Goal: Task Accomplishment & Management: Use online tool/utility

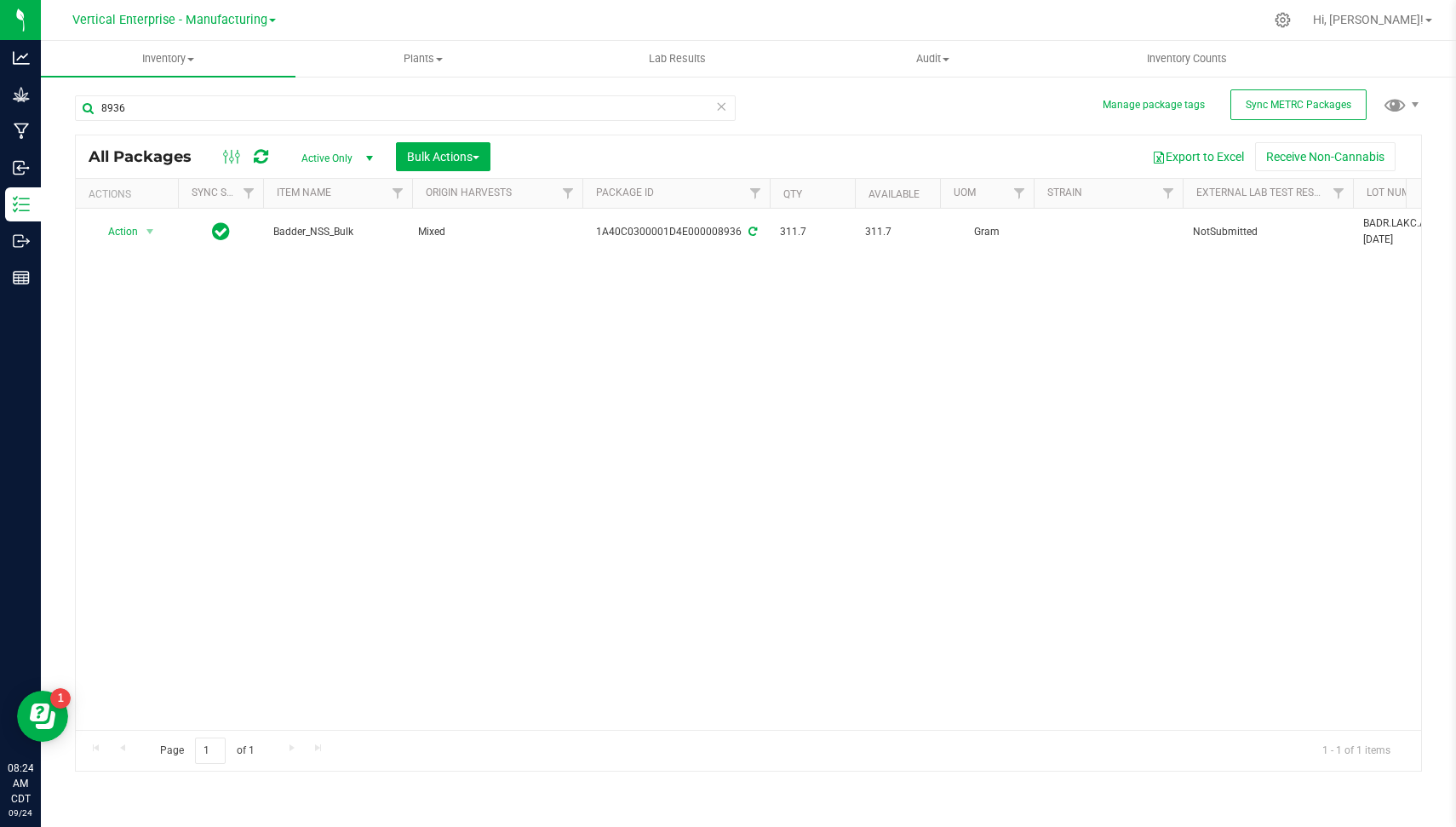
click at [720, 106] on icon at bounding box center [721, 105] width 12 height 20
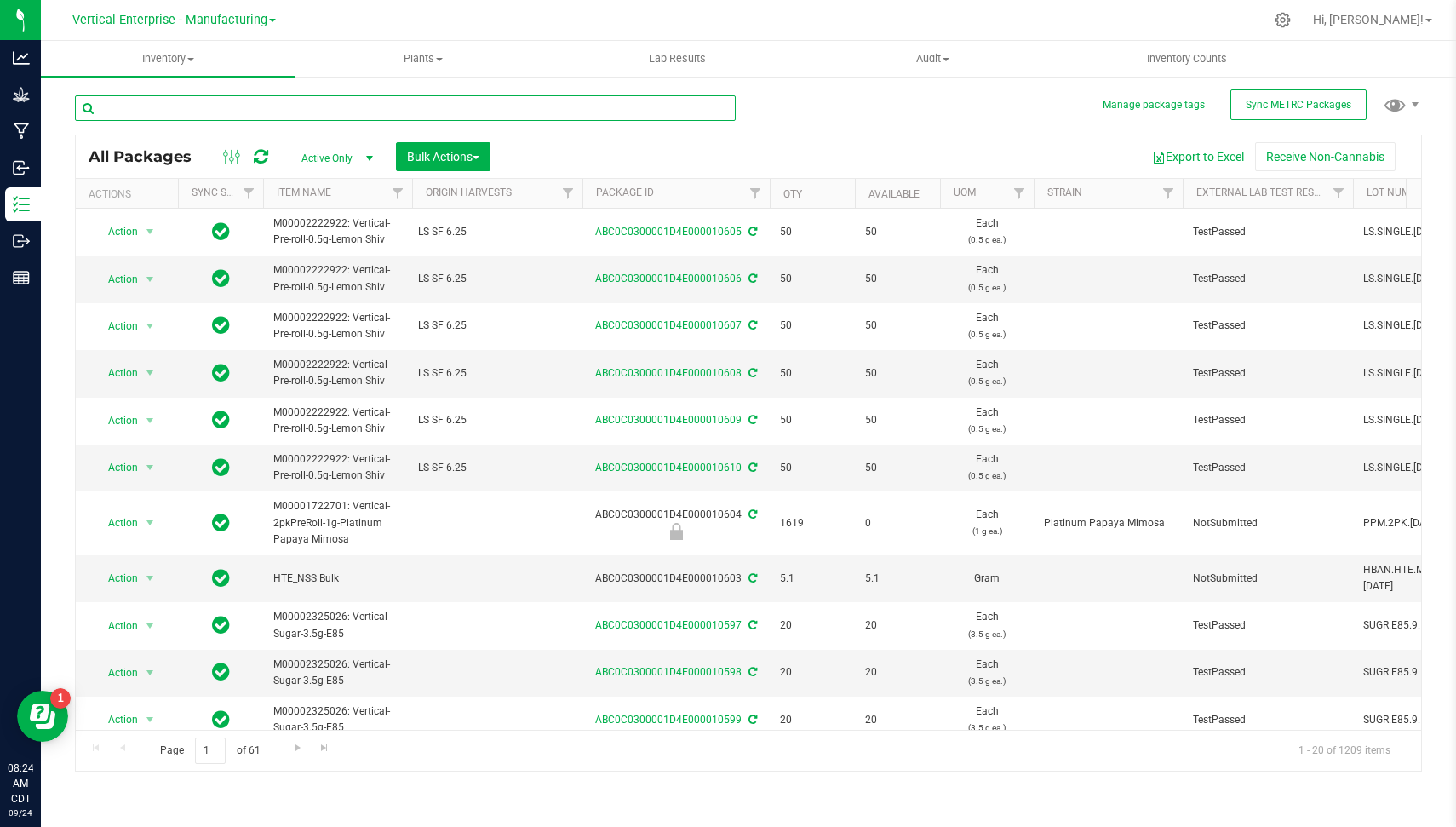
click at [688, 106] on input "text" at bounding box center [405, 108] width 661 height 25
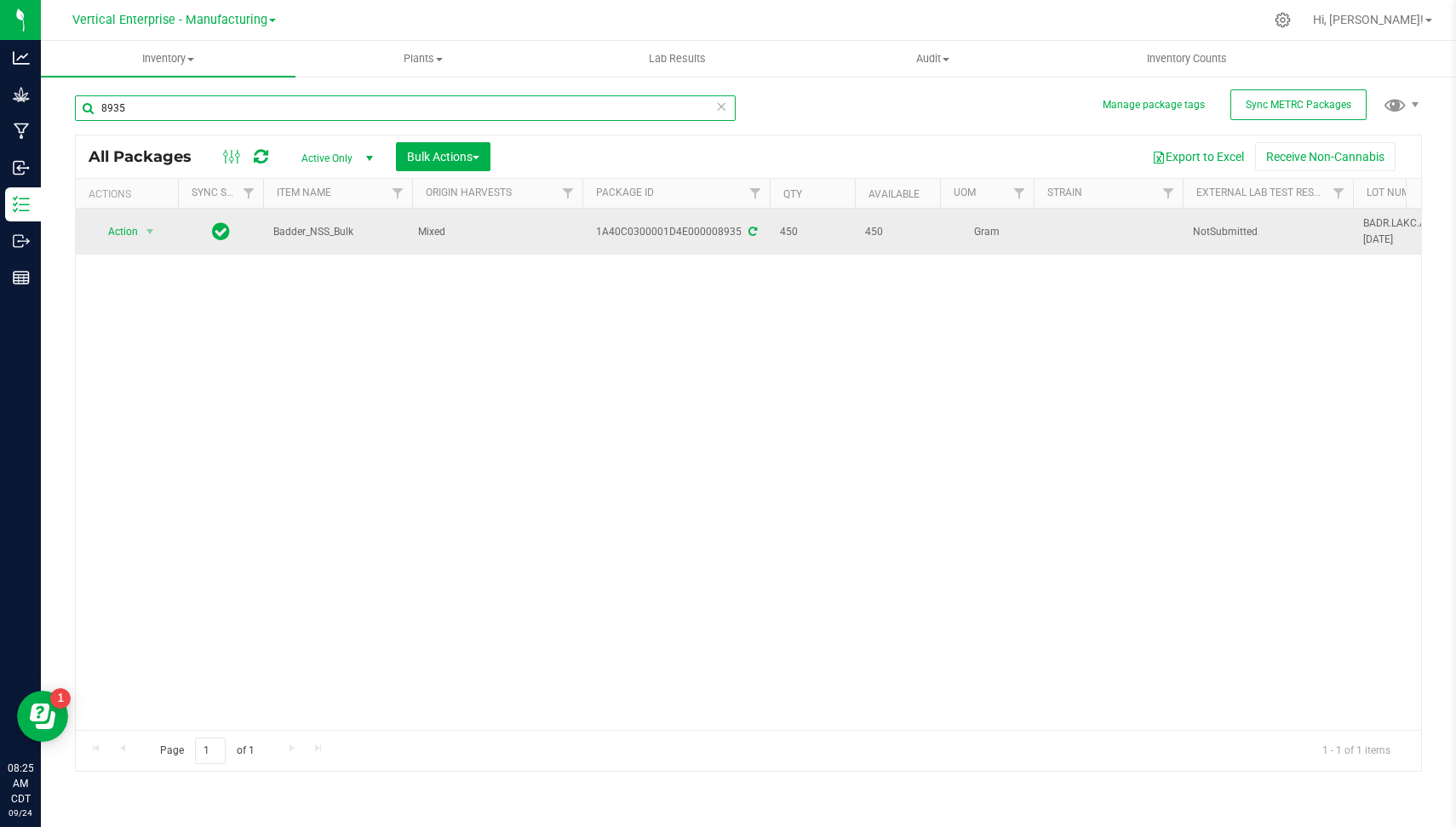
type input "8935"
click at [131, 243] on td "Action Action Adjust qty Create package Edit attributes Global inventory Locate…" at bounding box center [127, 232] width 102 height 46
click at [131, 231] on span "Action" at bounding box center [116, 232] width 46 height 24
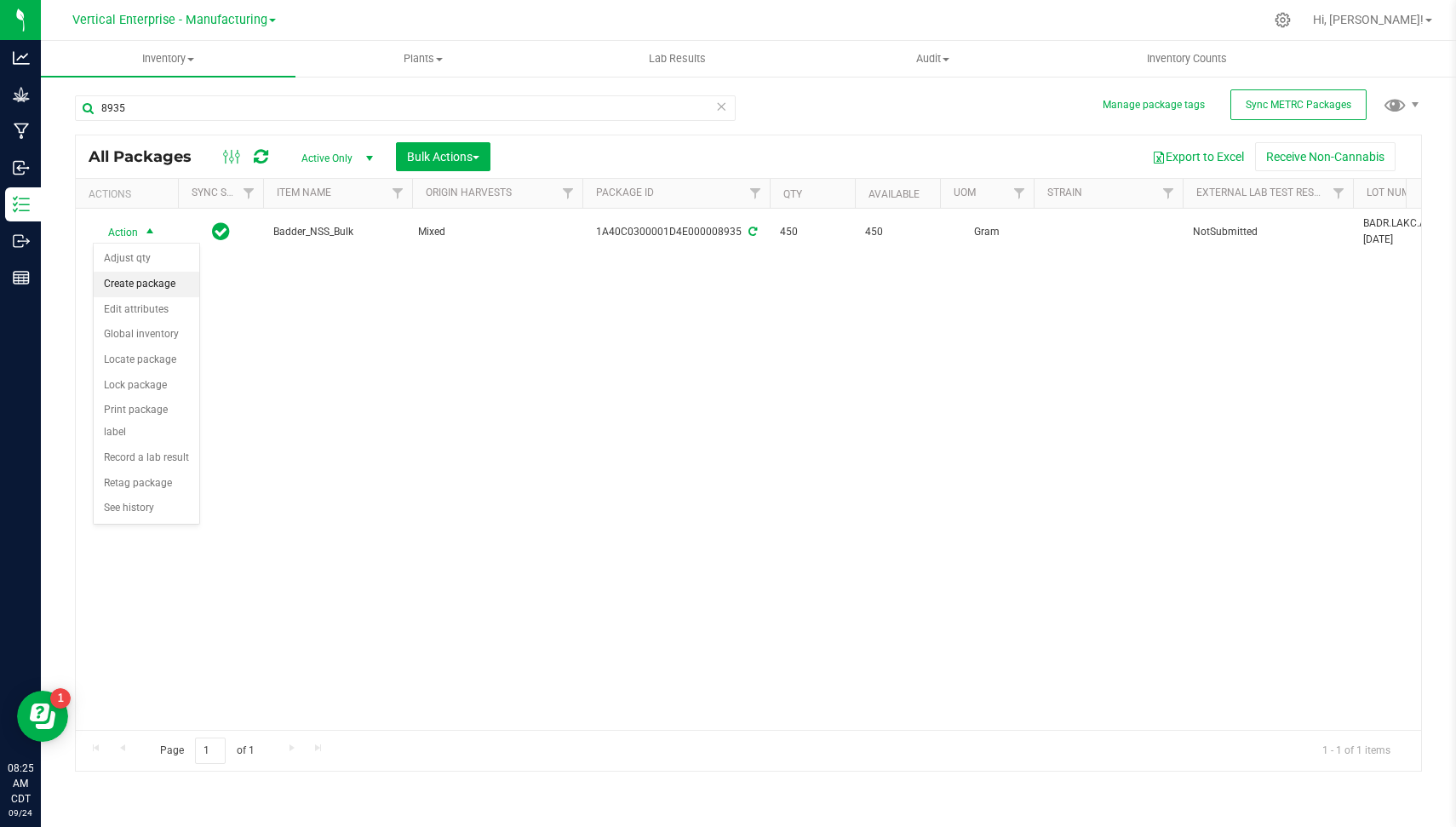
click at [156, 286] on li "Create package" at bounding box center [146, 285] width 105 height 25
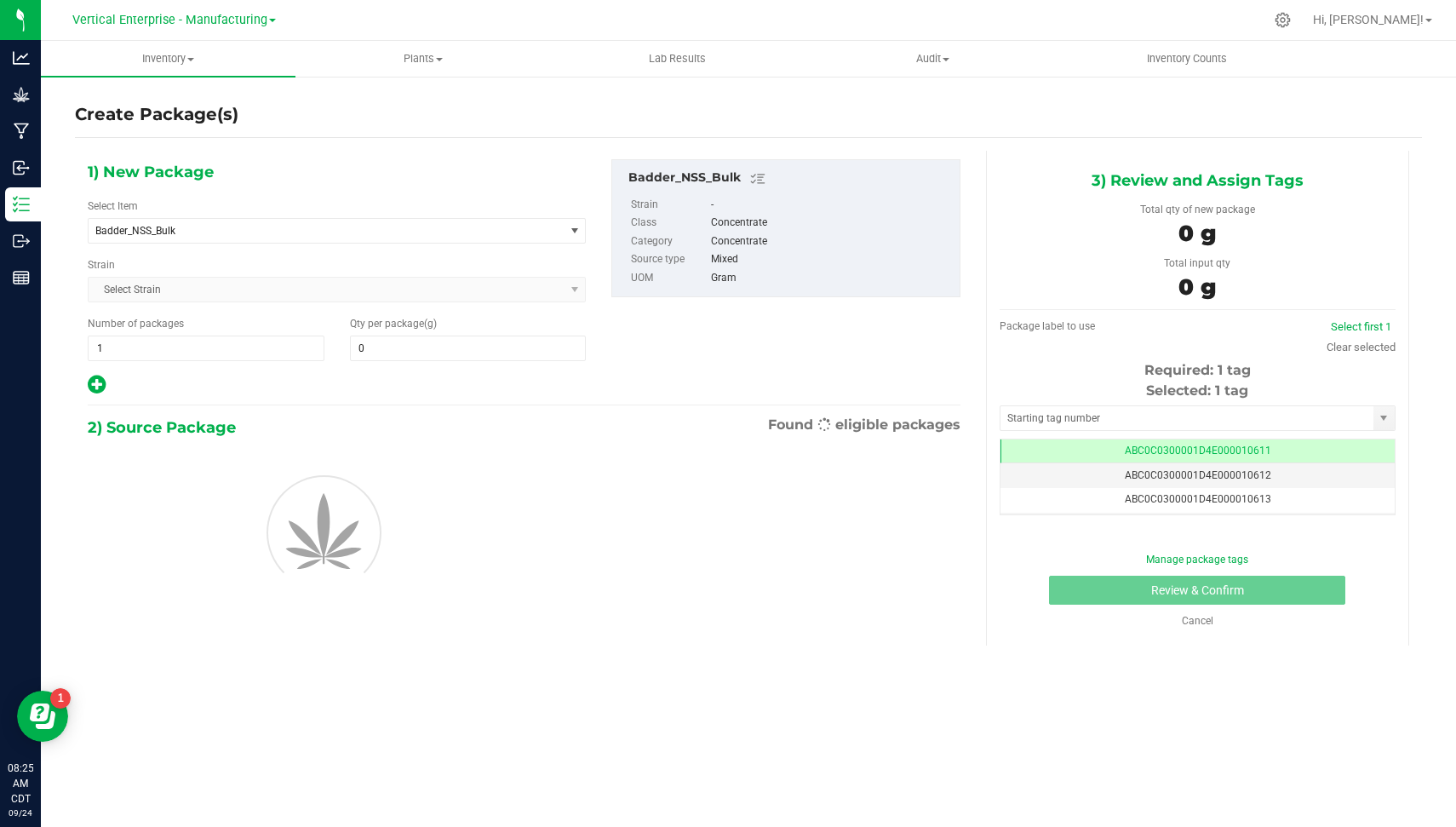
type input "0.0000"
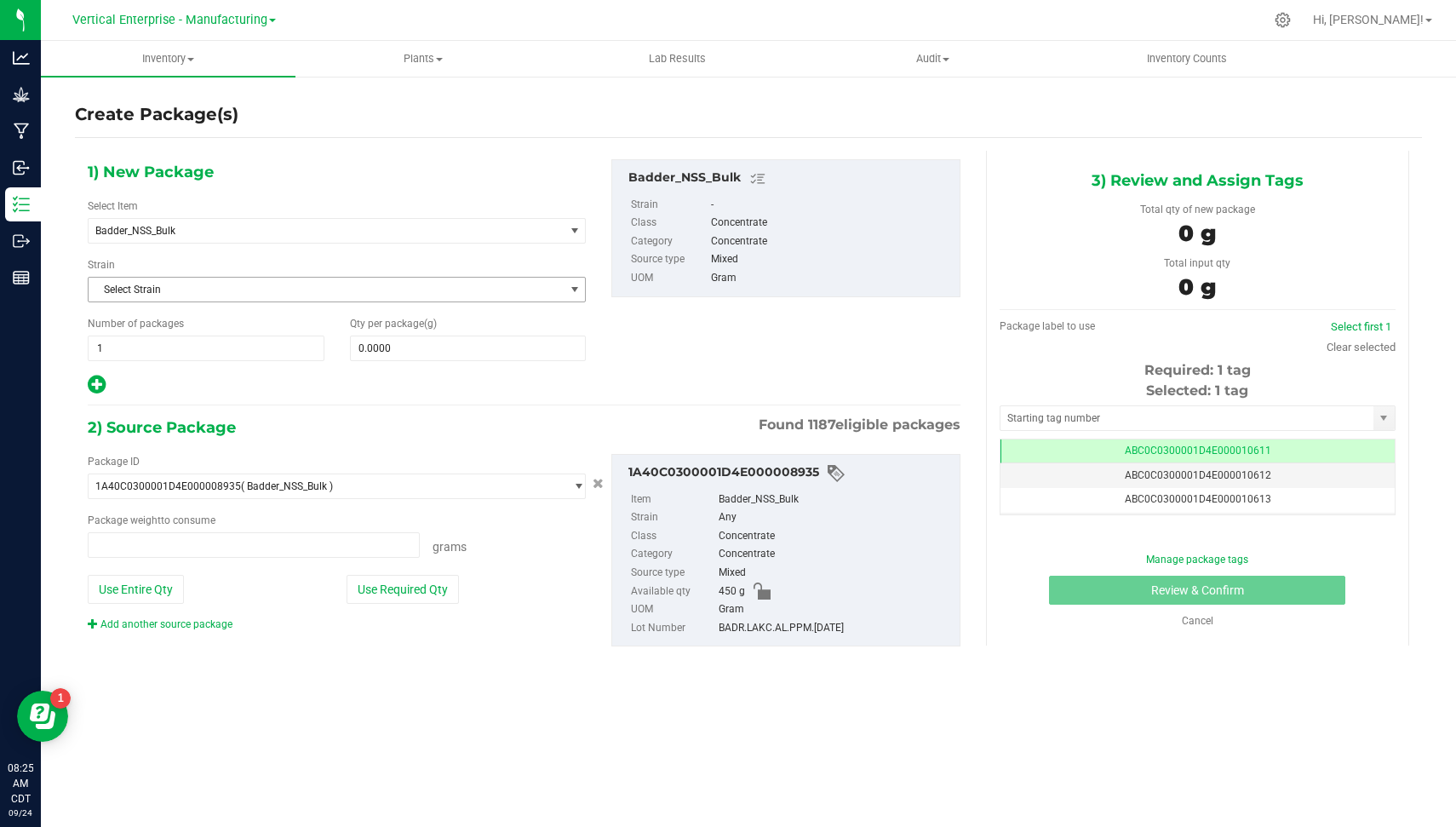
type input "0.0000 g"
click at [414, 355] on span at bounding box center [468, 348] width 236 height 25
type input "1"
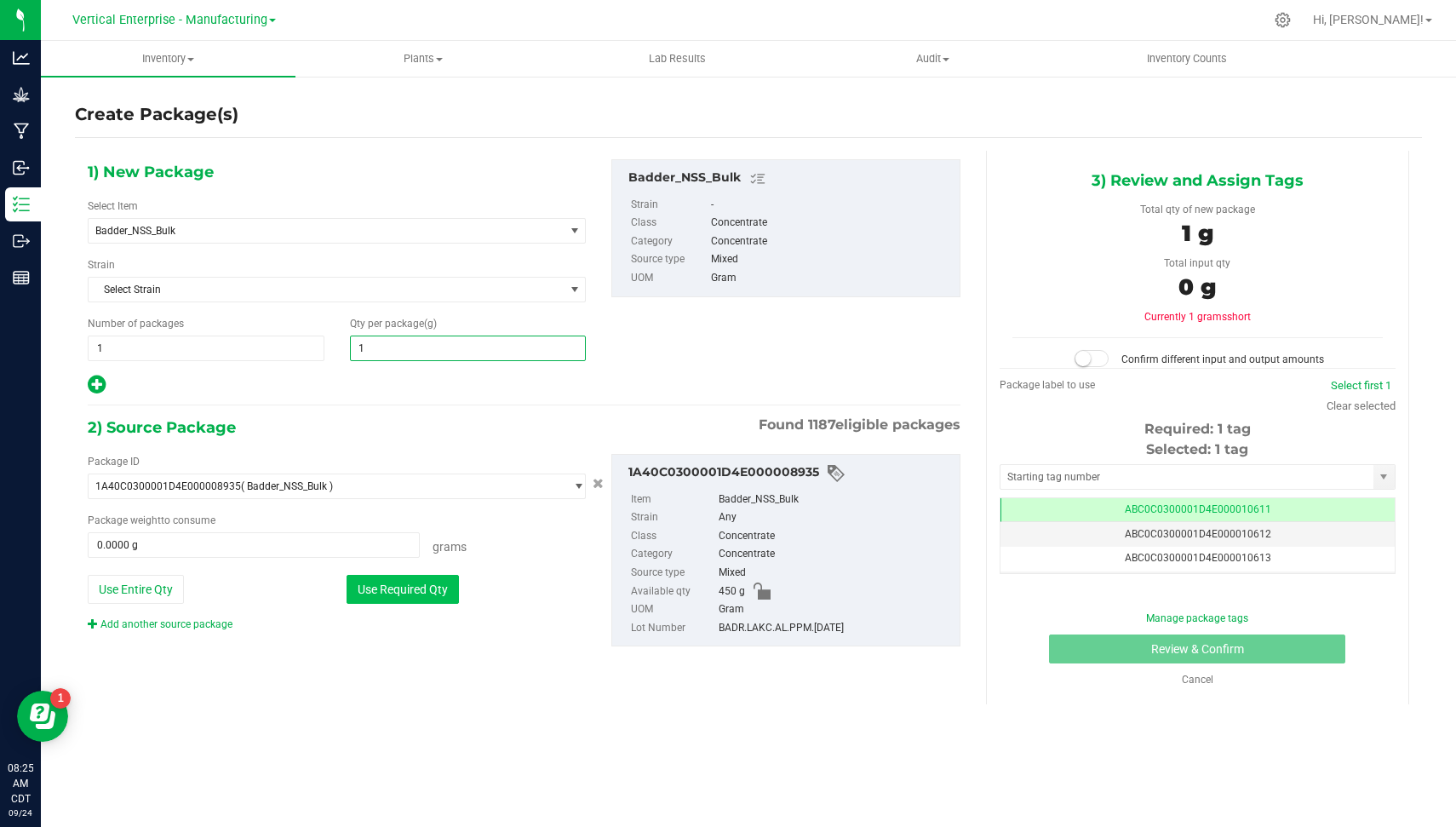
type input "1.0000"
click at [382, 586] on button "Use Required Qty" at bounding box center [402, 590] width 113 height 29
type input "1.0000 g"
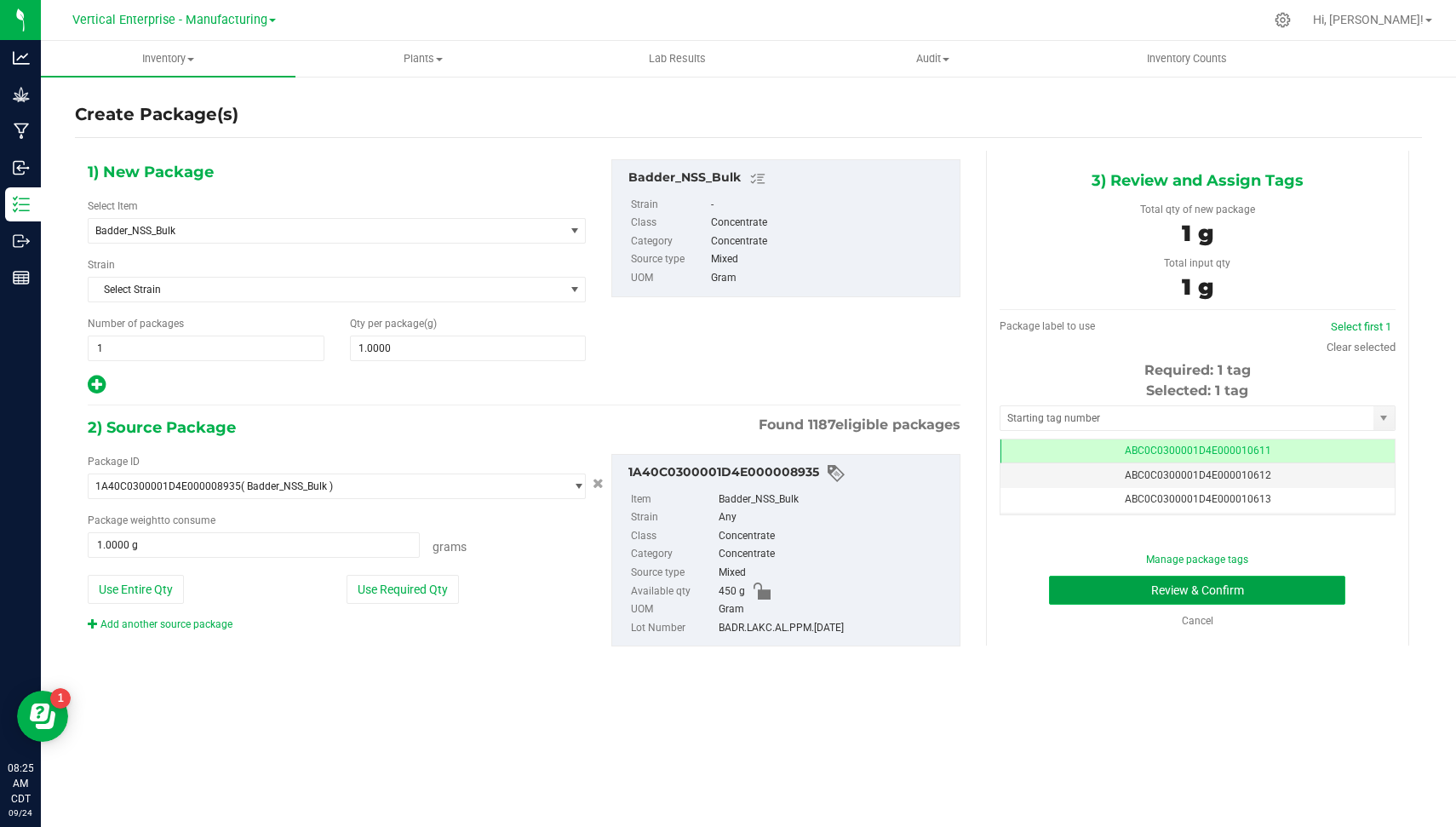
click at [1222, 578] on button "Review & Confirm" at bounding box center [1196, 591] width 296 height 29
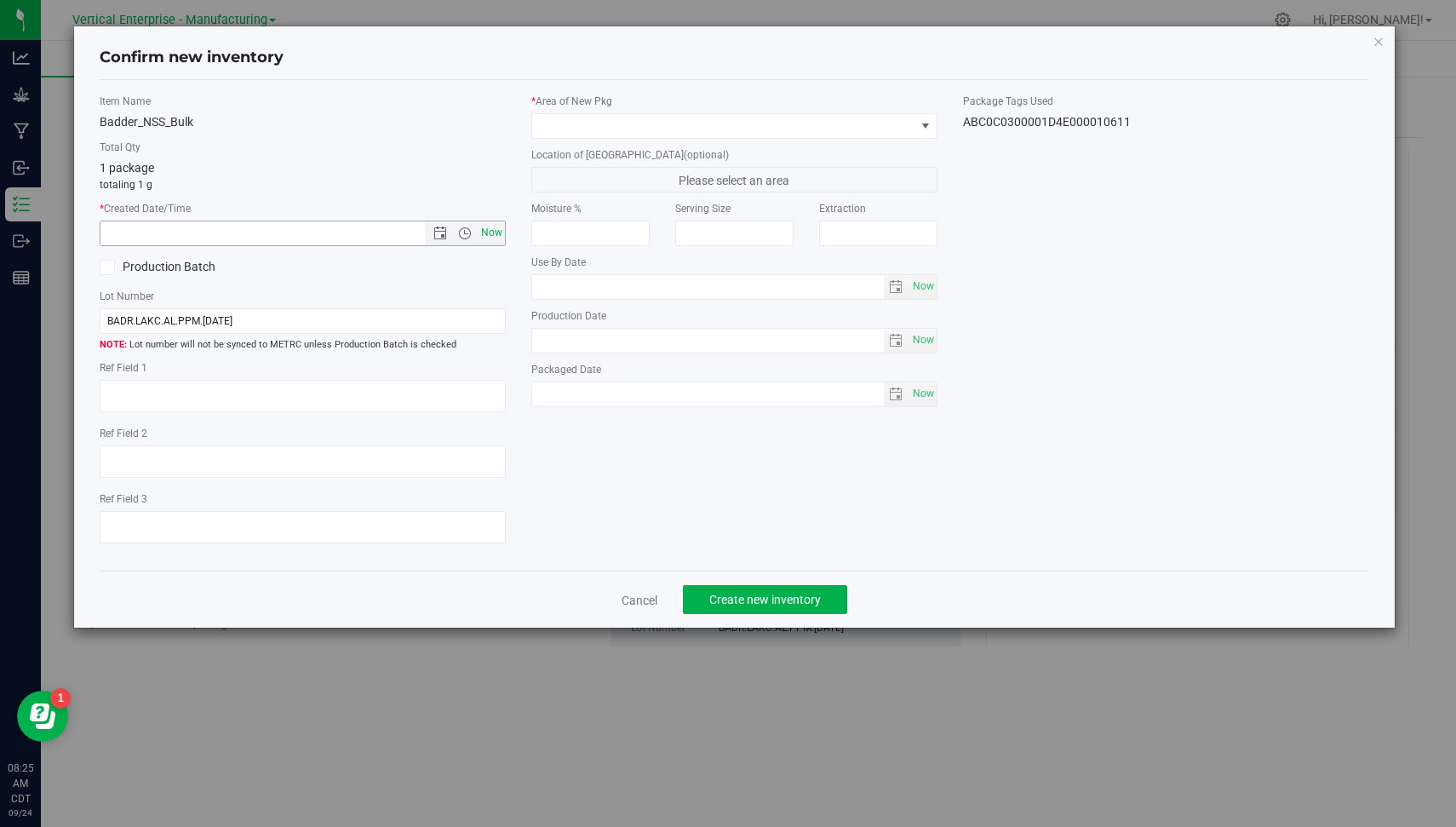
click at [490, 228] on span "Now" at bounding box center [492, 234] width 29 height 25
type input "[DATE] 8:25 AM"
click at [156, 269] on label "Production Batch" at bounding box center [194, 266] width 190 height 18
click at [0, 0] on input "Production Batch" at bounding box center [0, 0] width 0 height 0
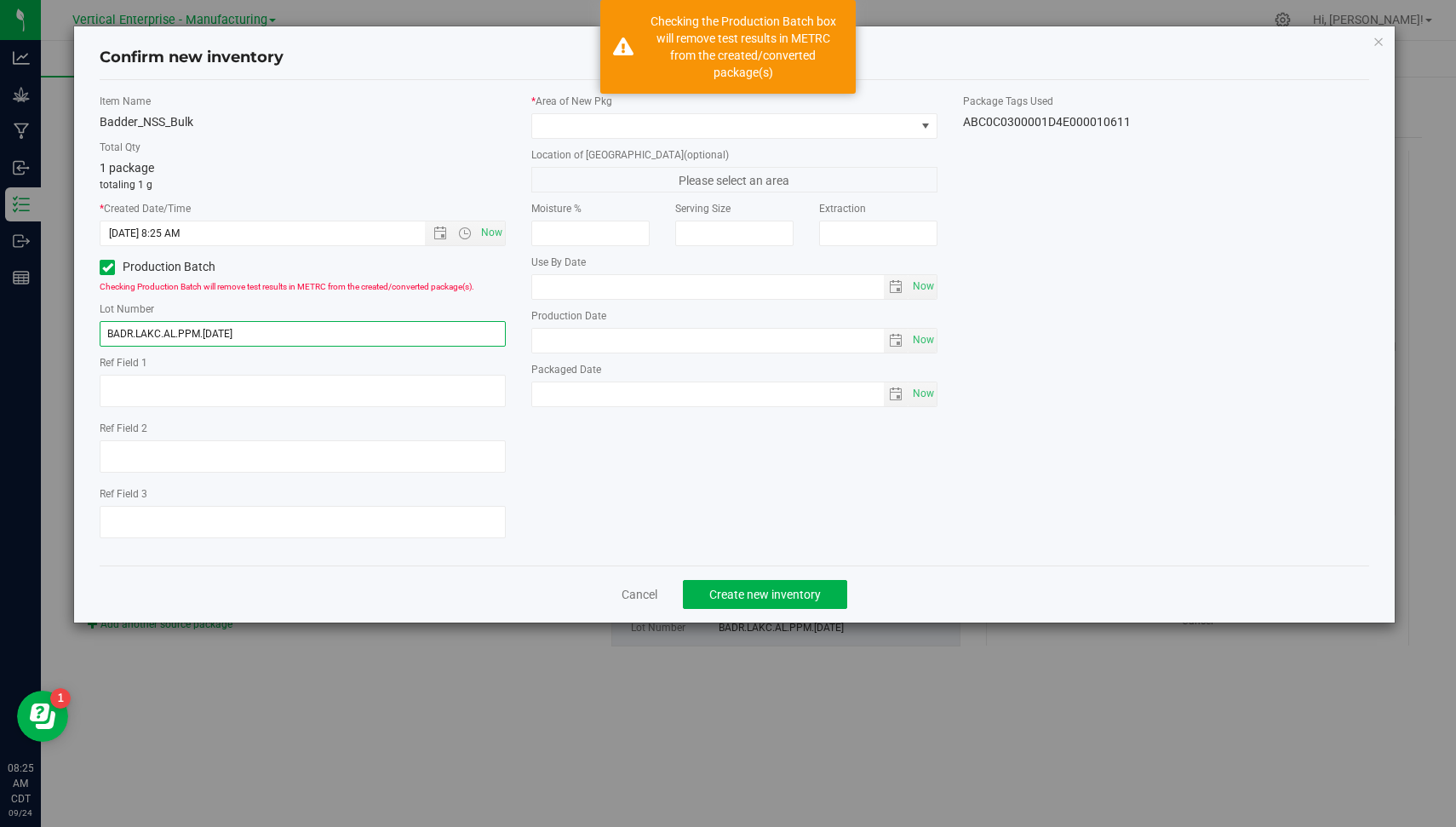
drag, startPoint x: 315, startPoint y: 339, endPoint x: 180, endPoint y: 337, distance: 135.0
click at [180, 337] on input "BADR.LAKC.AL.PPM.[DATE]" at bounding box center [302, 334] width 406 height 25
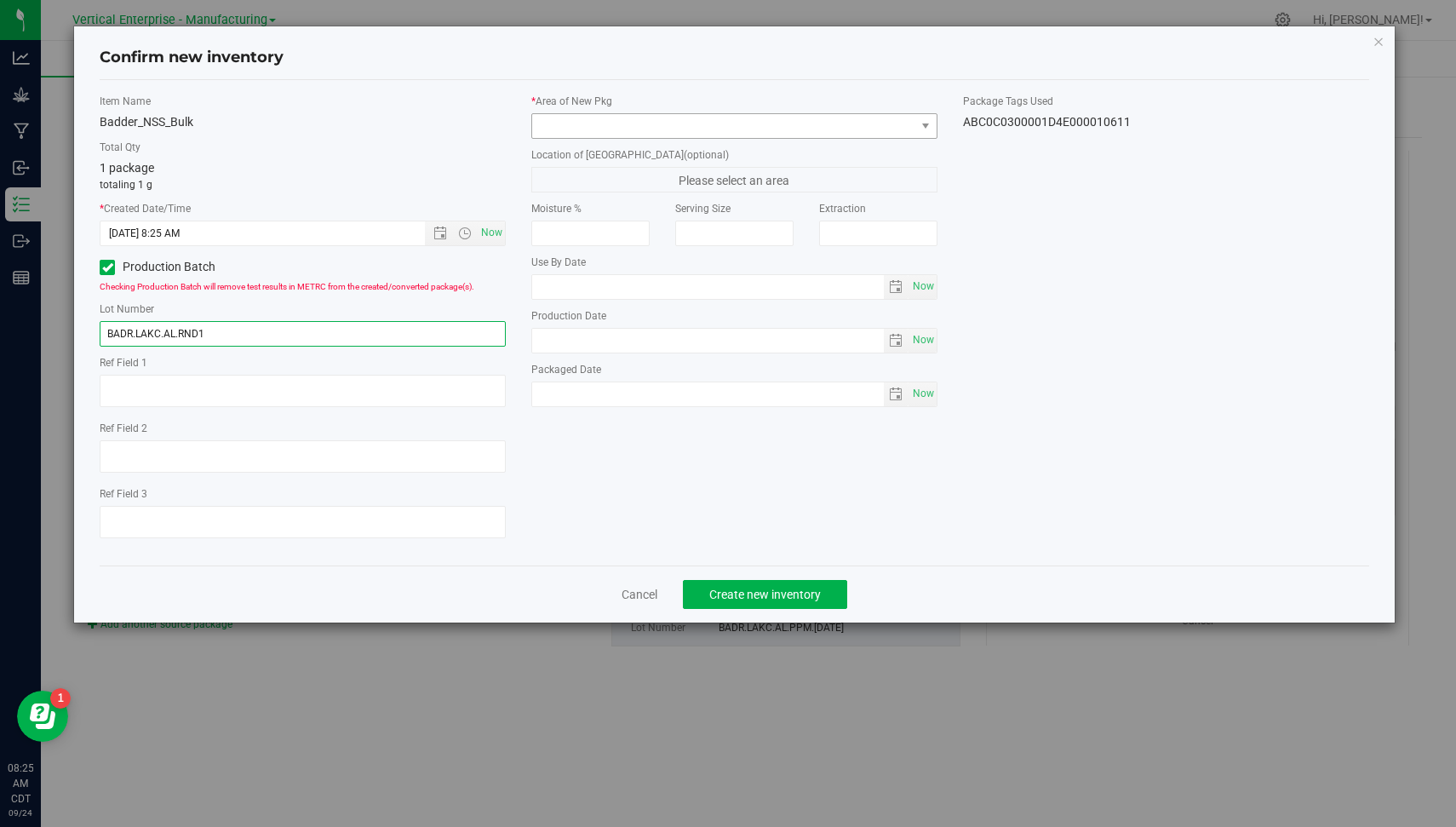
type input "BADR.LAKC.AL.RND1"
click at [672, 126] on span at bounding box center [724, 125] width 383 height 24
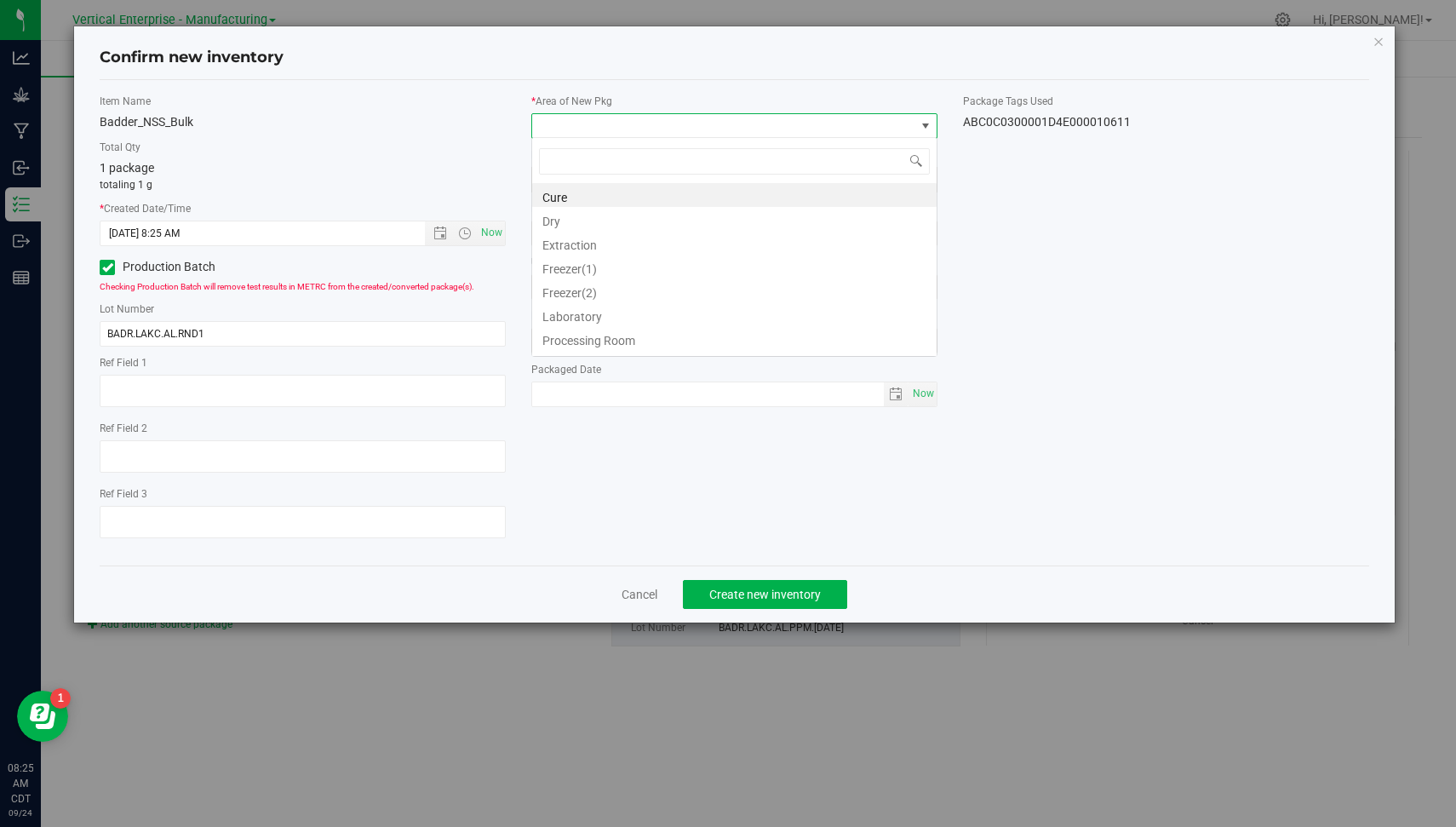
scroll to position [25, 406]
click at [651, 247] on li "Extraction" at bounding box center [734, 242] width 404 height 24
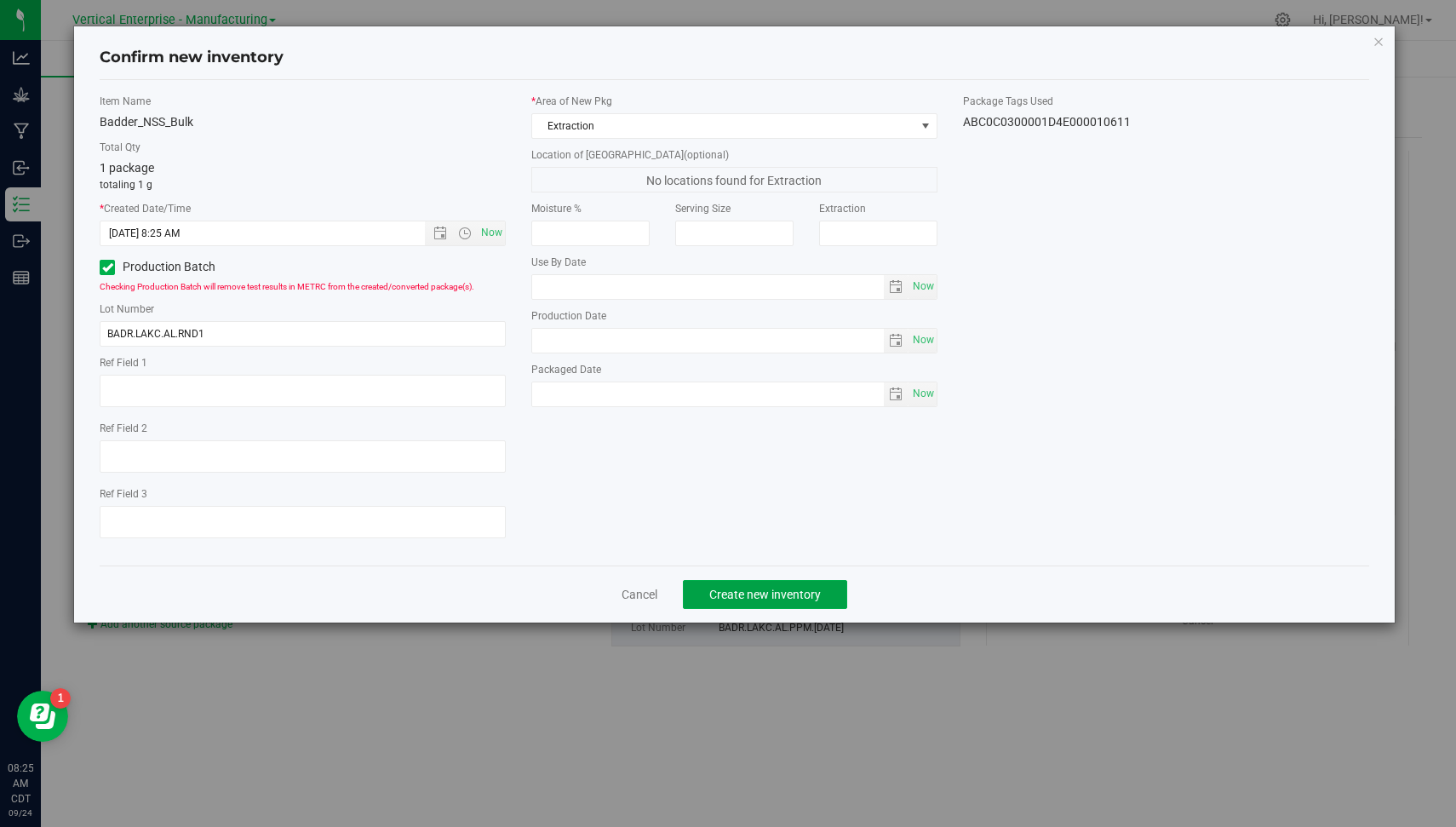
drag, startPoint x: 727, startPoint y: 593, endPoint x: 958, endPoint y: 417, distance: 290.4
click at [958, 417] on div "Confirm new inventory Item Name Badder_NSS_Bulk Total Qty 1 package totaling 1 …" at bounding box center [734, 324] width 1321 height 596
click at [743, 594] on span "Create new inventory" at bounding box center [765, 594] width 112 height 14
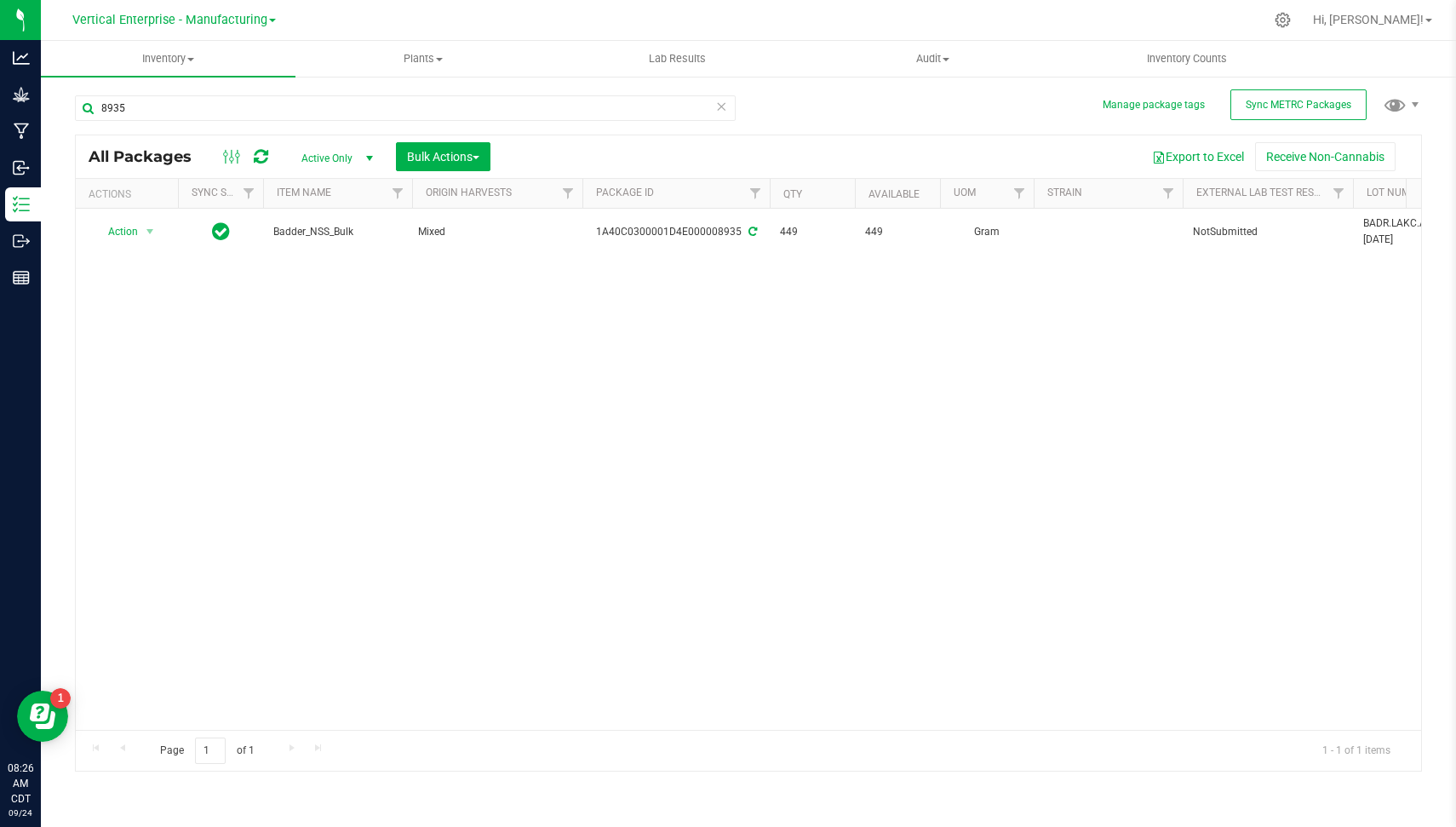
click at [724, 105] on icon at bounding box center [721, 105] width 12 height 20
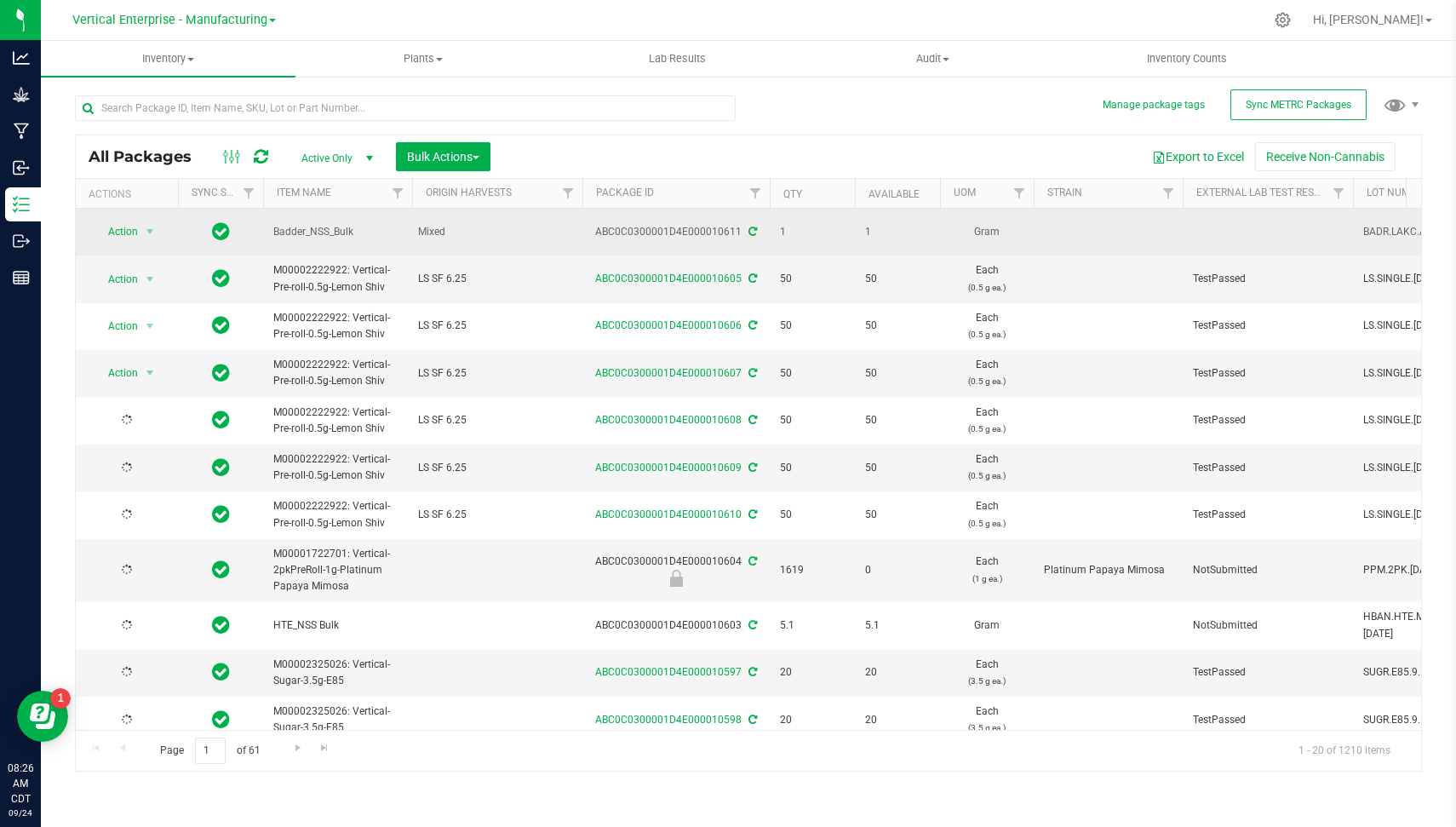
click at [675, 229] on div "ABC0C0300001D4E000010611" at bounding box center [675, 232] width 192 height 16
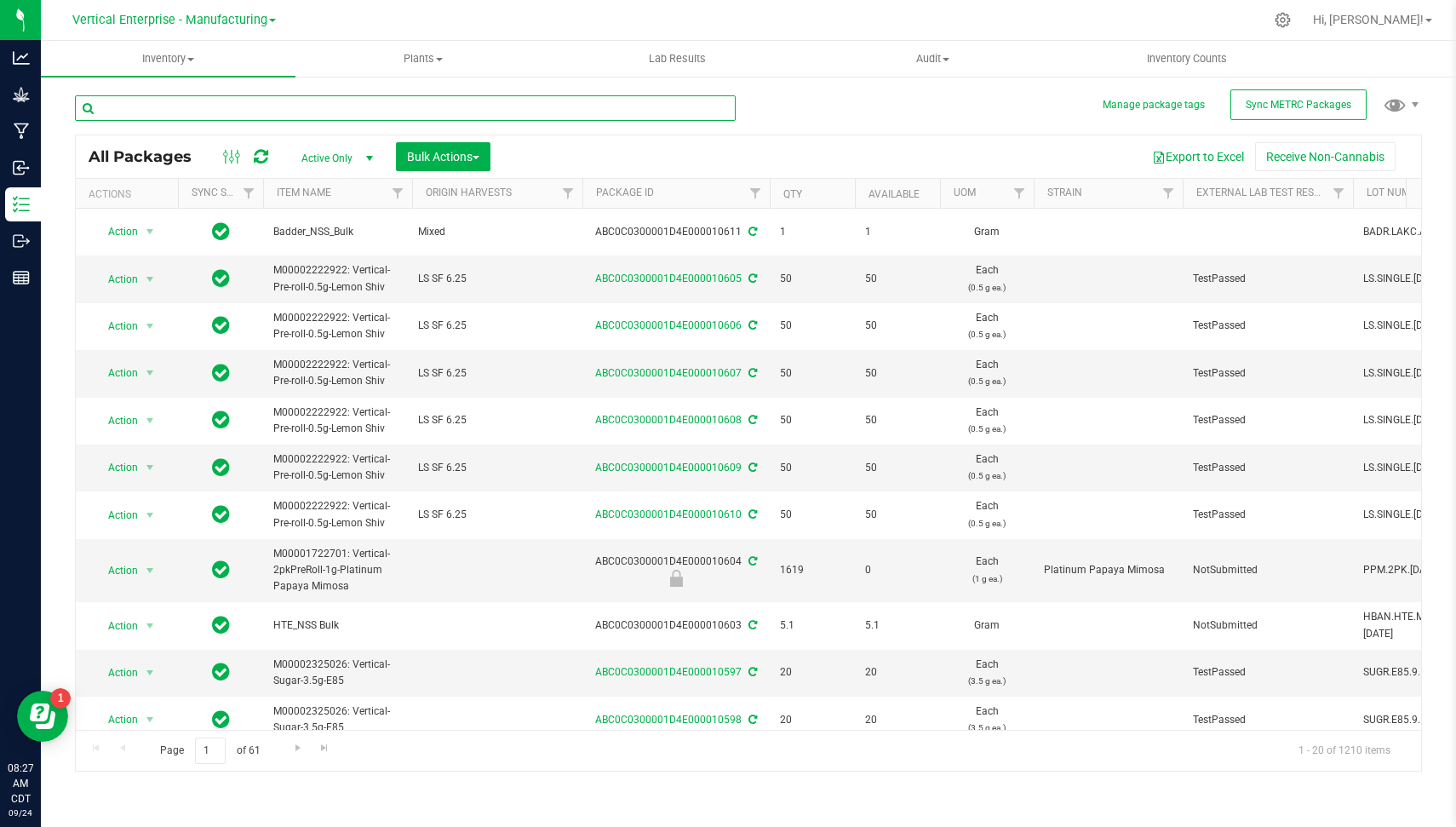
click at [476, 106] on input "text" at bounding box center [405, 108] width 661 height 25
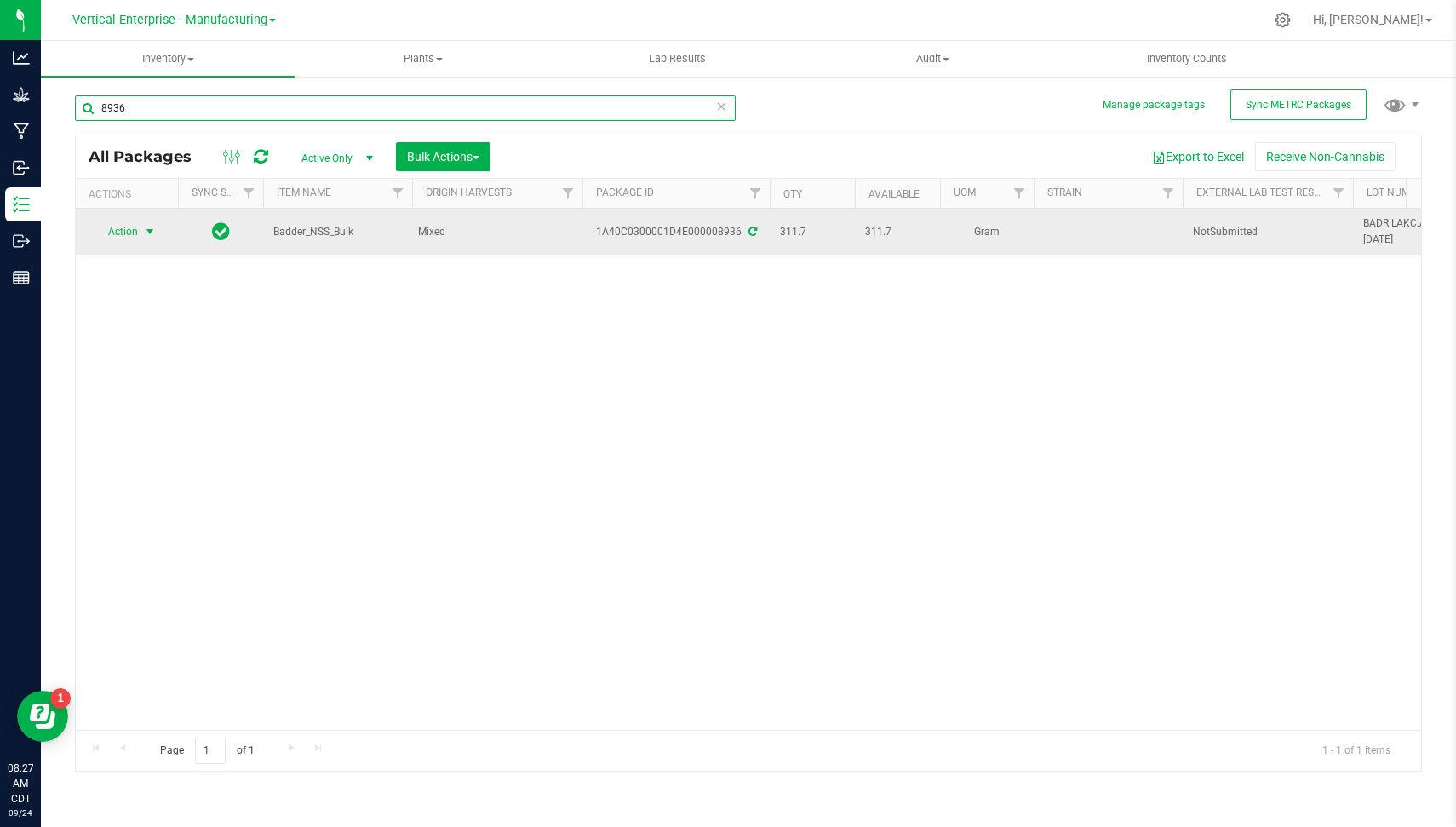
type input "8936"
click at [134, 231] on span "Action" at bounding box center [116, 232] width 46 height 24
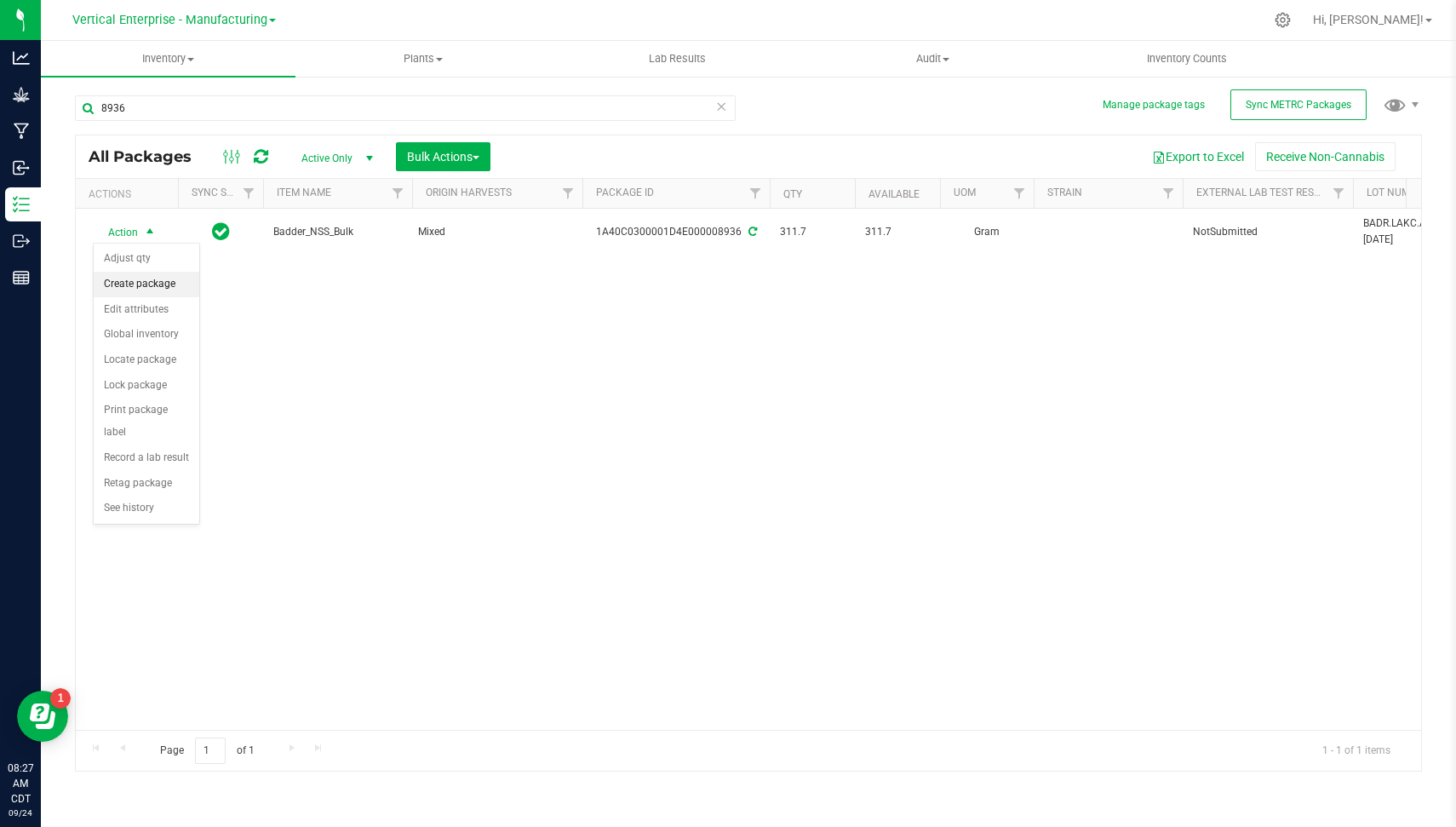
click at [154, 276] on li "Create package" at bounding box center [146, 285] width 105 height 25
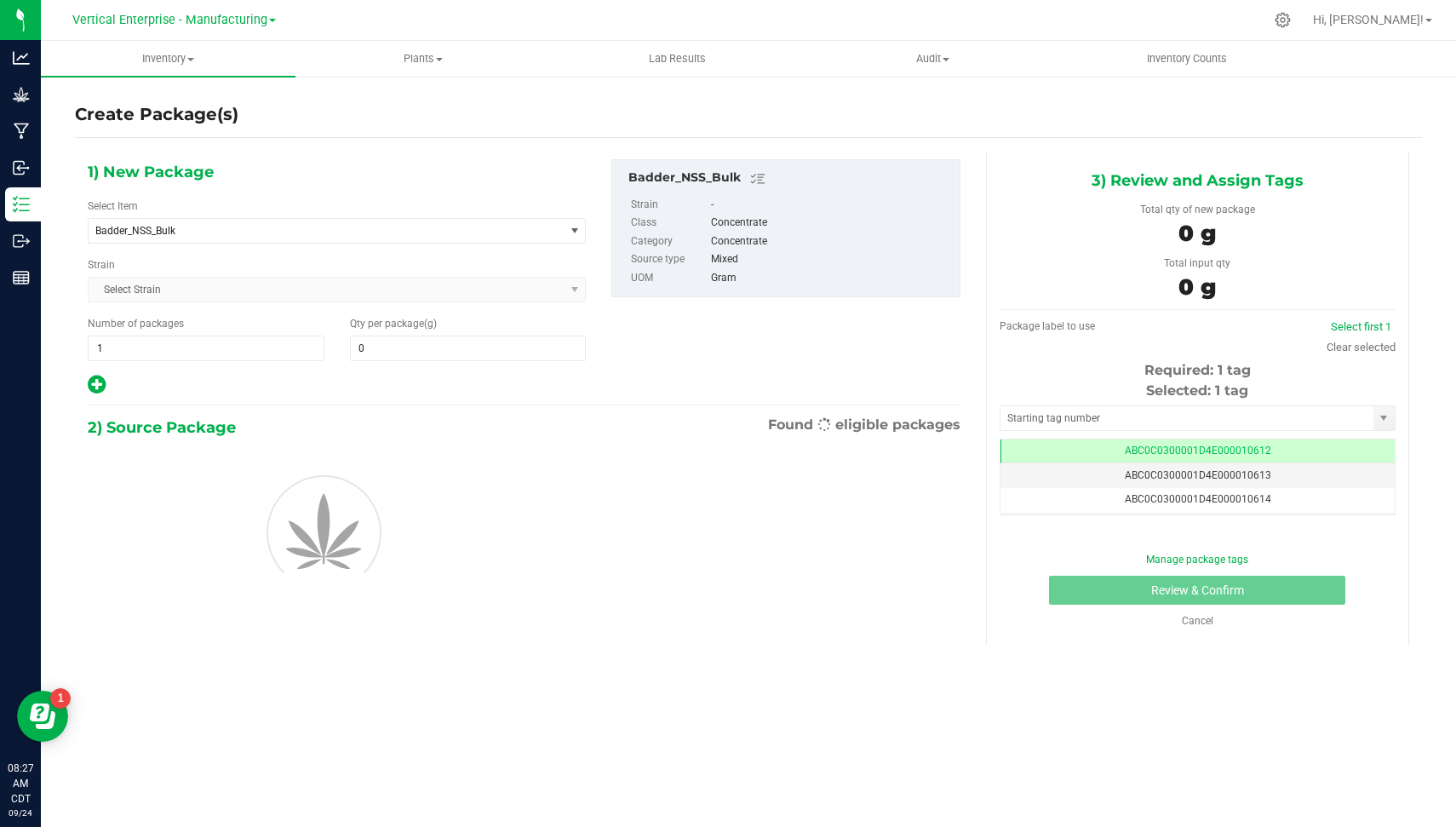
type input "0.0000"
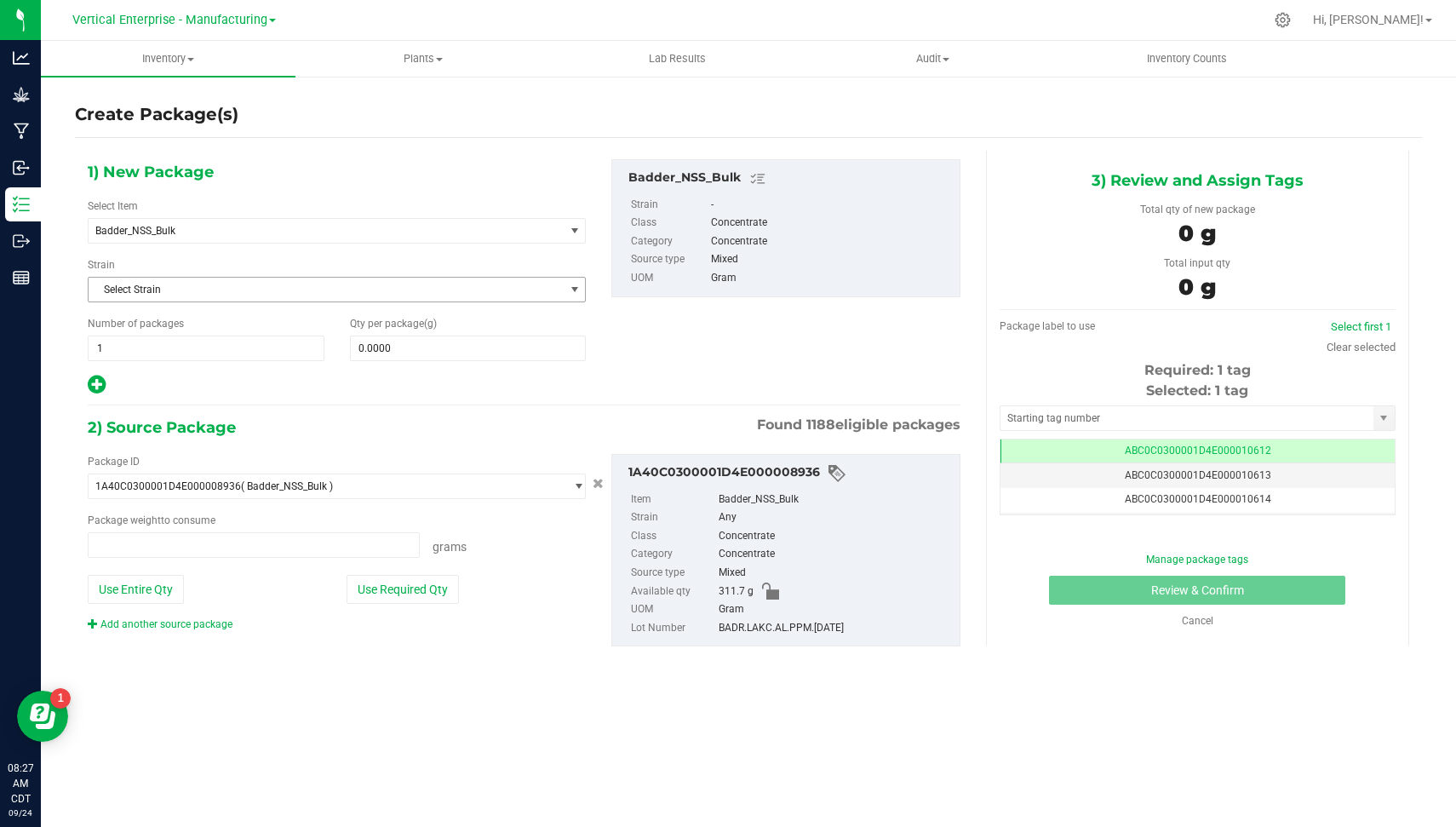
type input "0.0000 g"
click at [430, 345] on span at bounding box center [468, 348] width 236 height 25
type input "1"
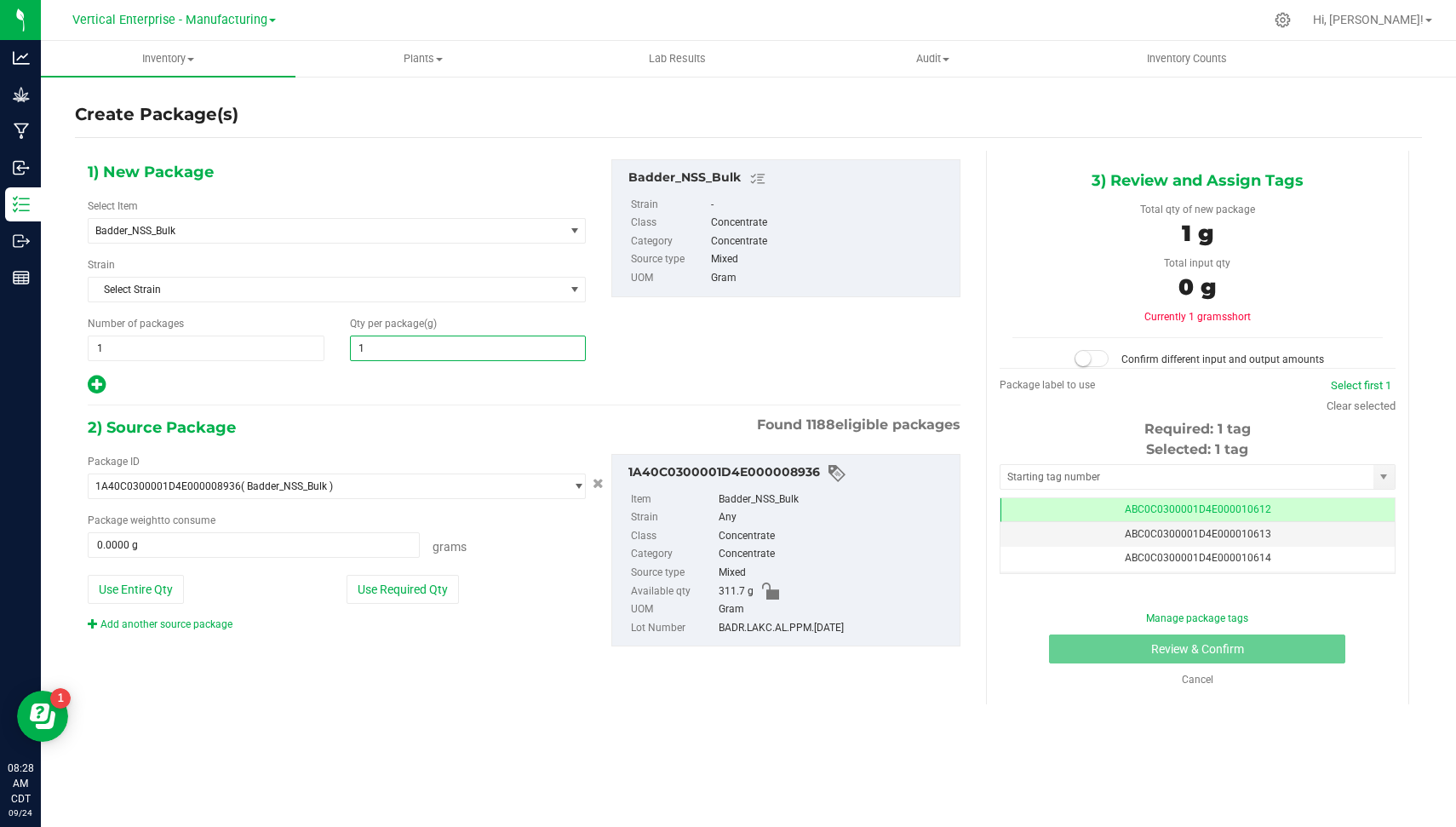
type input "1.0000"
click at [401, 600] on div "Package ID 1A40C0300001D4E000008936 ( Badder_NSS_Bulk ) 1A40C0100001D4E00000296…" at bounding box center [337, 542] width 524 height 178
click at [398, 597] on button "Use Required Qty" at bounding box center [402, 590] width 113 height 29
type input "1.0000 g"
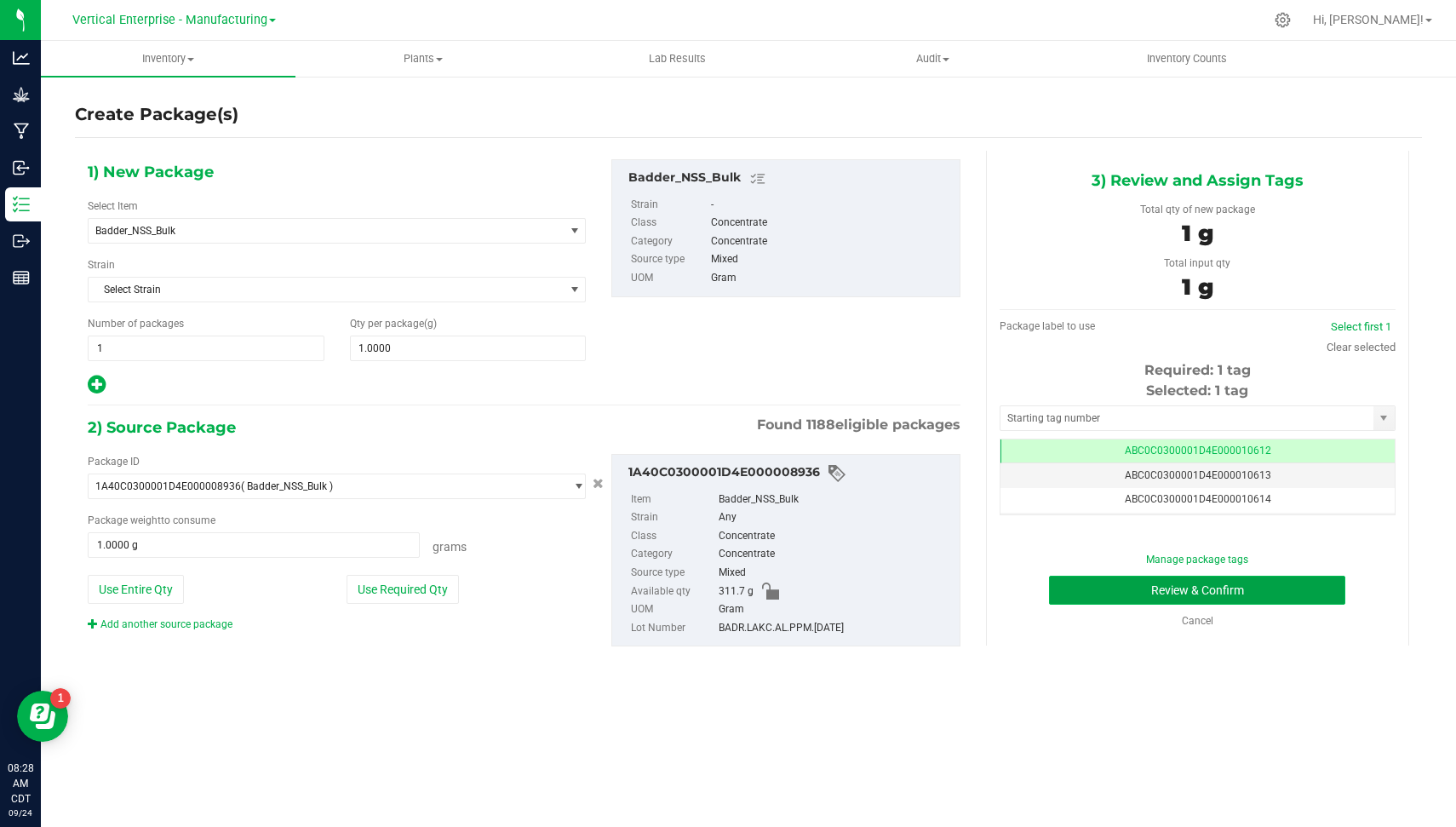
click at [1103, 588] on button "Review & Confirm" at bounding box center [1196, 591] width 296 height 29
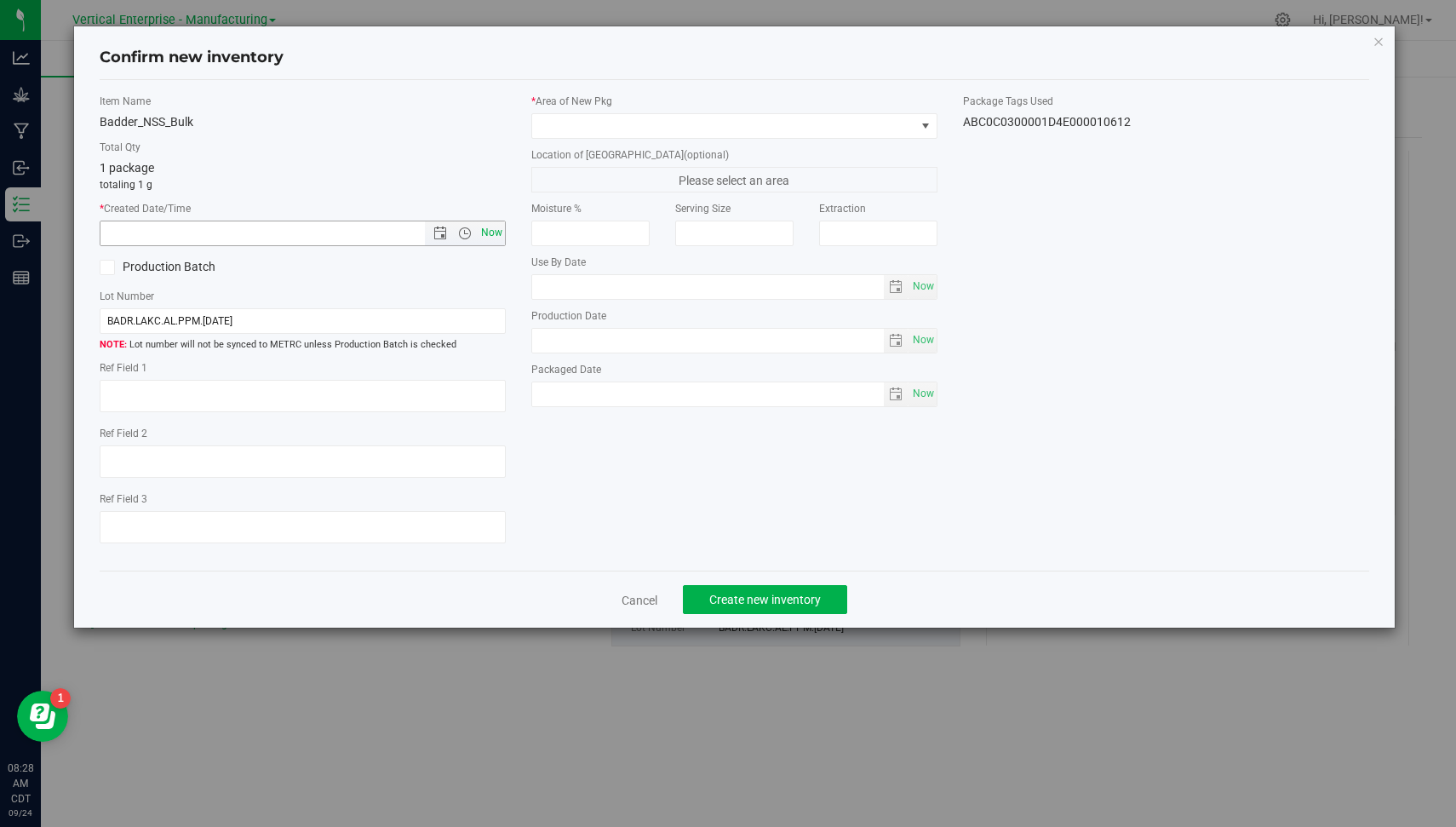
click at [492, 231] on span "Now" at bounding box center [492, 234] width 29 height 25
type input "[DATE] 8:28 AM"
click at [147, 266] on label "Production Batch" at bounding box center [194, 266] width 190 height 18
click at [0, 0] on input "Production Batch" at bounding box center [0, 0] width 0 height 0
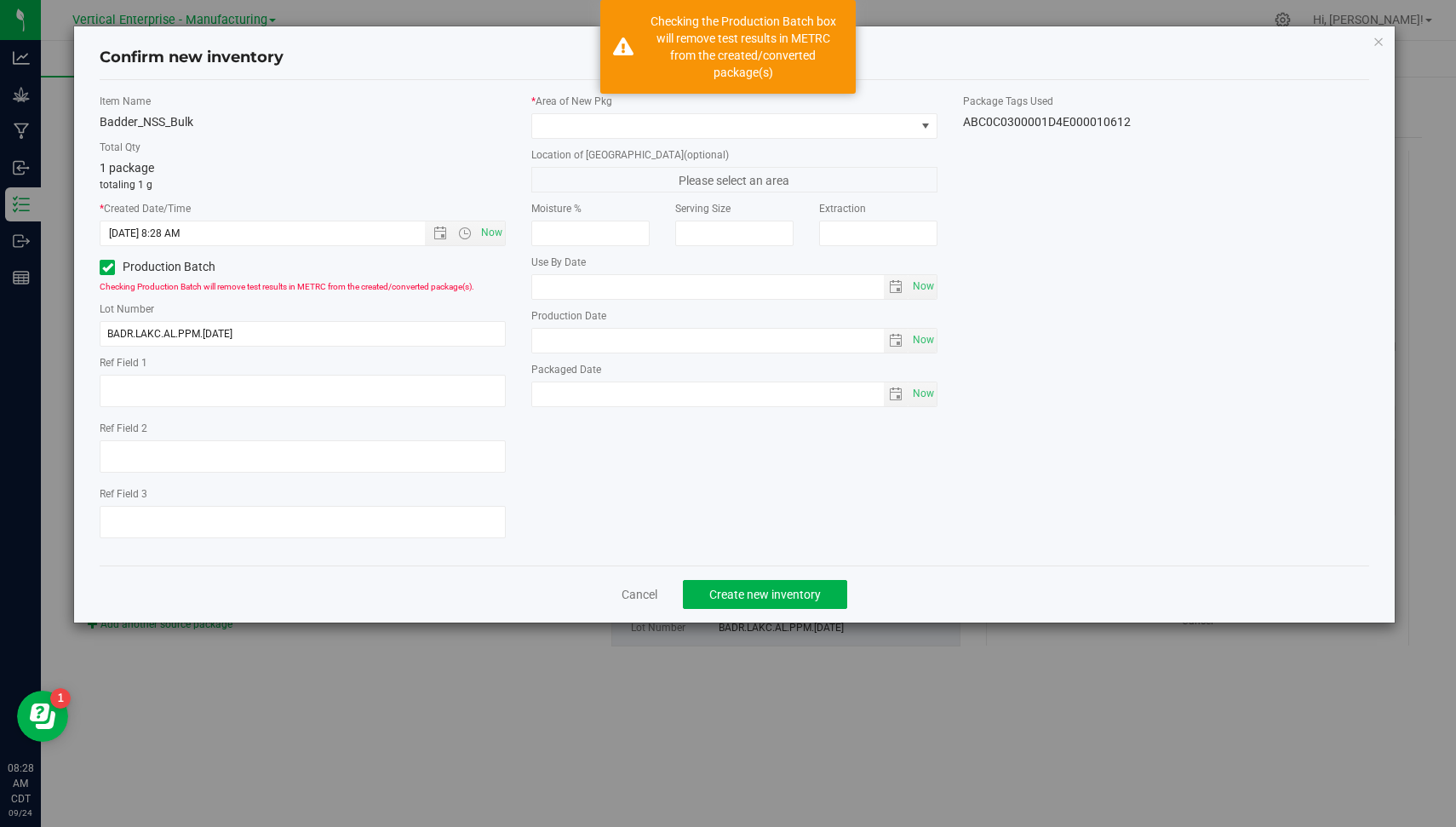
click at [579, 105] on label "* Area of [GEOGRAPHIC_DATA]" at bounding box center [734, 101] width 406 height 15
click at [578, 115] on span at bounding box center [724, 125] width 383 height 24
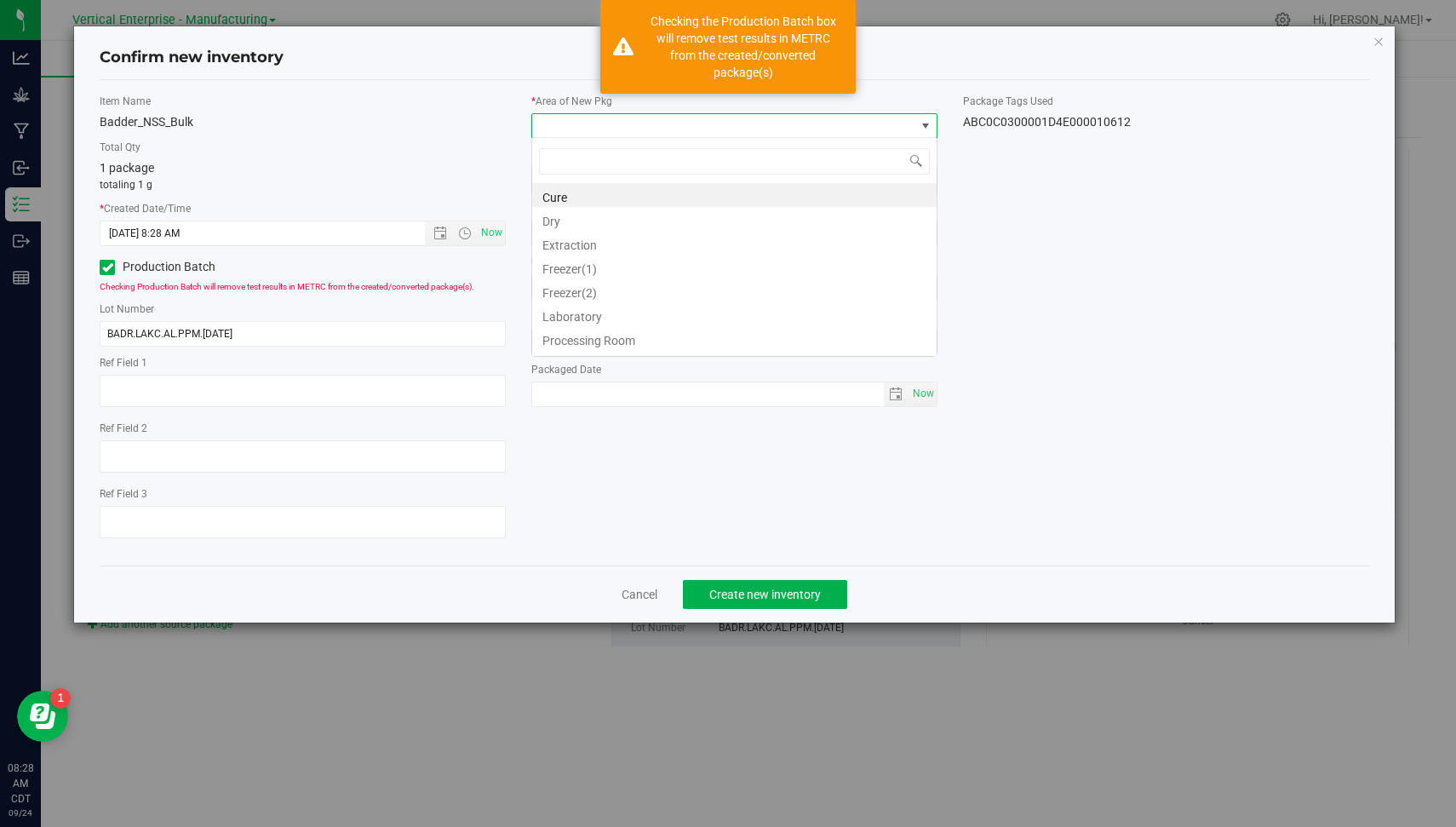
scroll to position [25, 406]
click at [576, 250] on li "Extraction" at bounding box center [734, 242] width 404 height 24
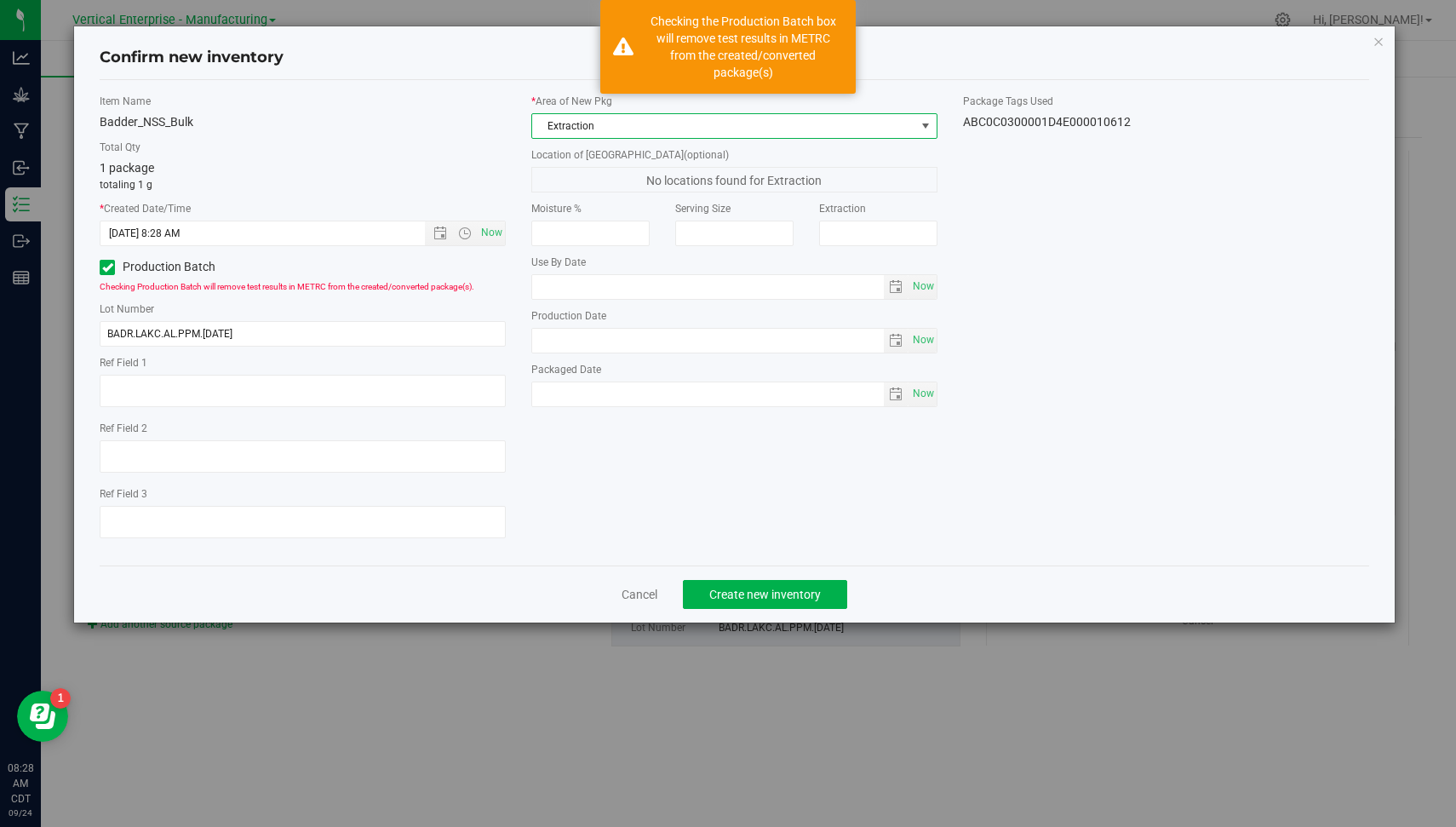
click at [294, 316] on div "Lot Number BADR.LAKC.AL.PPM.[DATE]" at bounding box center [302, 323] width 406 height 45
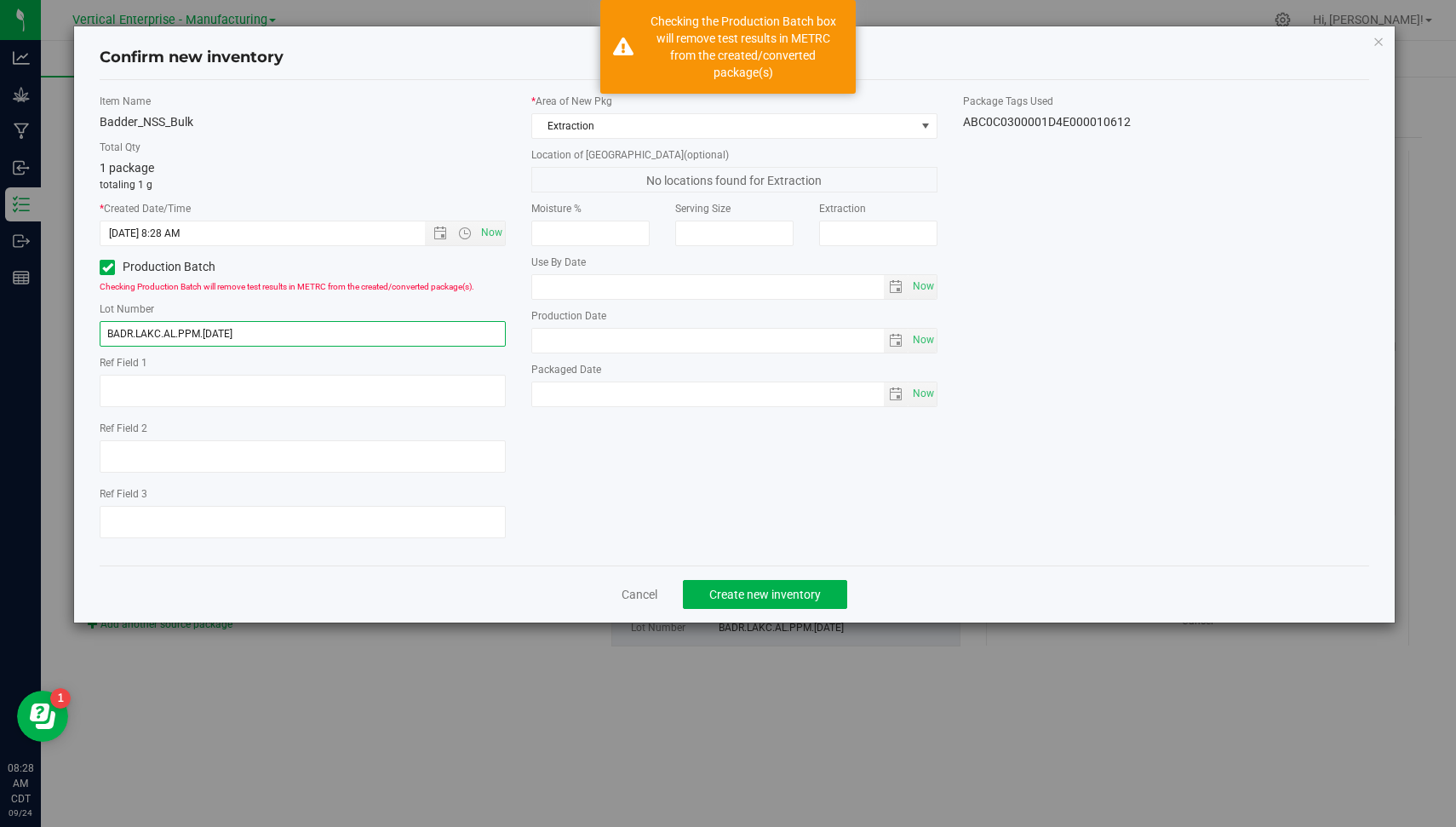
click at [265, 329] on input "BADR.LAKC.AL.PPM.[DATE]" at bounding box center [302, 334] width 406 height 25
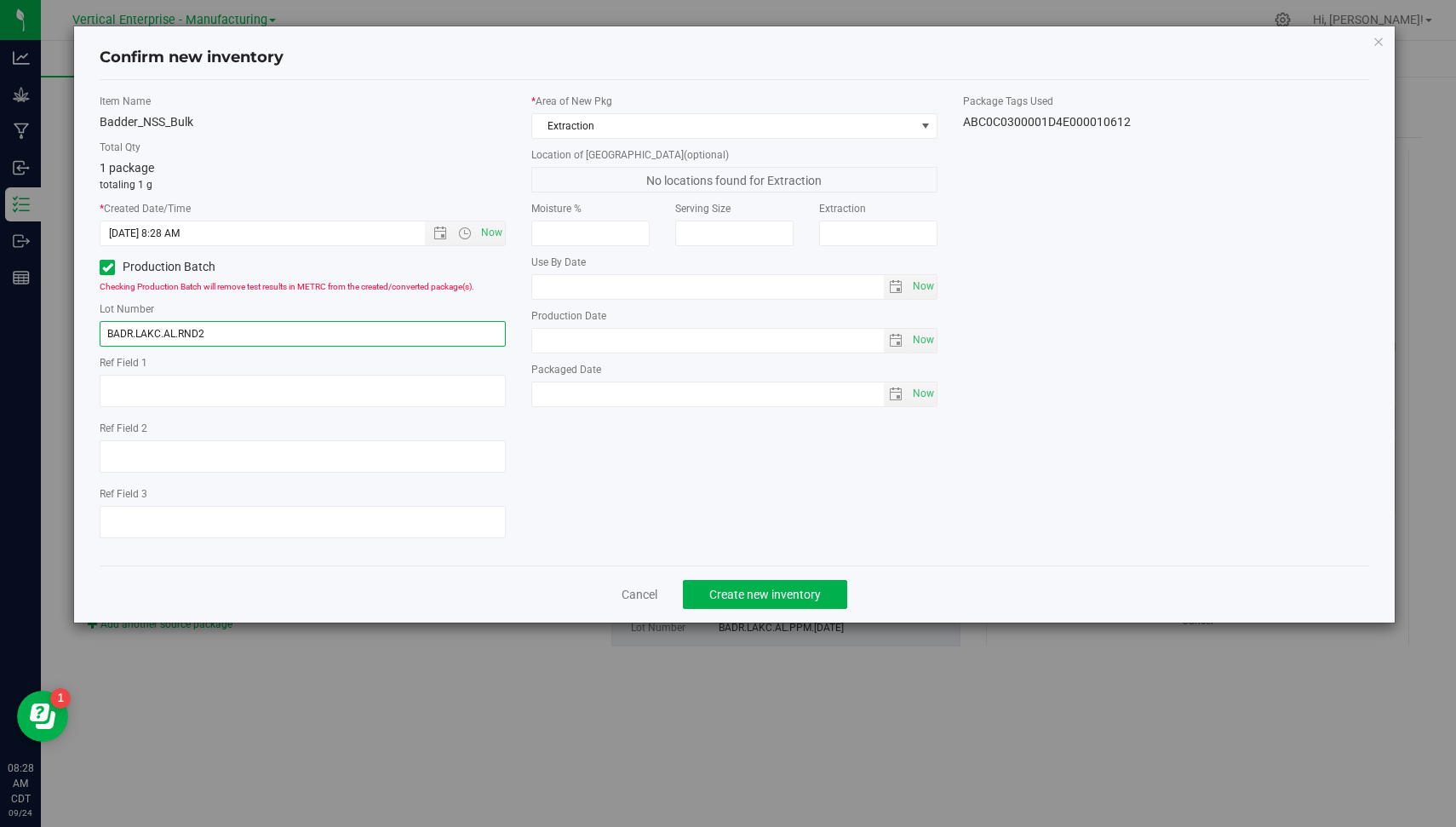
type input "BADR.LAKC.AL.RND2"
click at [991, 449] on div "Item Name Badder_NSS_Bulk Total Qty 1 package totaling 1 g * Created Date/Time …" at bounding box center [734, 322] width 1296 height 458
click at [773, 592] on span "Create new inventory" at bounding box center [765, 594] width 112 height 14
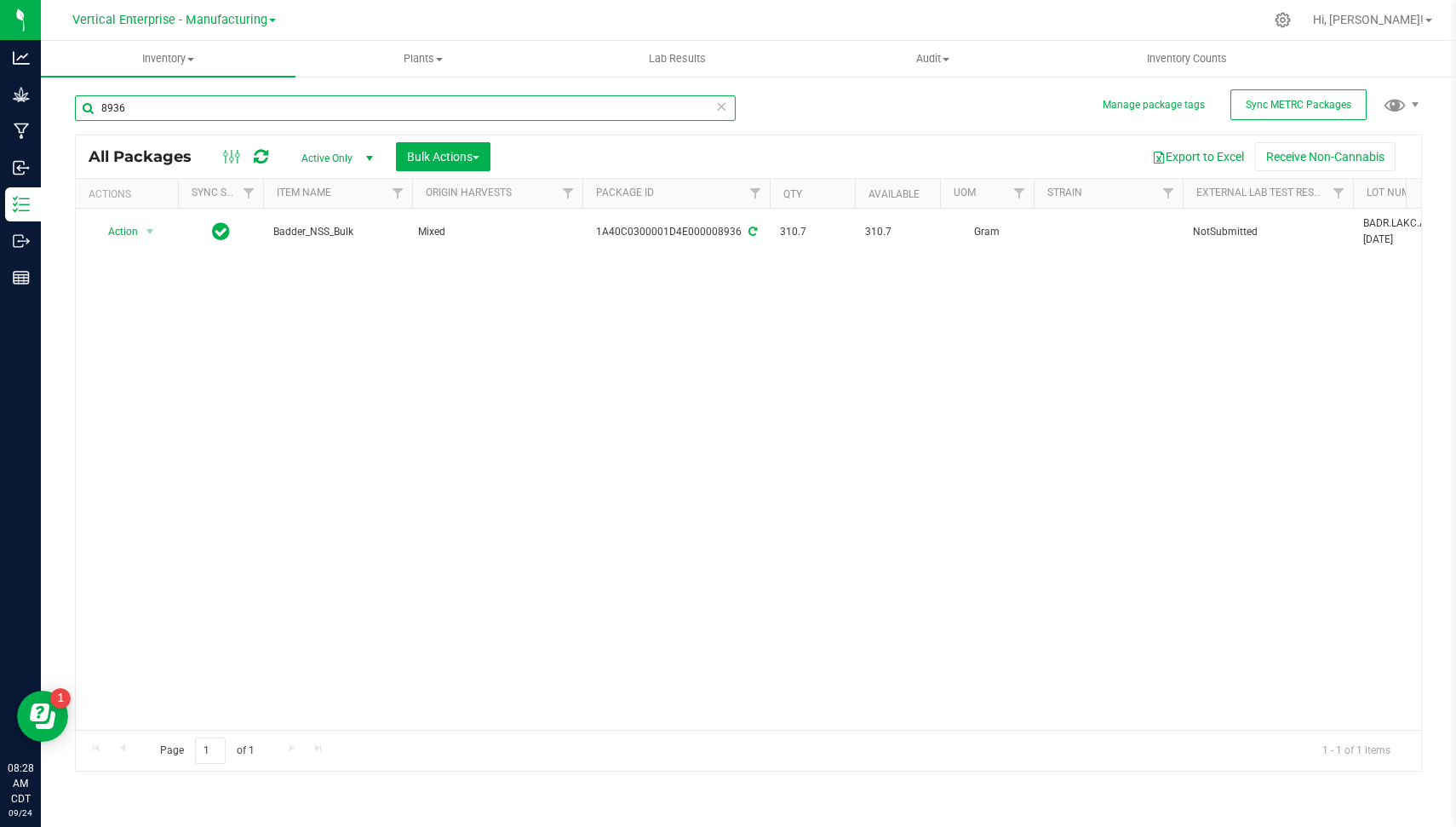
click at [728, 109] on input "8936" at bounding box center [405, 108] width 661 height 25
click at [720, 109] on icon at bounding box center [721, 105] width 12 height 20
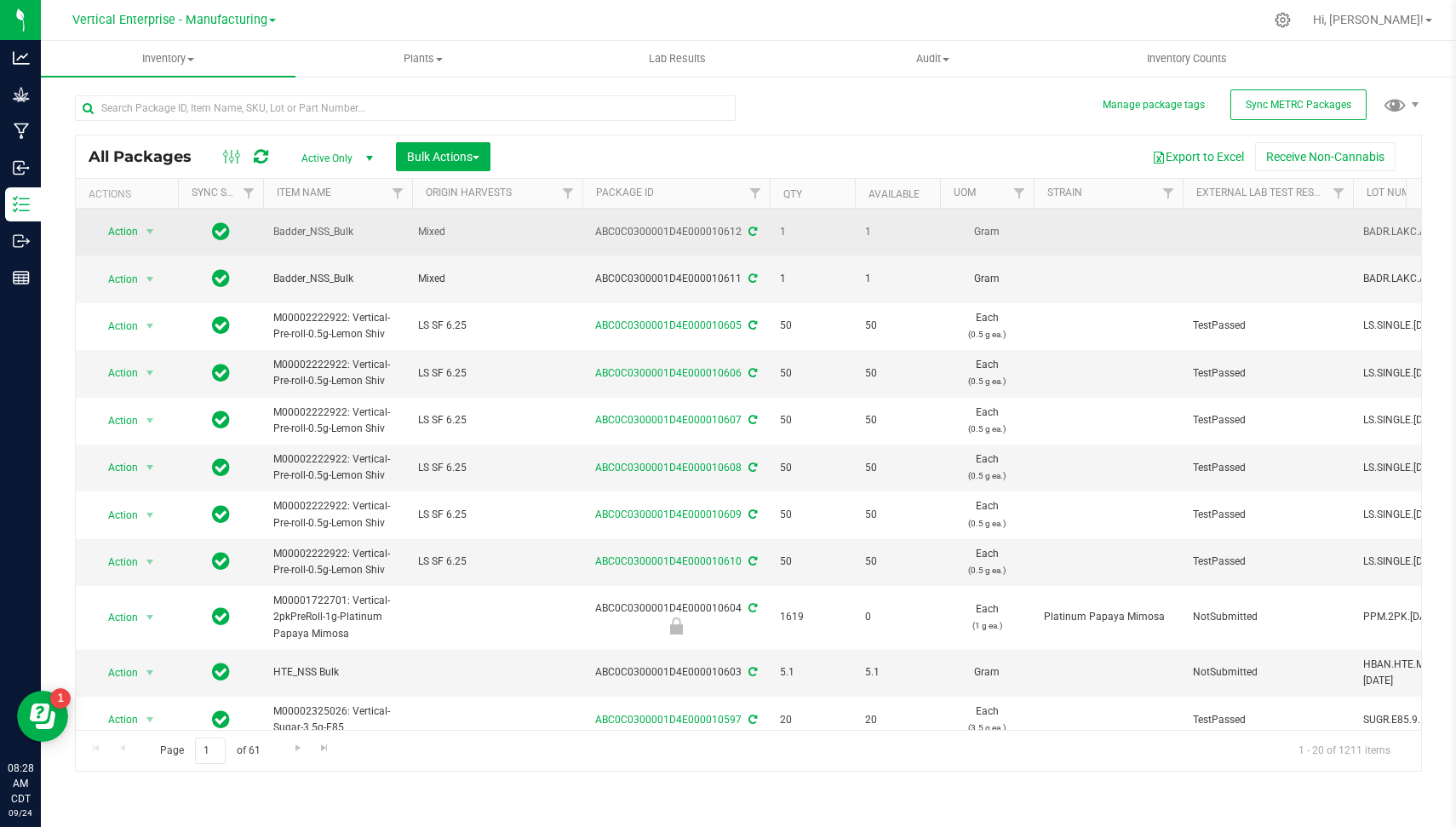
click at [688, 229] on div "ABC0C0300001D4E000010612" at bounding box center [675, 232] width 192 height 16
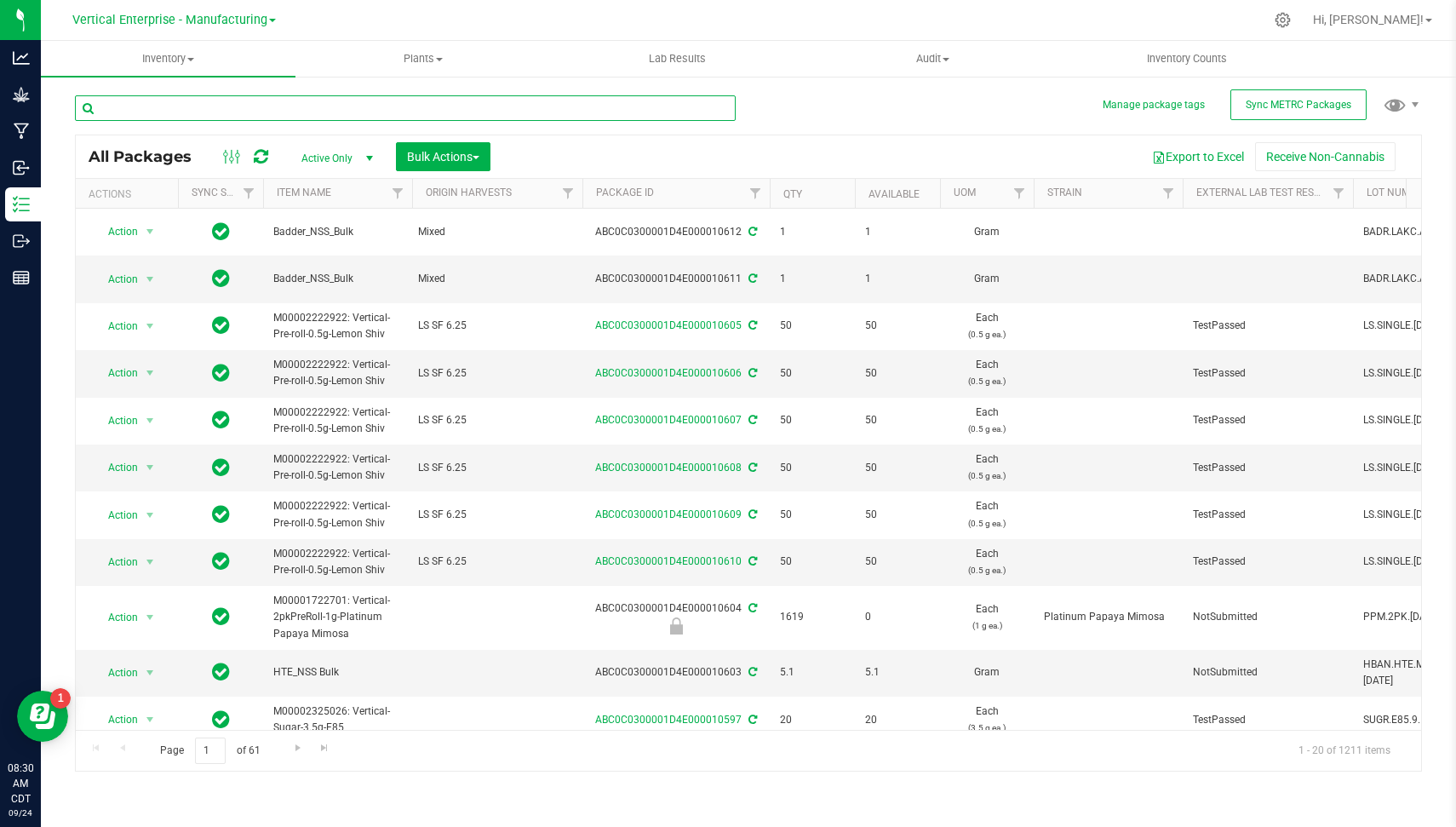
click at [416, 105] on input "text" at bounding box center [405, 108] width 661 height 25
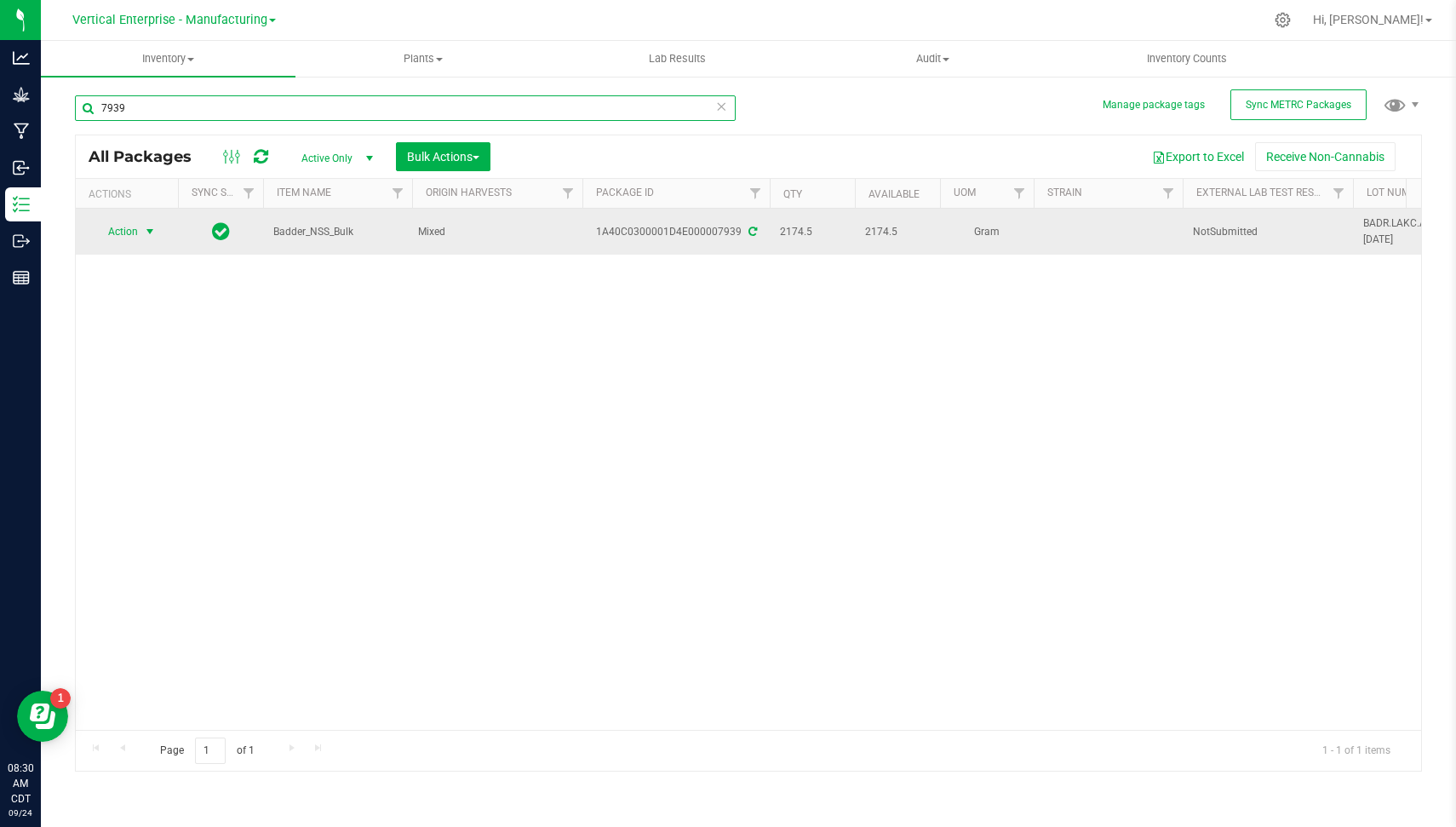
type input "7939"
click at [131, 233] on span "Action" at bounding box center [116, 232] width 46 height 24
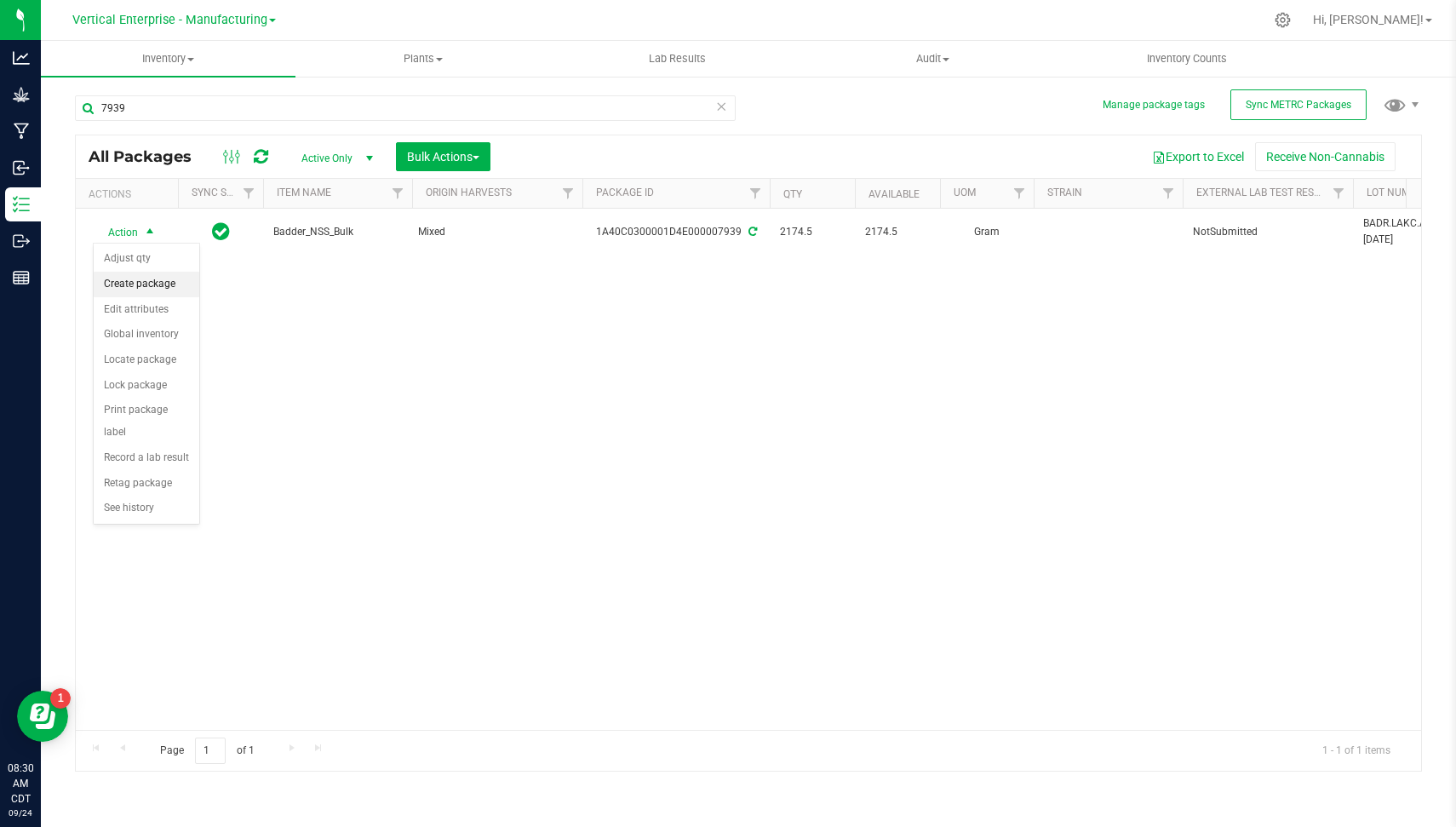
click at [144, 278] on li "Create package" at bounding box center [146, 285] width 105 height 25
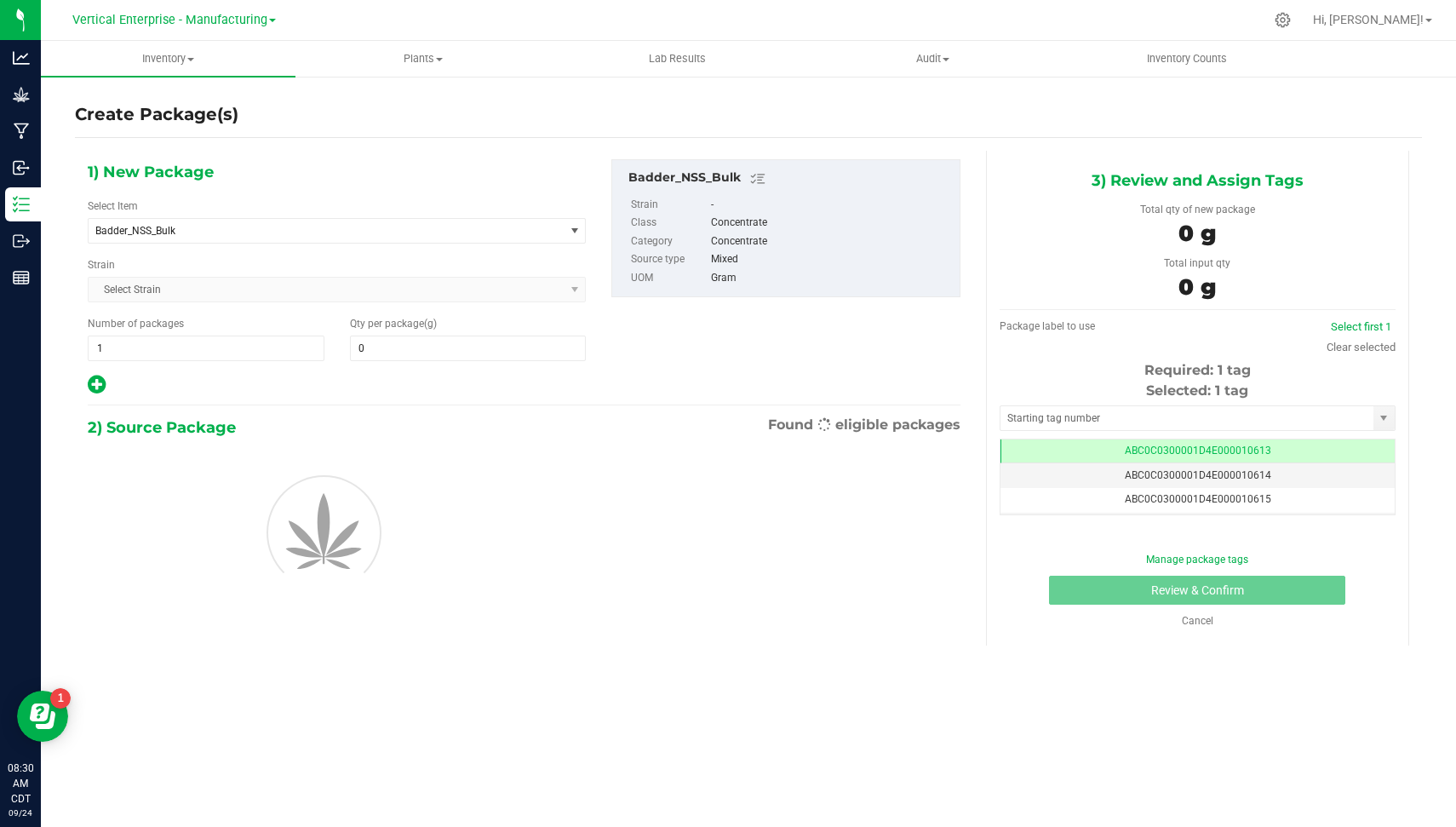
type input "0.0000"
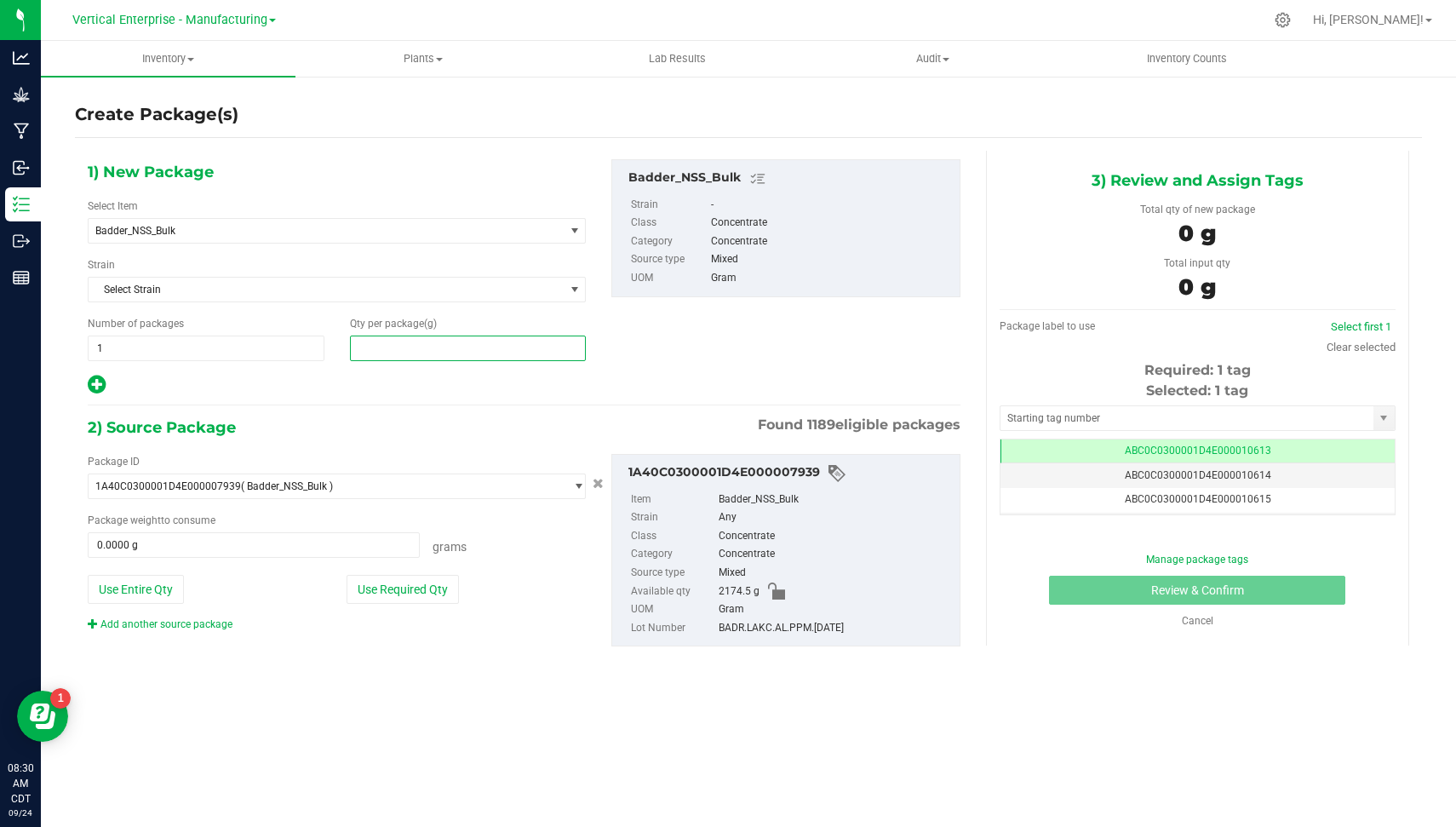
click at [405, 353] on span at bounding box center [468, 348] width 236 height 25
type input "1"
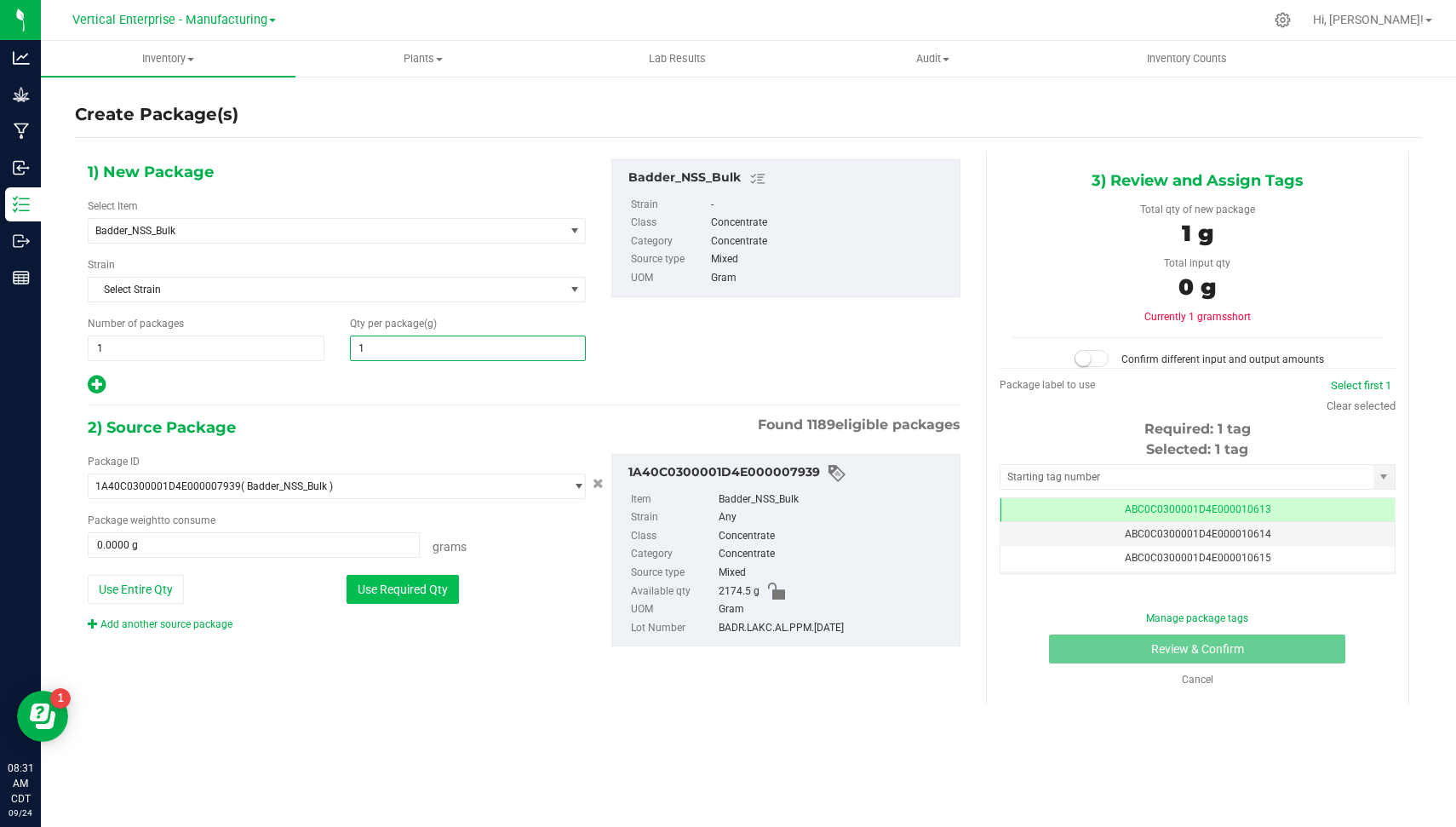
type input "1.0000"
click at [396, 584] on button "Use Required Qty" at bounding box center [402, 590] width 113 height 29
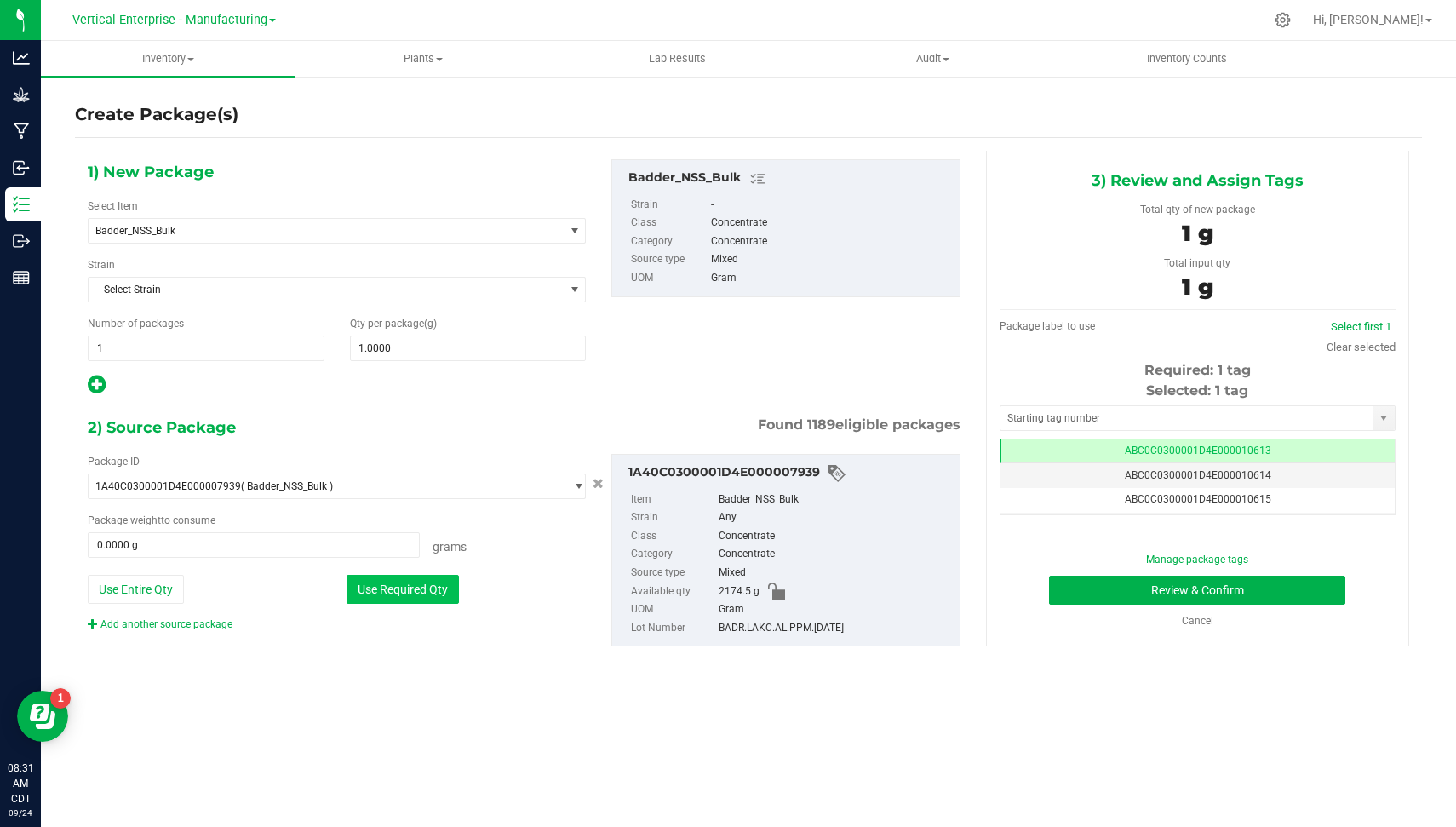
type input "1.0000 g"
click at [1227, 593] on button "Review & Confirm" at bounding box center [1196, 591] width 296 height 29
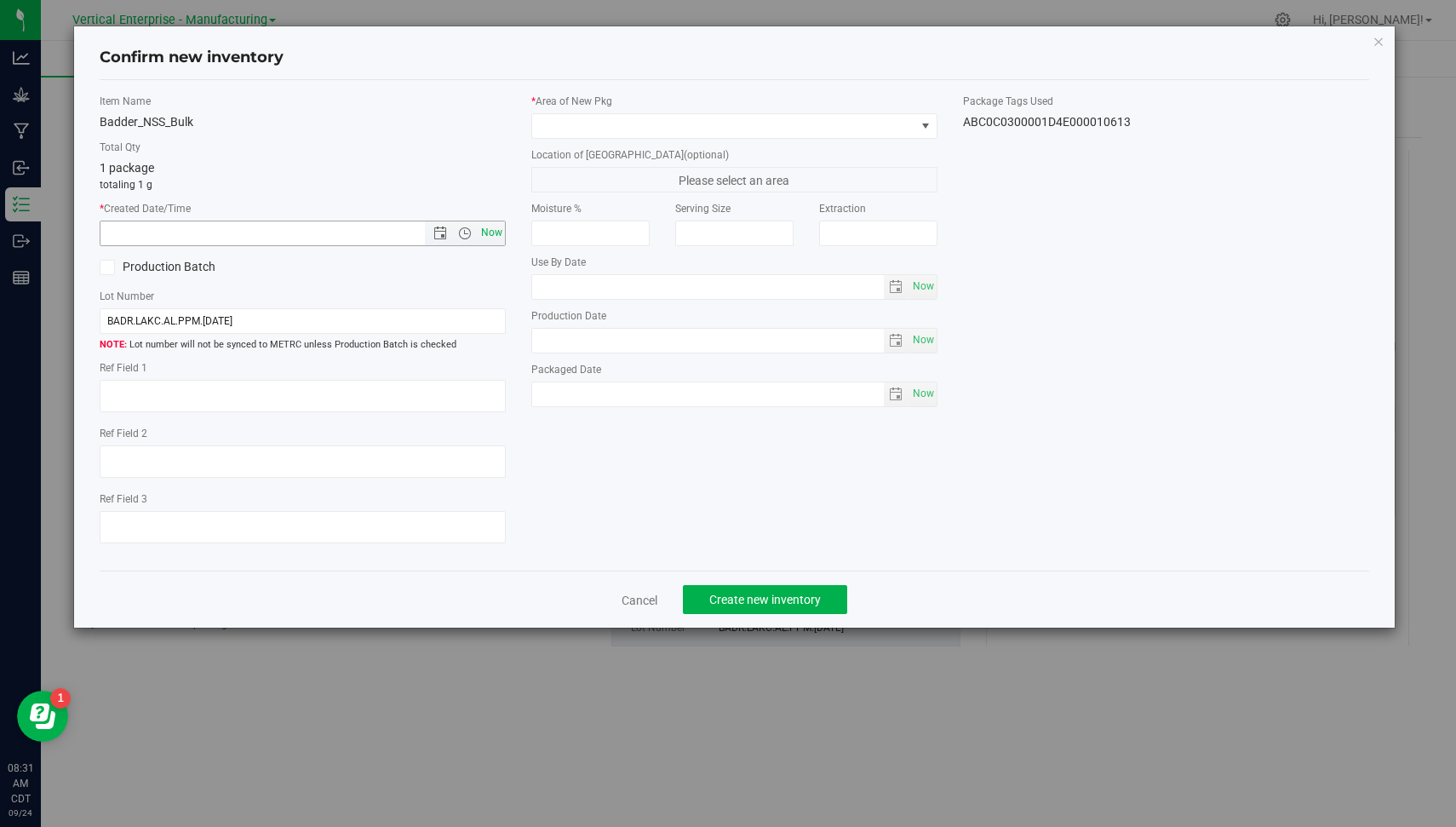
click at [496, 235] on span "Now" at bounding box center [492, 234] width 29 height 25
type input "[DATE] 8:31 AM"
click at [168, 267] on label "Production Batch" at bounding box center [194, 266] width 190 height 18
click at [0, 0] on input "Production Batch" at bounding box center [0, 0] width 0 height 0
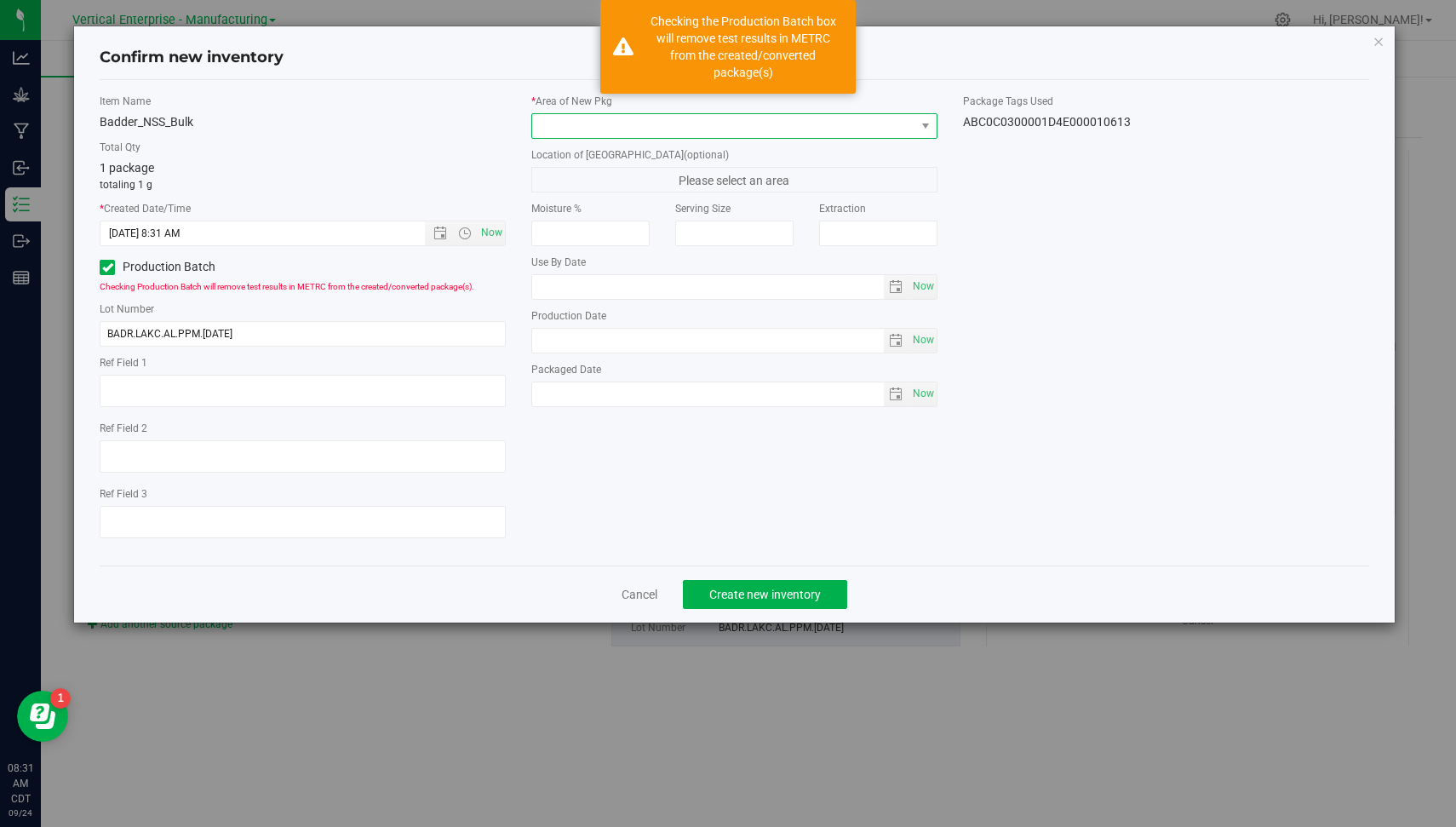
click at [618, 127] on span at bounding box center [724, 125] width 383 height 24
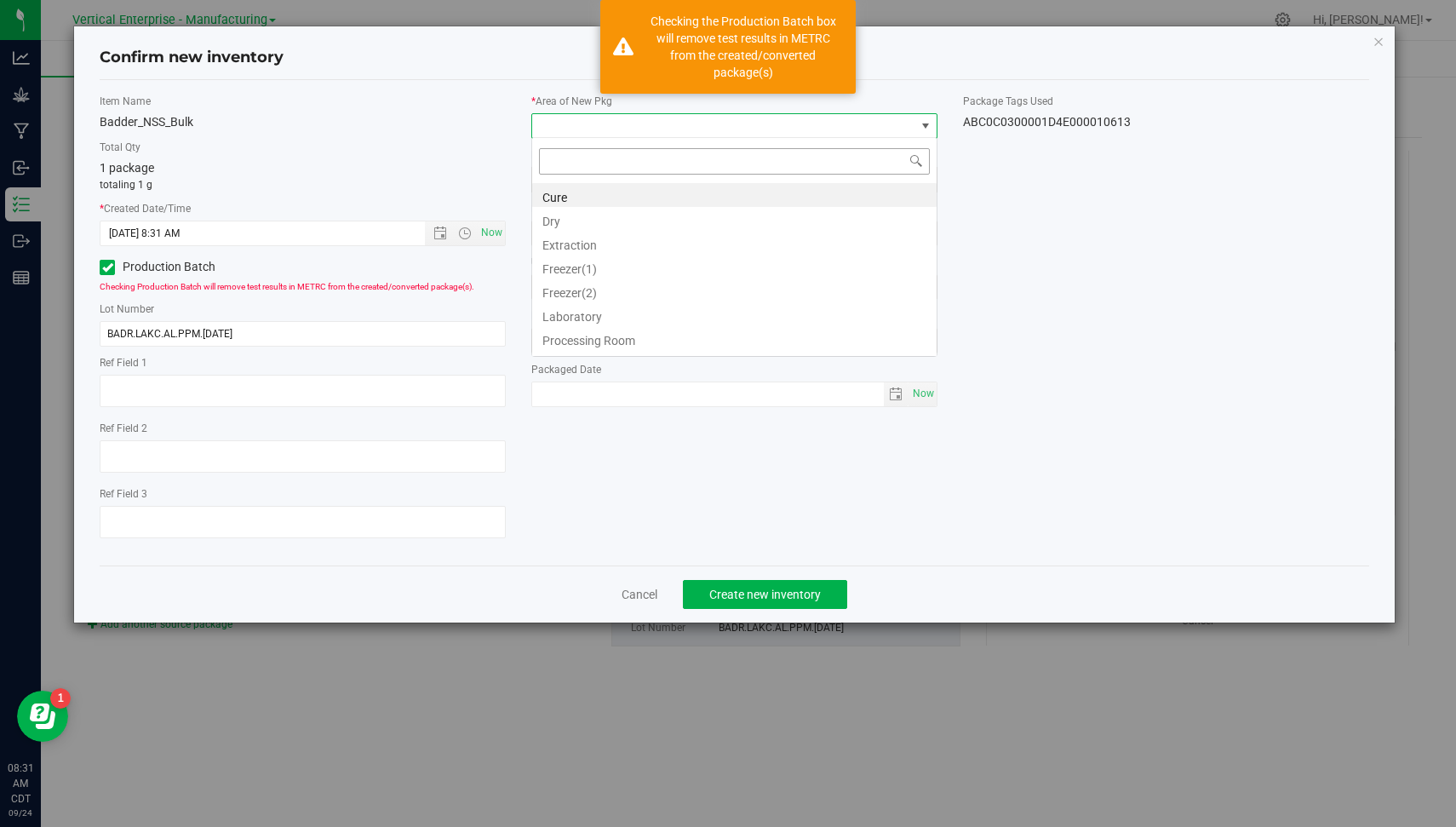
scroll to position [25, 406]
click at [629, 245] on li "Extraction" at bounding box center [734, 242] width 404 height 24
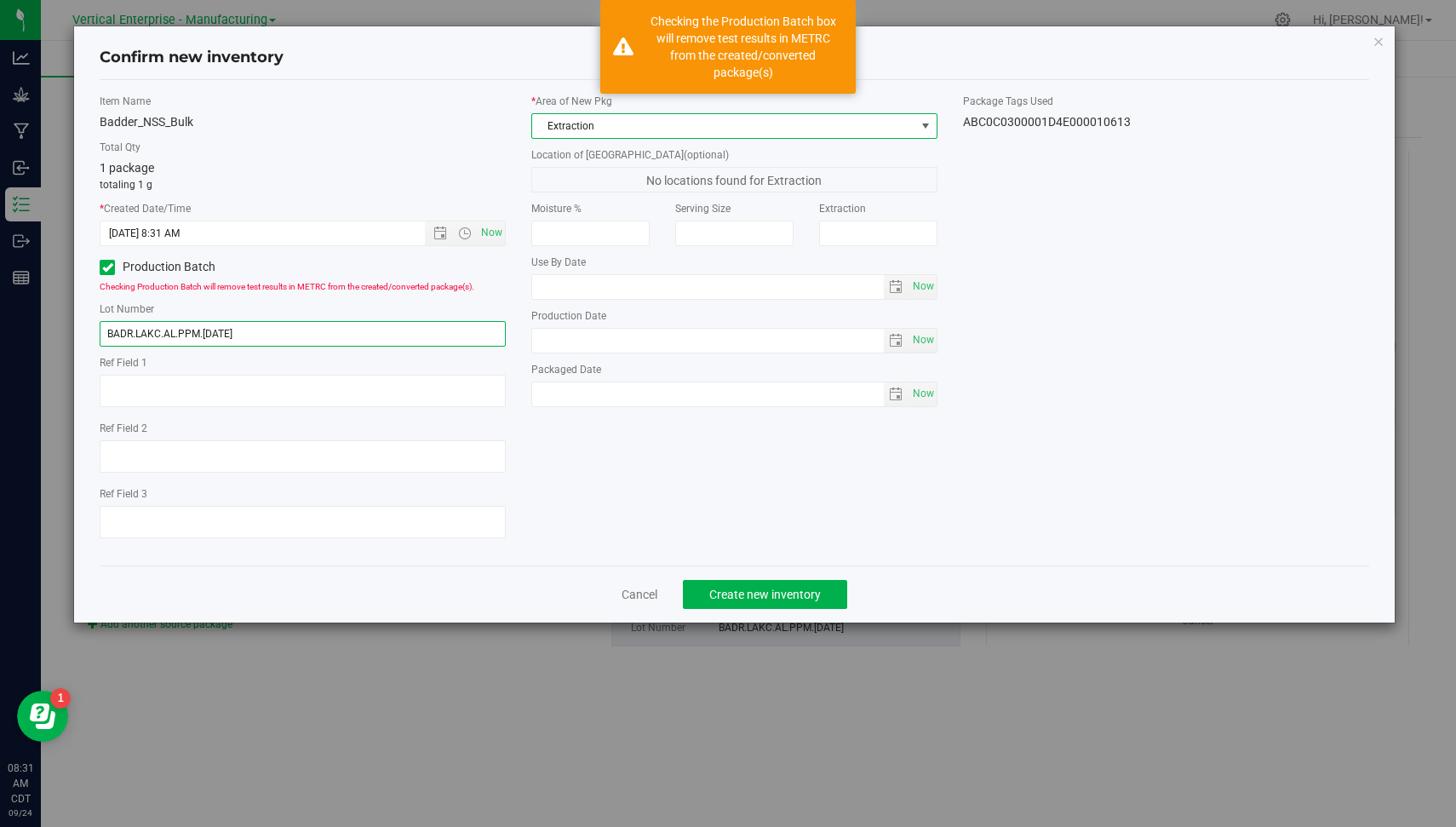
click at [251, 338] on input "BADR.LAKC.AL.PPM.[DATE]" at bounding box center [302, 334] width 406 height 25
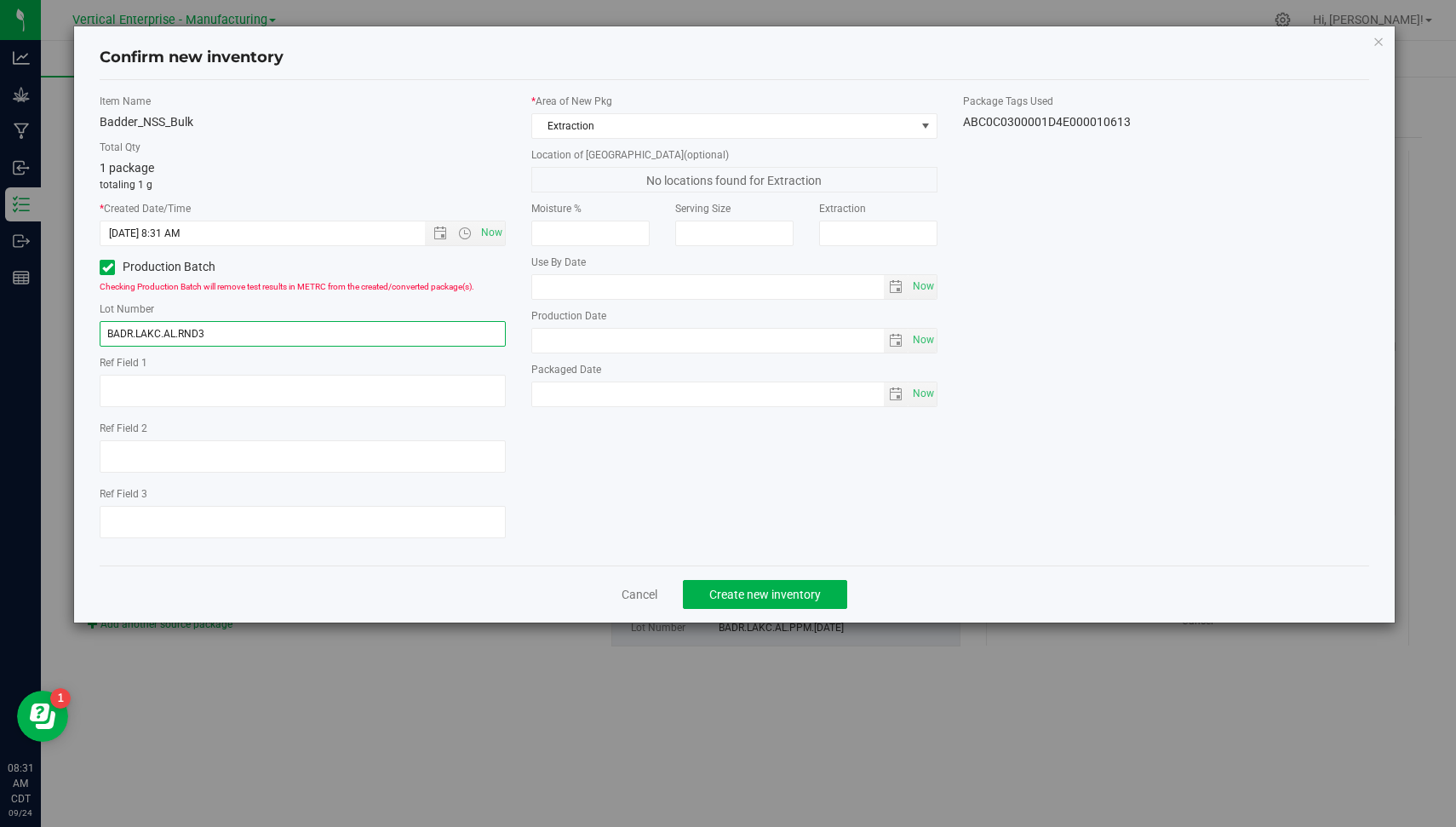
type input "BADR.LAKC.AL.RND3"
click at [1223, 375] on div "Item Name Badder_NSS_Bulk Total Qty 1 package totaling 1 g * Created Date/Time …" at bounding box center [734, 322] width 1296 height 458
click at [761, 589] on span "Create new inventory" at bounding box center [765, 594] width 112 height 14
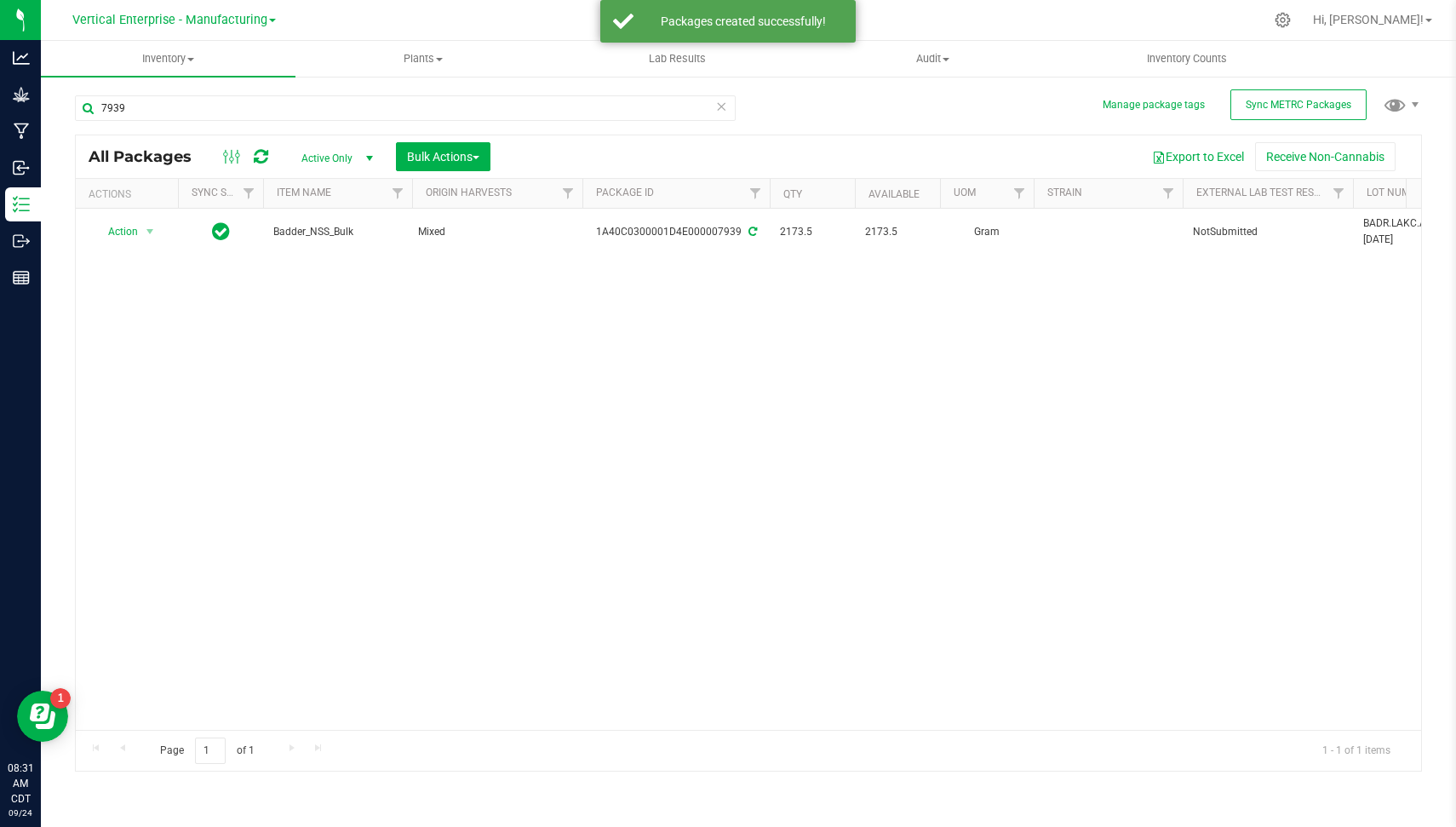
click at [720, 109] on icon at bounding box center [721, 105] width 12 height 20
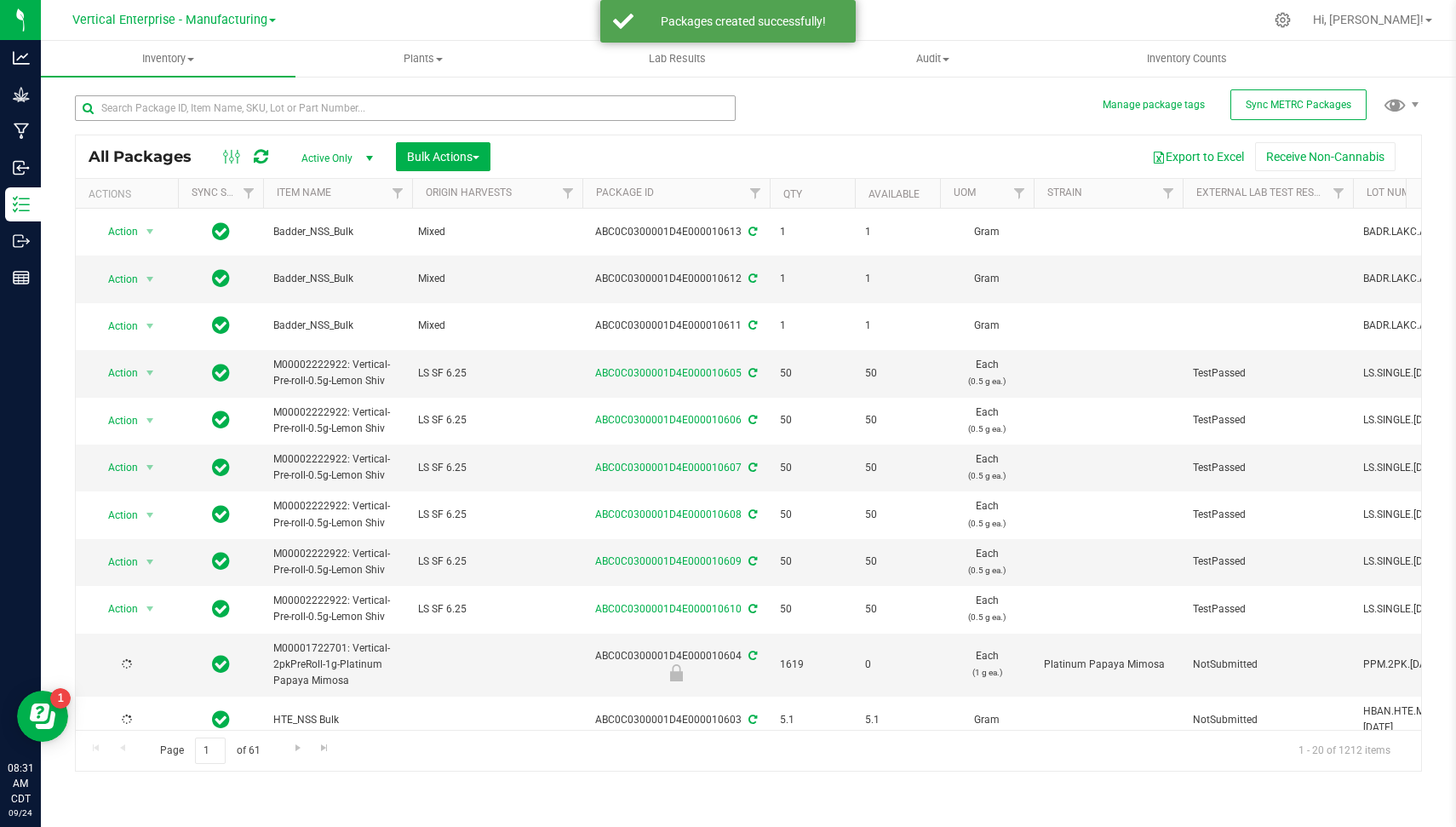
click at [669, 224] on div "ABC0C0300001D4E000010613" at bounding box center [675, 232] width 192 height 16
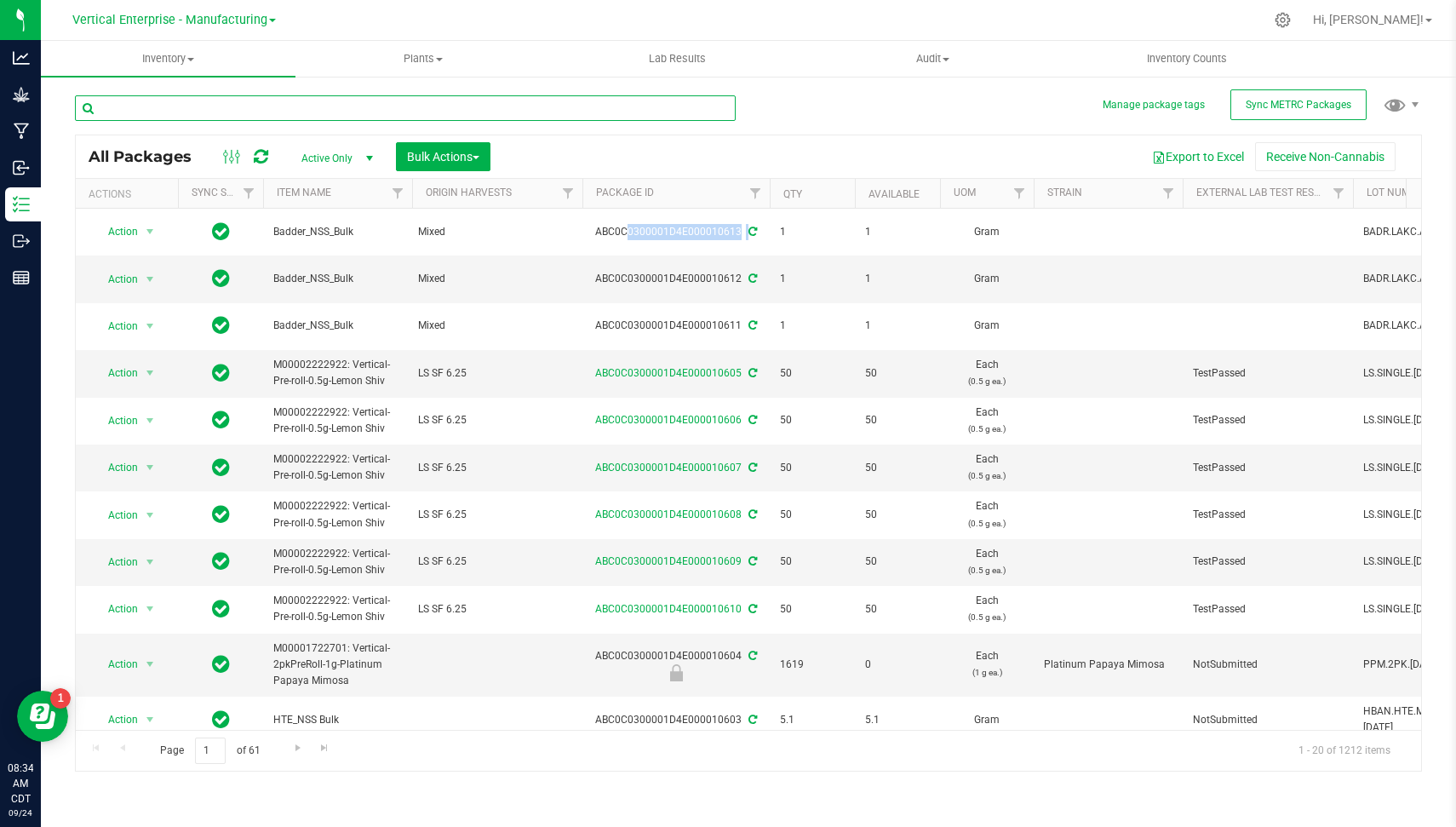
click at [365, 102] on input "text" at bounding box center [405, 108] width 661 height 25
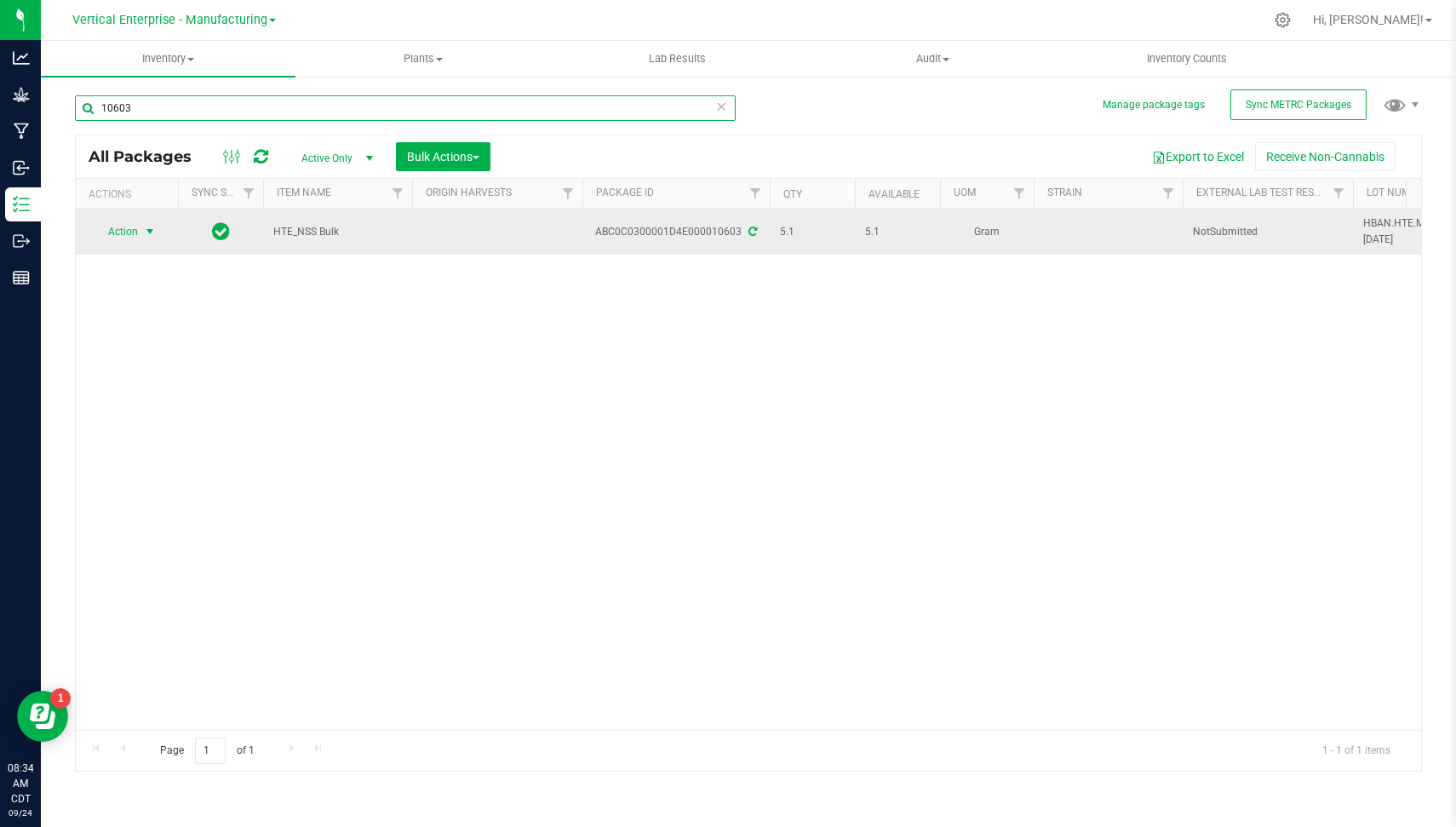
type input "10603"
click at [142, 230] on span "select" at bounding box center [151, 232] width 21 height 24
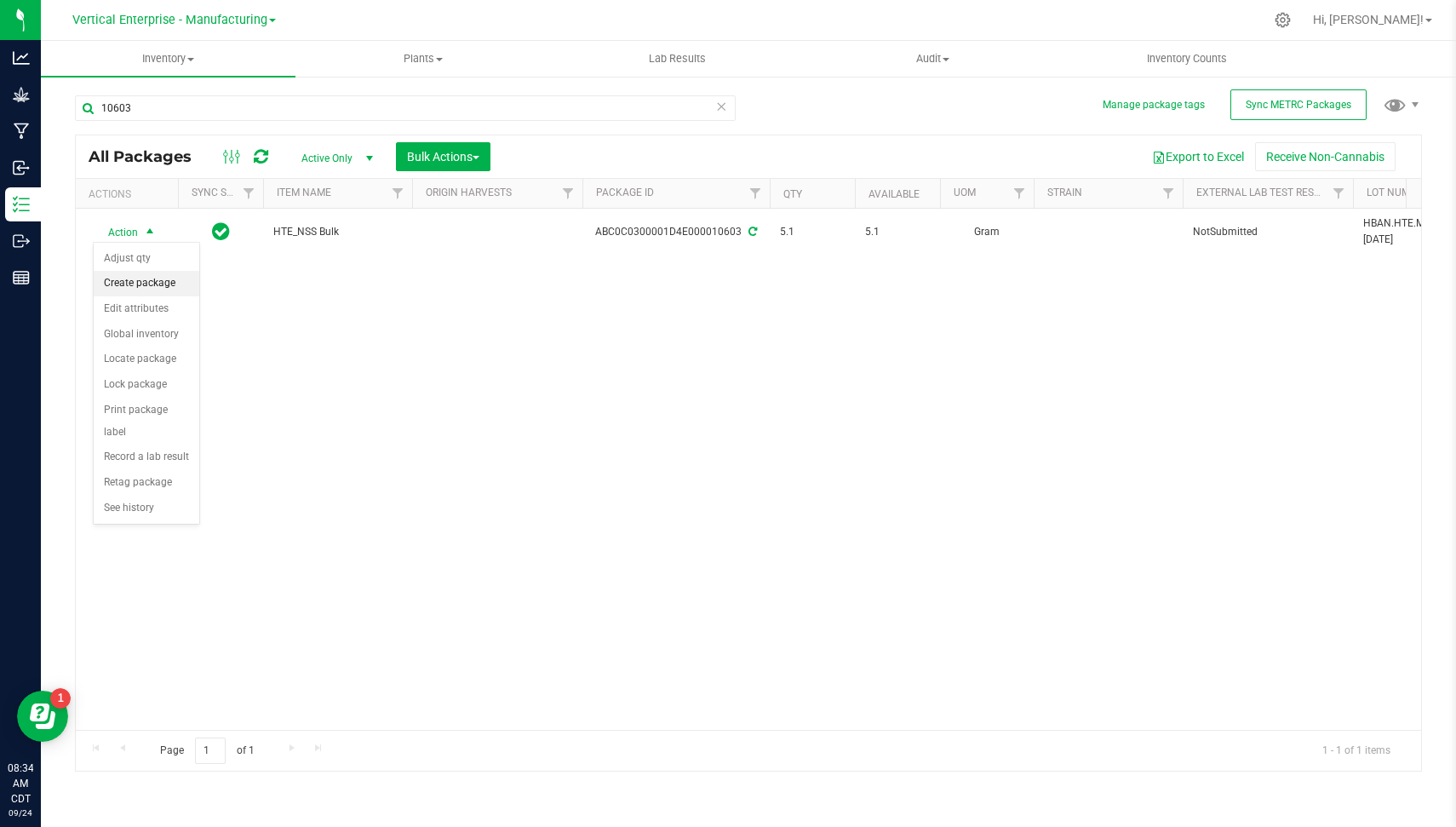
click at [165, 286] on li "Create package" at bounding box center [146, 284] width 105 height 25
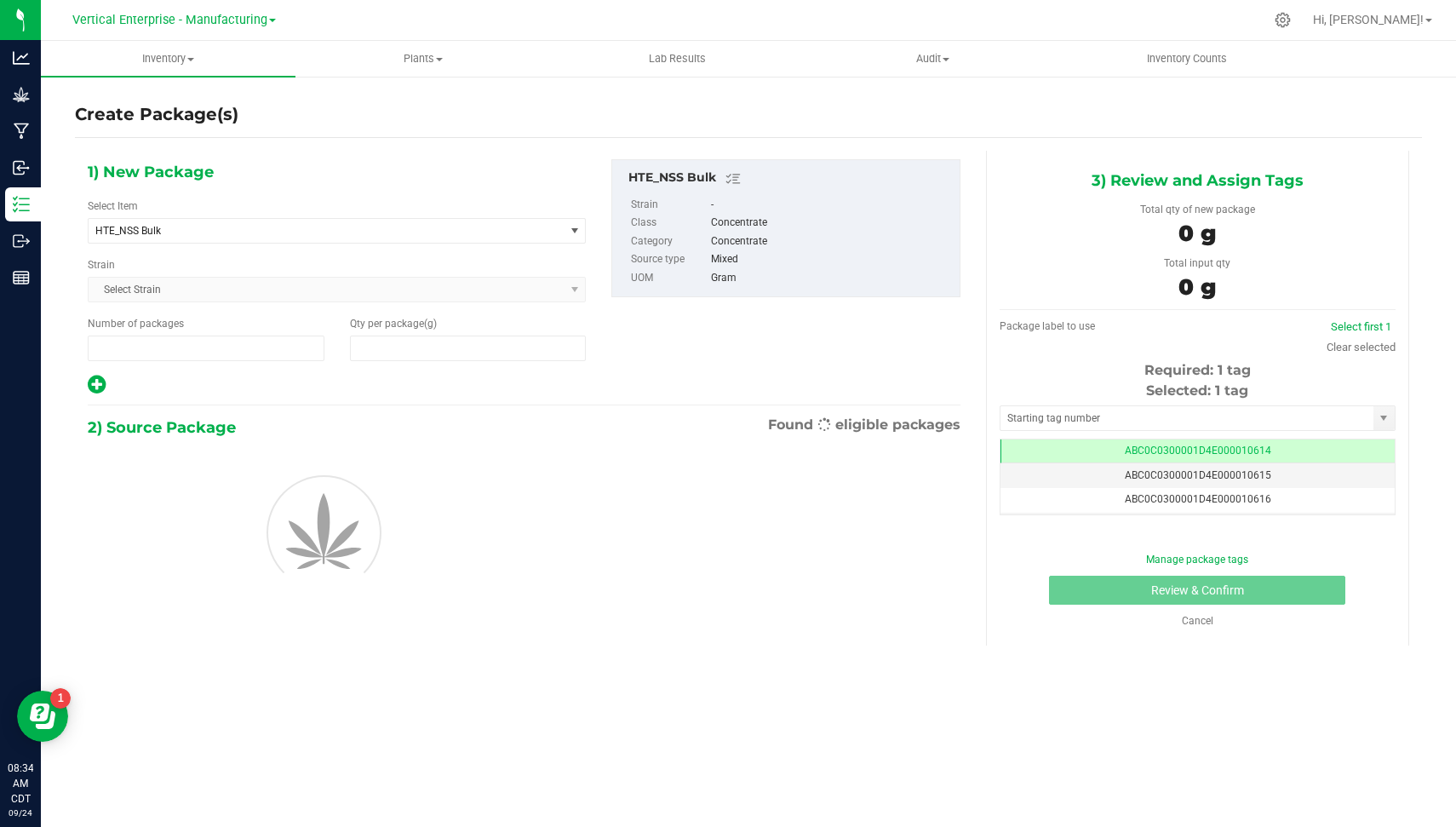
type input "1"
type input "0.0000"
type input "0"
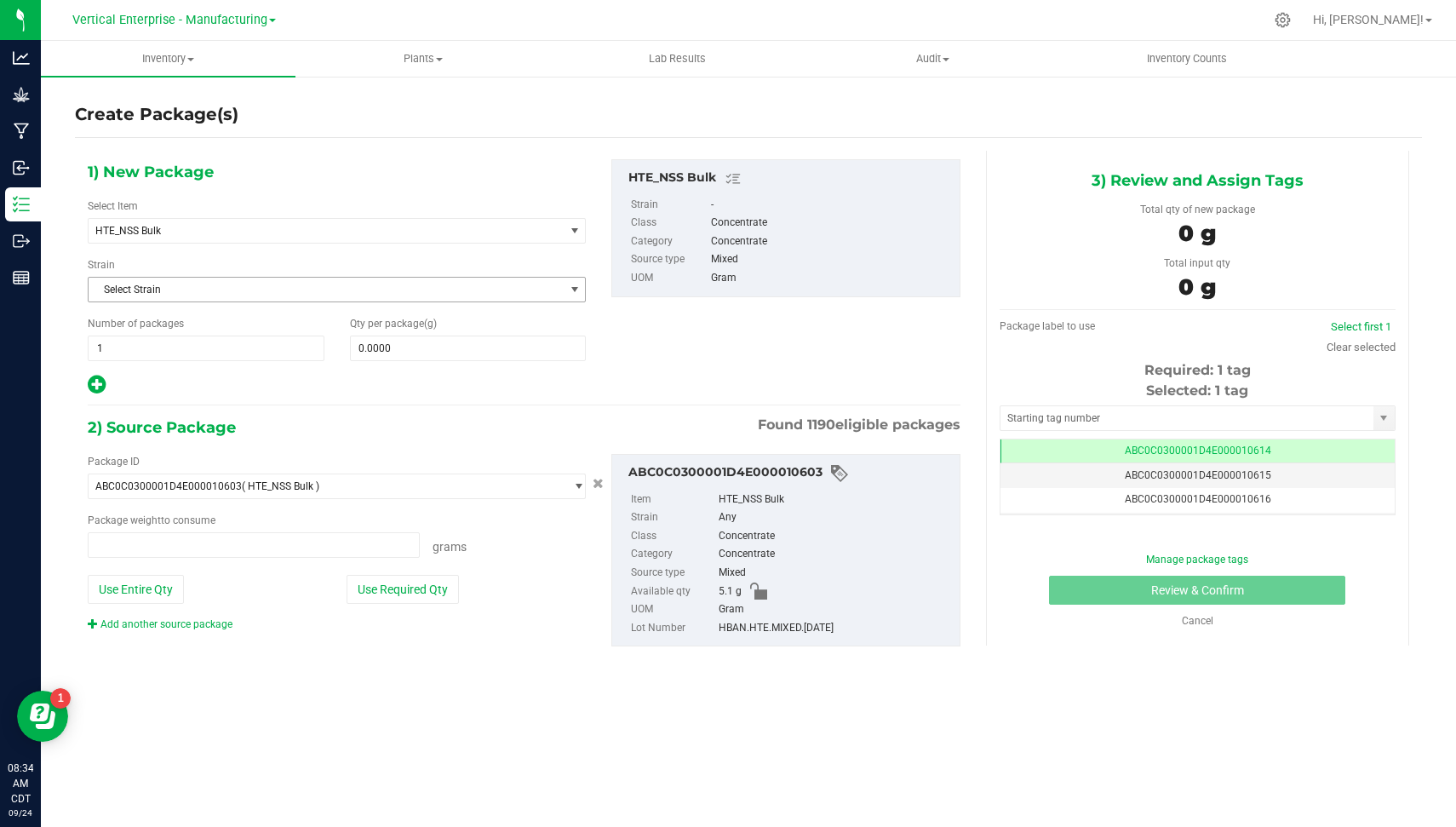
type input "0.0000 g"
click at [388, 345] on span "0.0000 0" at bounding box center [468, 348] width 236 height 25
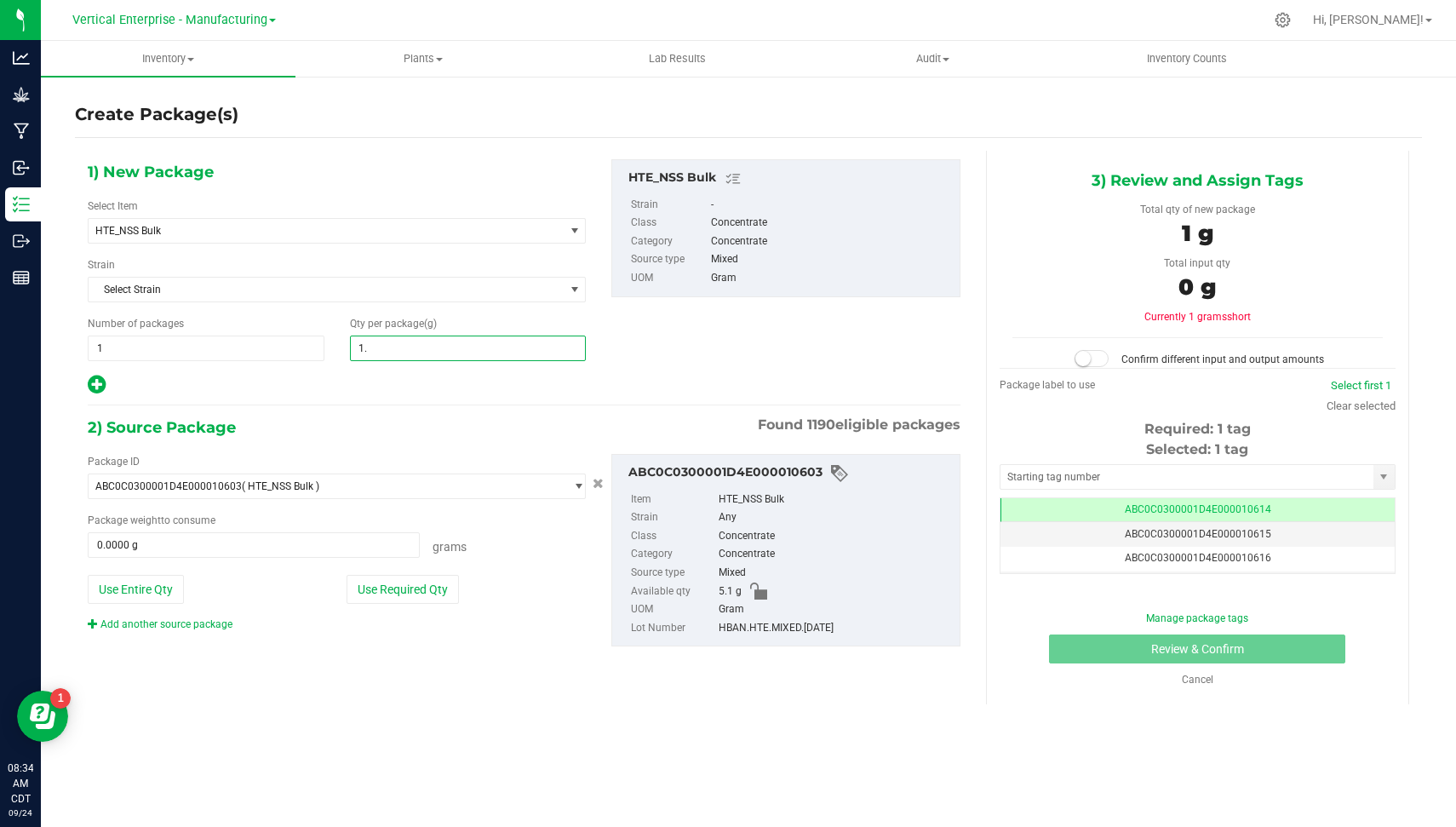
type input "1.5"
type input "1.5000"
click at [420, 577] on button "Use Required Qty" at bounding box center [402, 590] width 113 height 29
type input "1.5000 g"
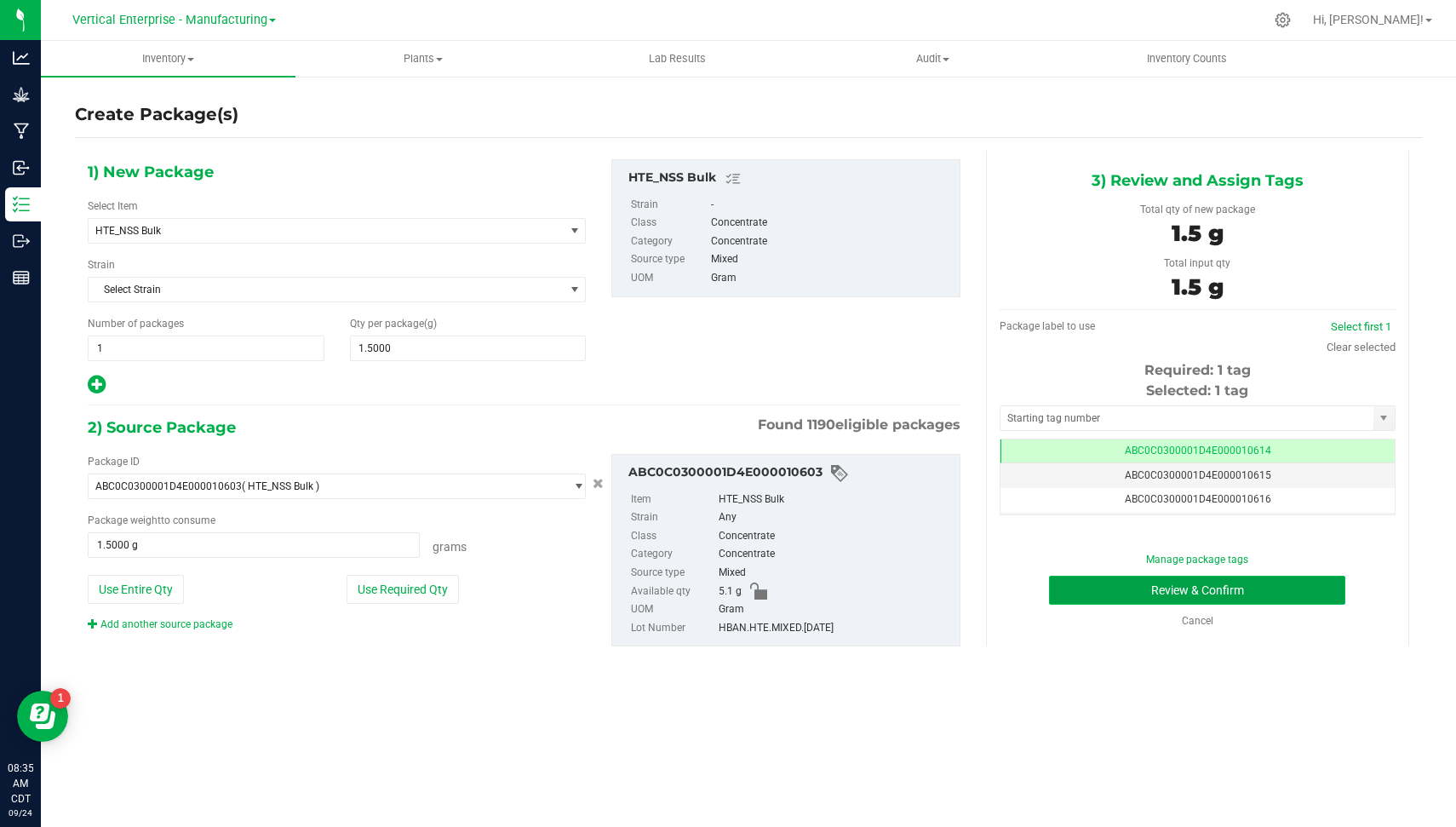
click at [1171, 576] on button "Review & Confirm" at bounding box center [1196, 591] width 296 height 29
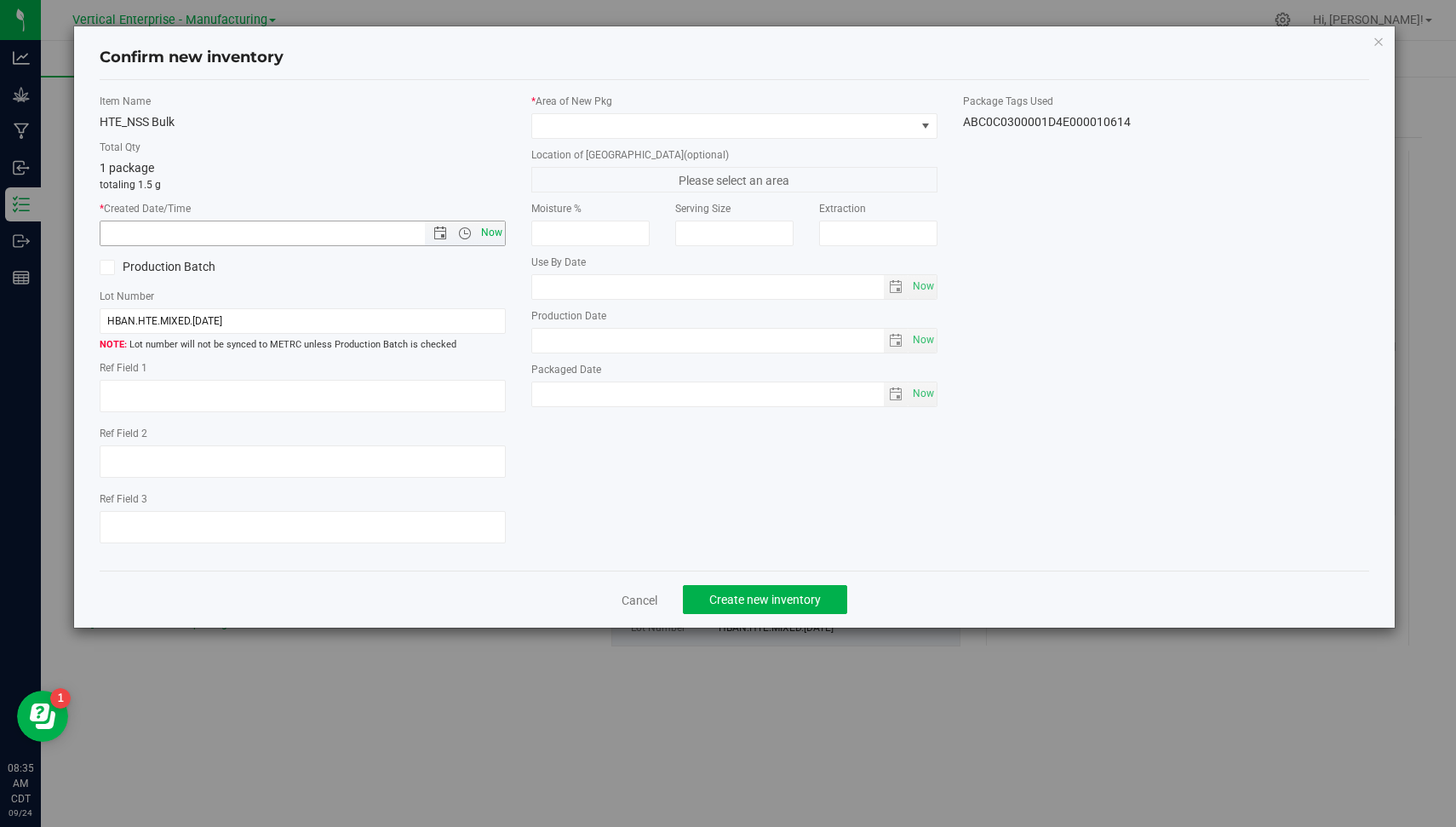
click at [498, 238] on span "Now" at bounding box center [492, 234] width 29 height 25
type input "[DATE] 8:35 AM"
click at [176, 256] on div "Production Batch" at bounding box center [194, 267] width 215 height 25
click at [176, 259] on label "Production Batch" at bounding box center [194, 266] width 190 height 18
click at [0, 0] on input "Production Batch" at bounding box center [0, 0] width 0 height 0
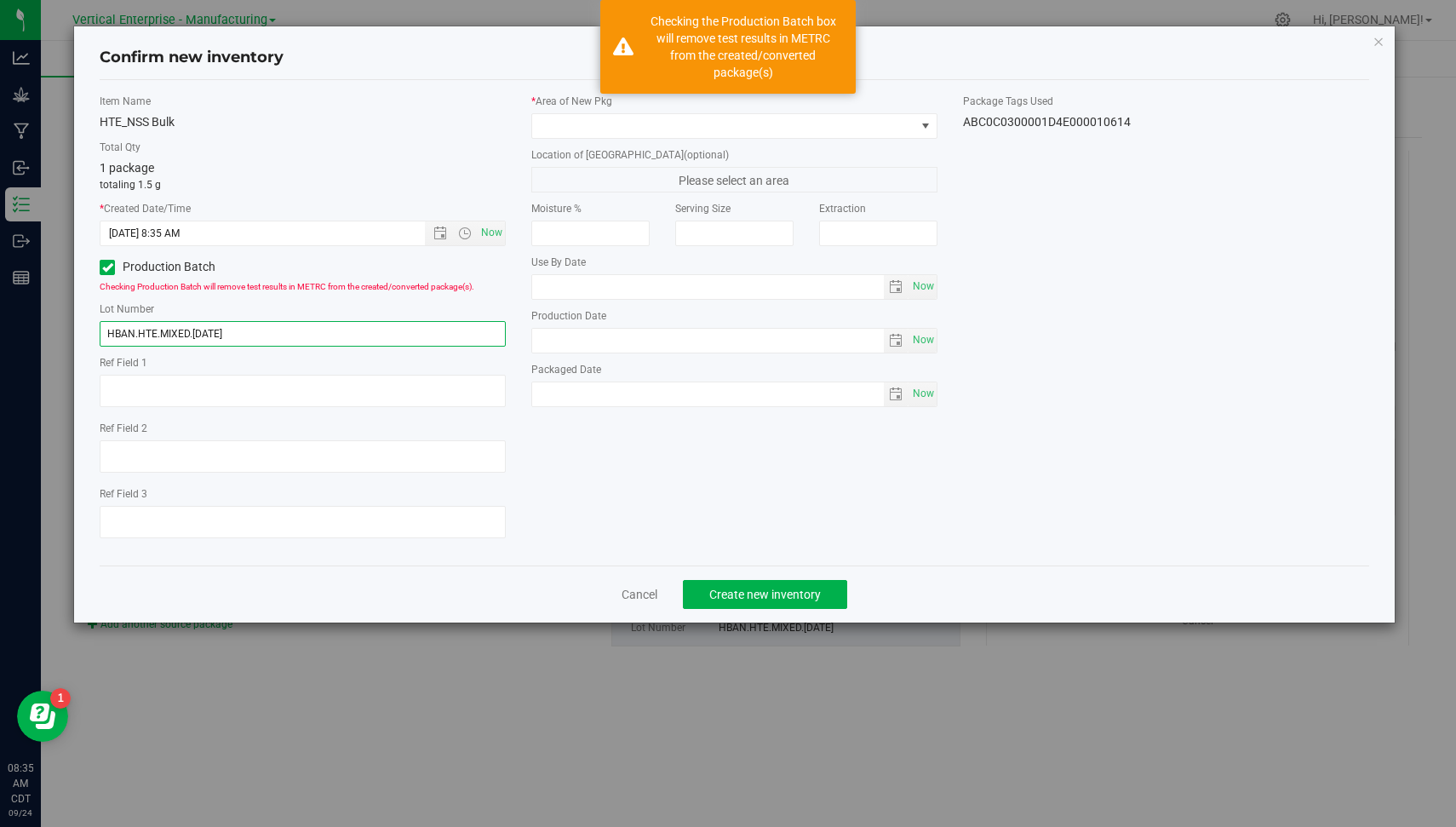
click at [292, 325] on input "HBAN.HTE.MIXED.[DATE]" at bounding box center [302, 334] width 406 height 25
type input "HBAN.HTE.MIXED.RND2"
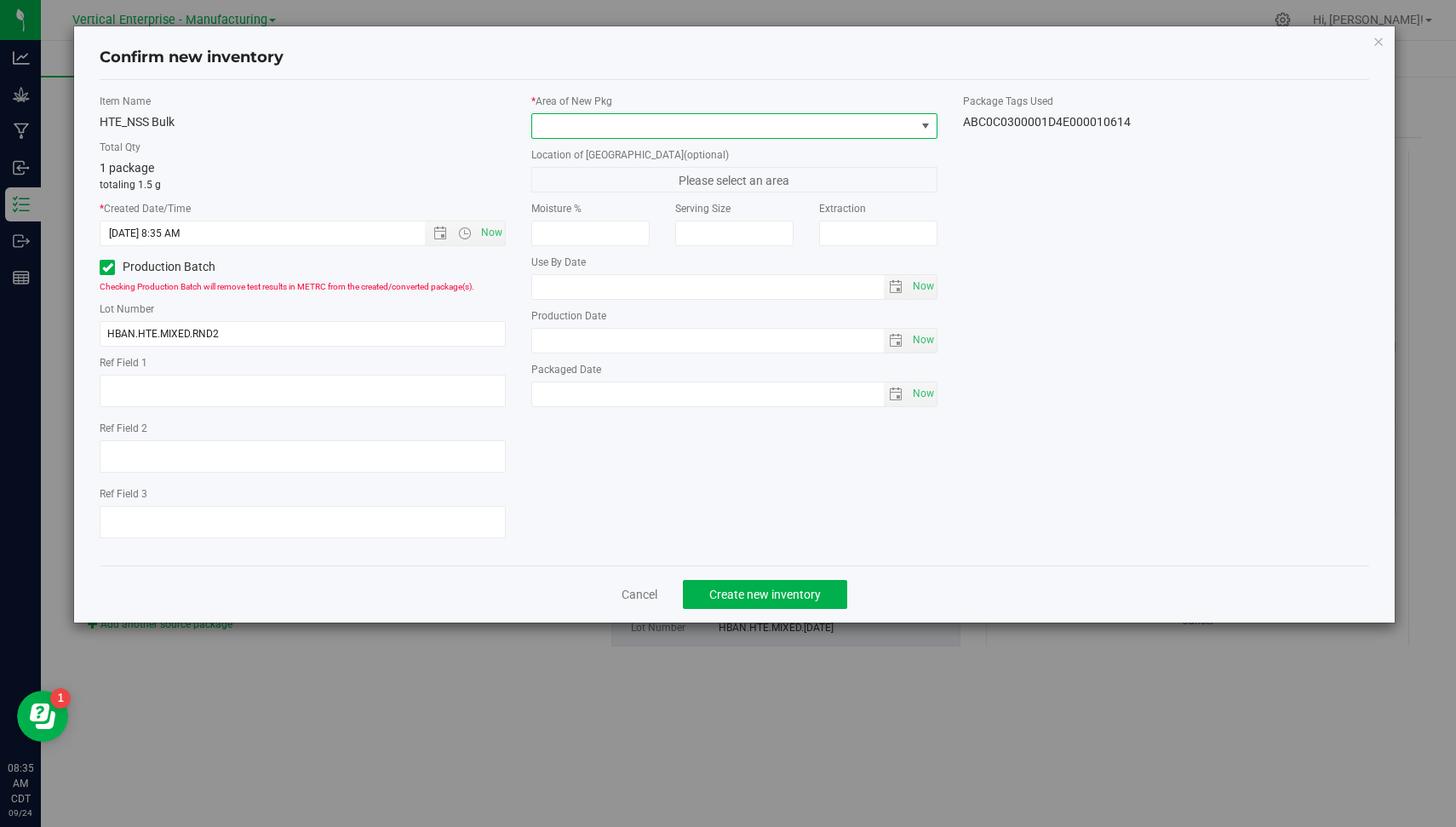
click at [595, 124] on span at bounding box center [724, 125] width 383 height 24
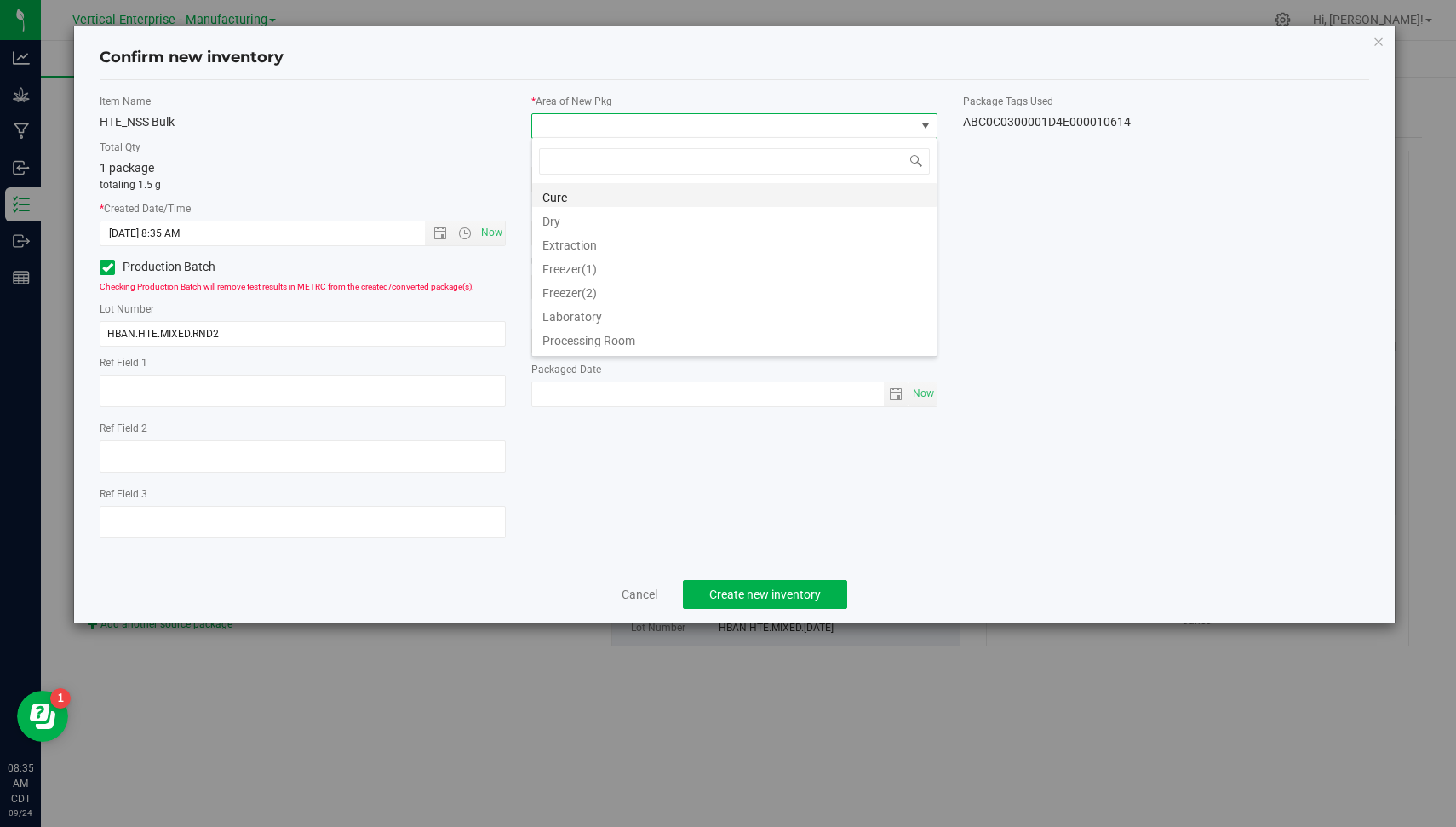
scroll to position [25, 406]
click at [594, 237] on li "Extraction" at bounding box center [734, 242] width 404 height 24
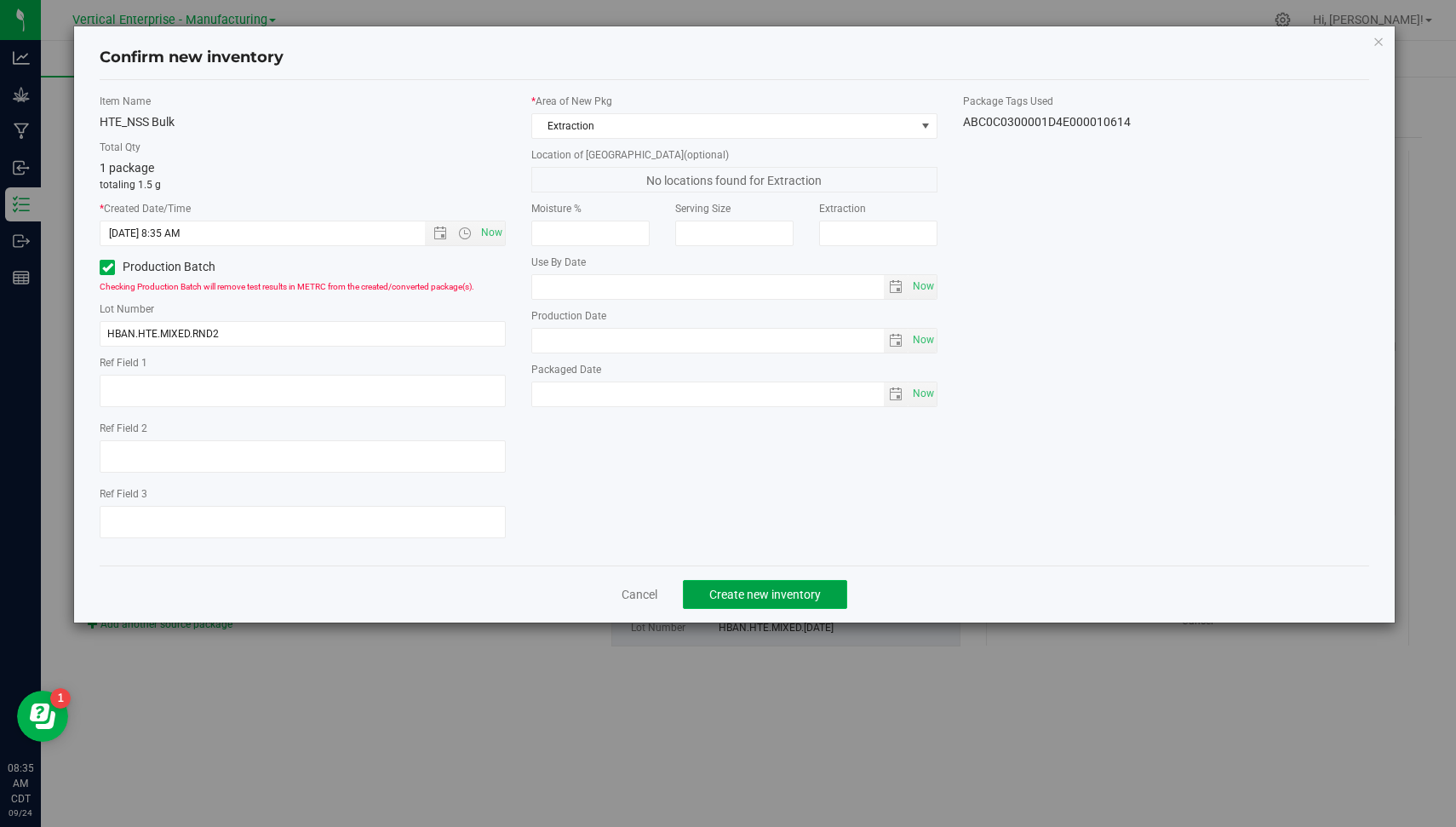
click at [760, 588] on span "Create new inventory" at bounding box center [765, 594] width 112 height 14
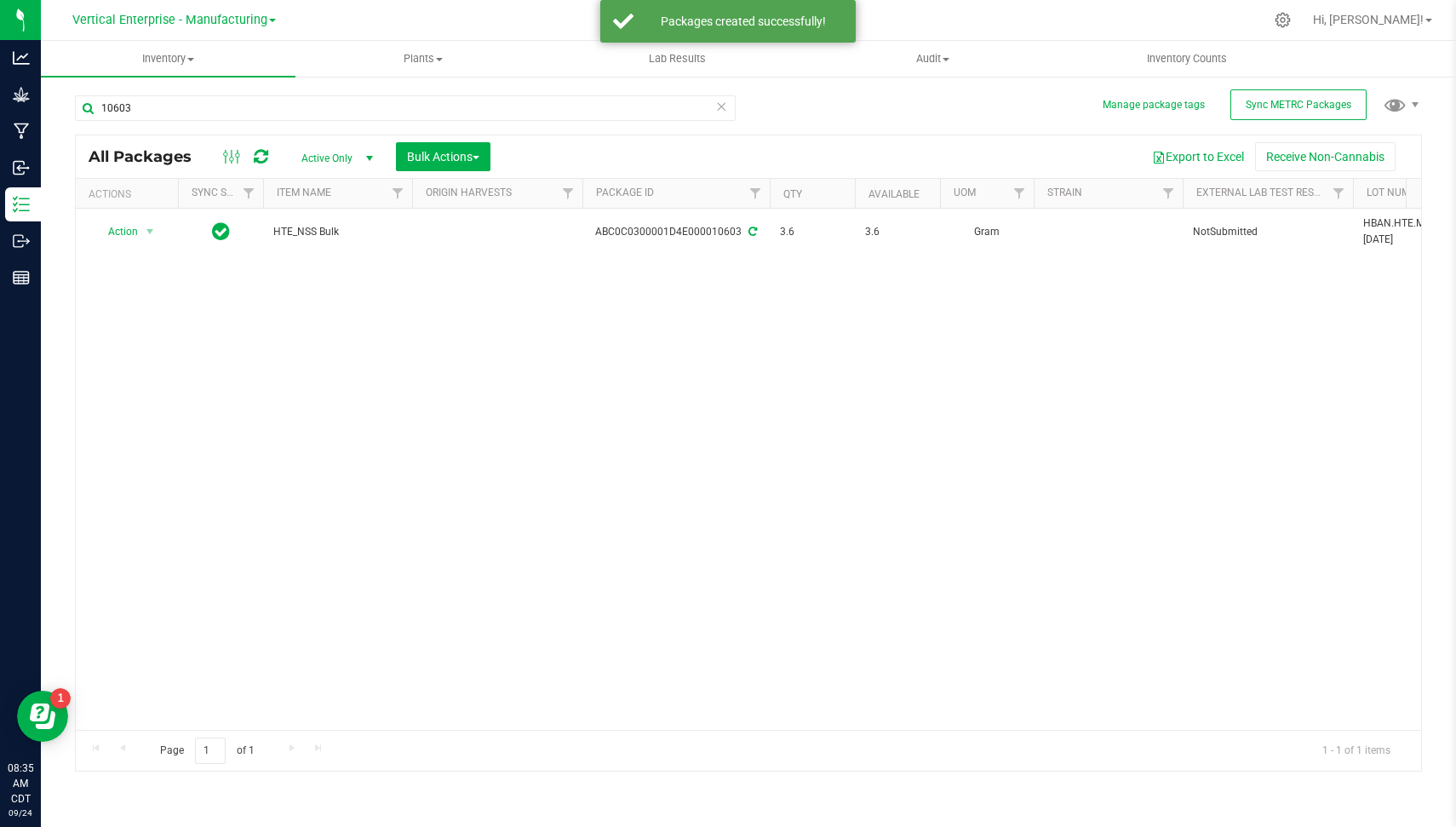
click at [720, 101] on icon at bounding box center [721, 105] width 12 height 20
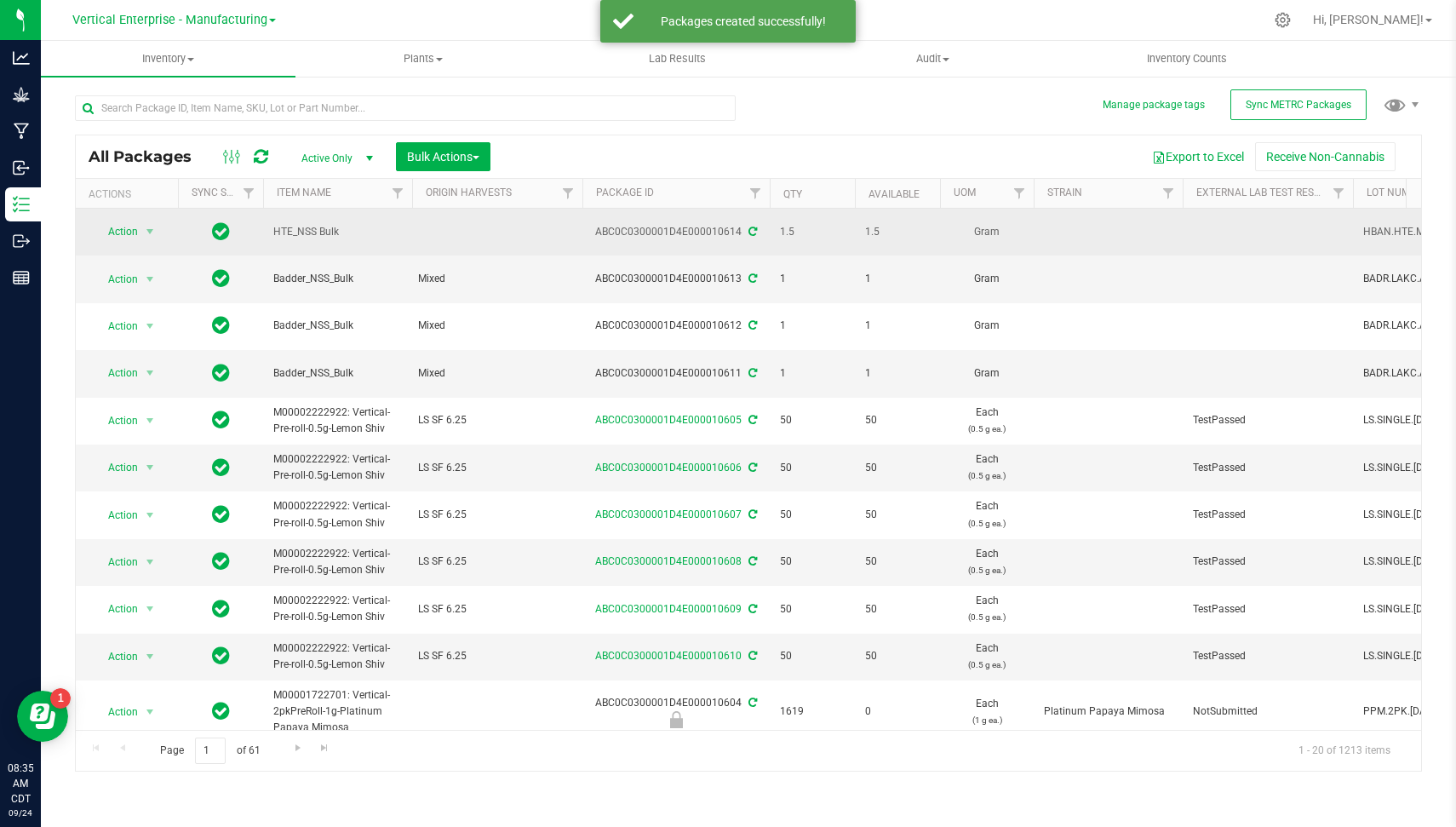
click at [707, 228] on div "ABC0C0300001D4E000010614" at bounding box center [675, 232] width 192 height 16
